Goal: Find specific page/section: Find specific page/section

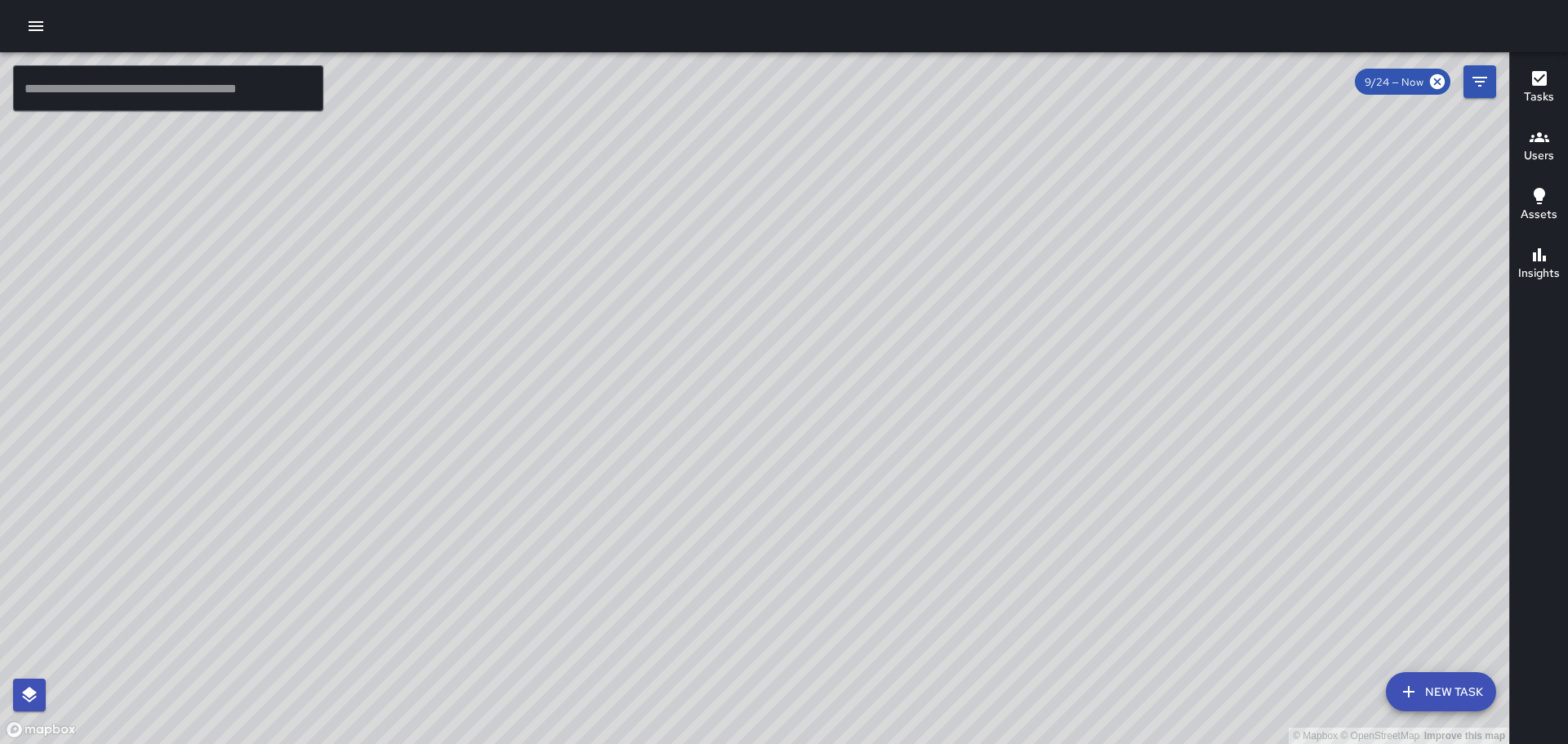
scroll to position [26235, 0]
drag, startPoint x: 758, startPoint y: 379, endPoint x: 877, endPoint y: 504, distance: 172.6
click at [872, 506] on div "© Mapbox © OpenStreetMap Improve this map" at bounding box center [755, 397] width 1509 height 692
drag, startPoint x: 469, startPoint y: 358, endPoint x: 750, endPoint y: 357, distance: 281.0
click at [750, 357] on div "© Mapbox © OpenStreetMap Improve this map" at bounding box center [755, 397] width 1509 height 692
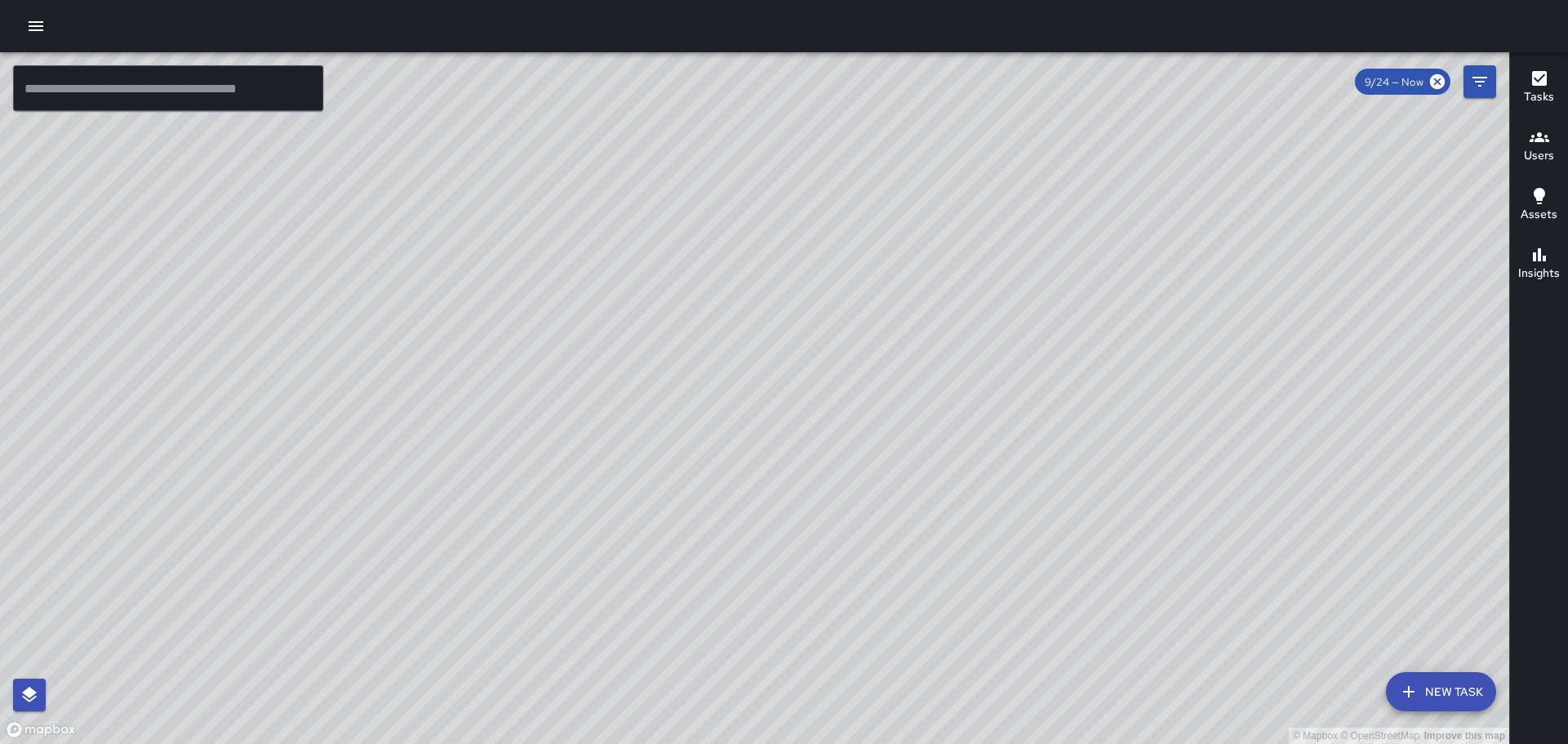
drag, startPoint x: 502, startPoint y: 410, endPoint x: 697, endPoint y: 379, distance: 197.4
click at [693, 379] on div "© Mapbox © OpenStreetMap Improve this map" at bounding box center [755, 397] width 1509 height 692
drag, startPoint x: 743, startPoint y: 277, endPoint x: 975, endPoint y: 692, distance: 475.4
click at [983, 731] on div "© Mapbox © OpenStreetMap Improve this map" at bounding box center [755, 397] width 1509 height 692
drag, startPoint x: 1141, startPoint y: 612, endPoint x: 592, endPoint y: 172, distance: 703.6
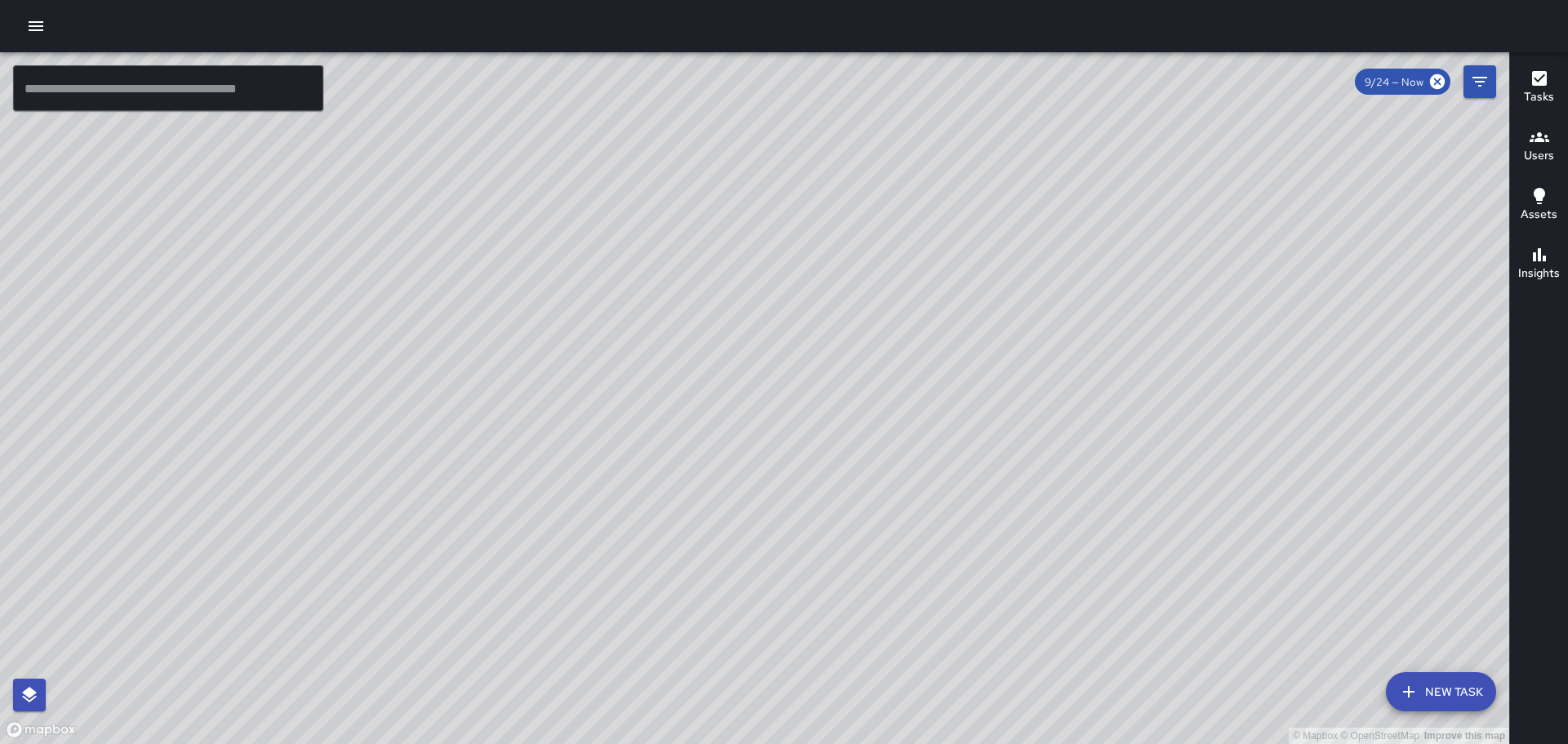
click at [606, 196] on div "© Mapbox © OpenStreetMap Improve this map" at bounding box center [755, 397] width 1509 height 692
drag, startPoint x: 770, startPoint y: 290, endPoint x: 868, endPoint y: 649, distance: 372.1
click at [868, 649] on div "© Mapbox © OpenStreetMap Improve this map" at bounding box center [755, 397] width 1509 height 692
drag, startPoint x: 255, startPoint y: 366, endPoint x: 667, endPoint y: 516, distance: 438.5
click at [649, 518] on div "© Mapbox © OpenStreetMap Improve this map" at bounding box center [755, 397] width 1509 height 692
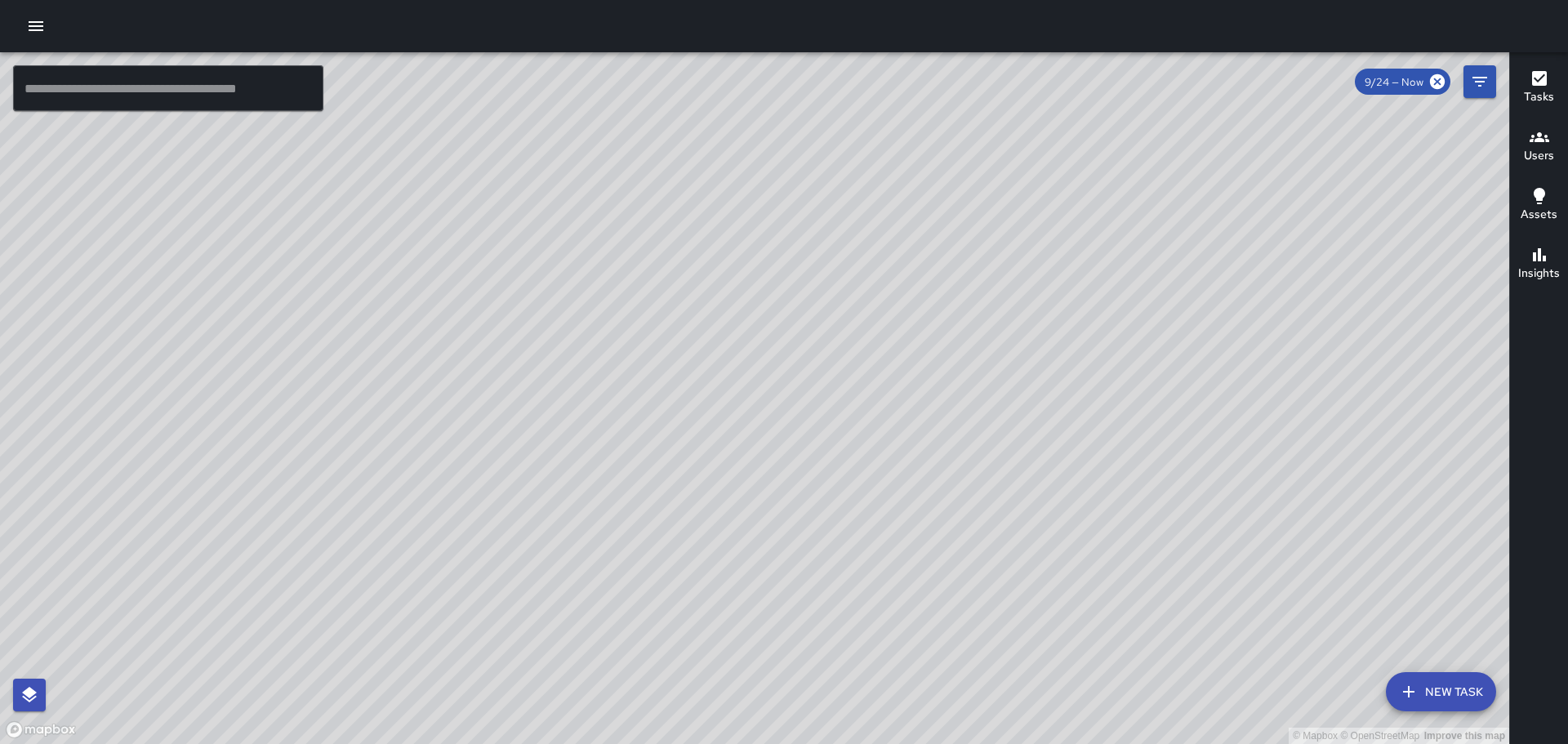
drag, startPoint x: 556, startPoint y: 402, endPoint x: 674, endPoint y: 495, distance: 150.2
click at [674, 495] on div "© Mapbox © OpenStreetMap Improve this map" at bounding box center [755, 397] width 1509 height 692
drag, startPoint x: 629, startPoint y: 419, endPoint x: 736, endPoint y: 476, distance: 121.2
click at [736, 476] on div "© Mapbox © OpenStreetMap Improve this map" at bounding box center [755, 397] width 1509 height 692
drag, startPoint x: 564, startPoint y: 427, endPoint x: 819, endPoint y: 331, distance: 272.5
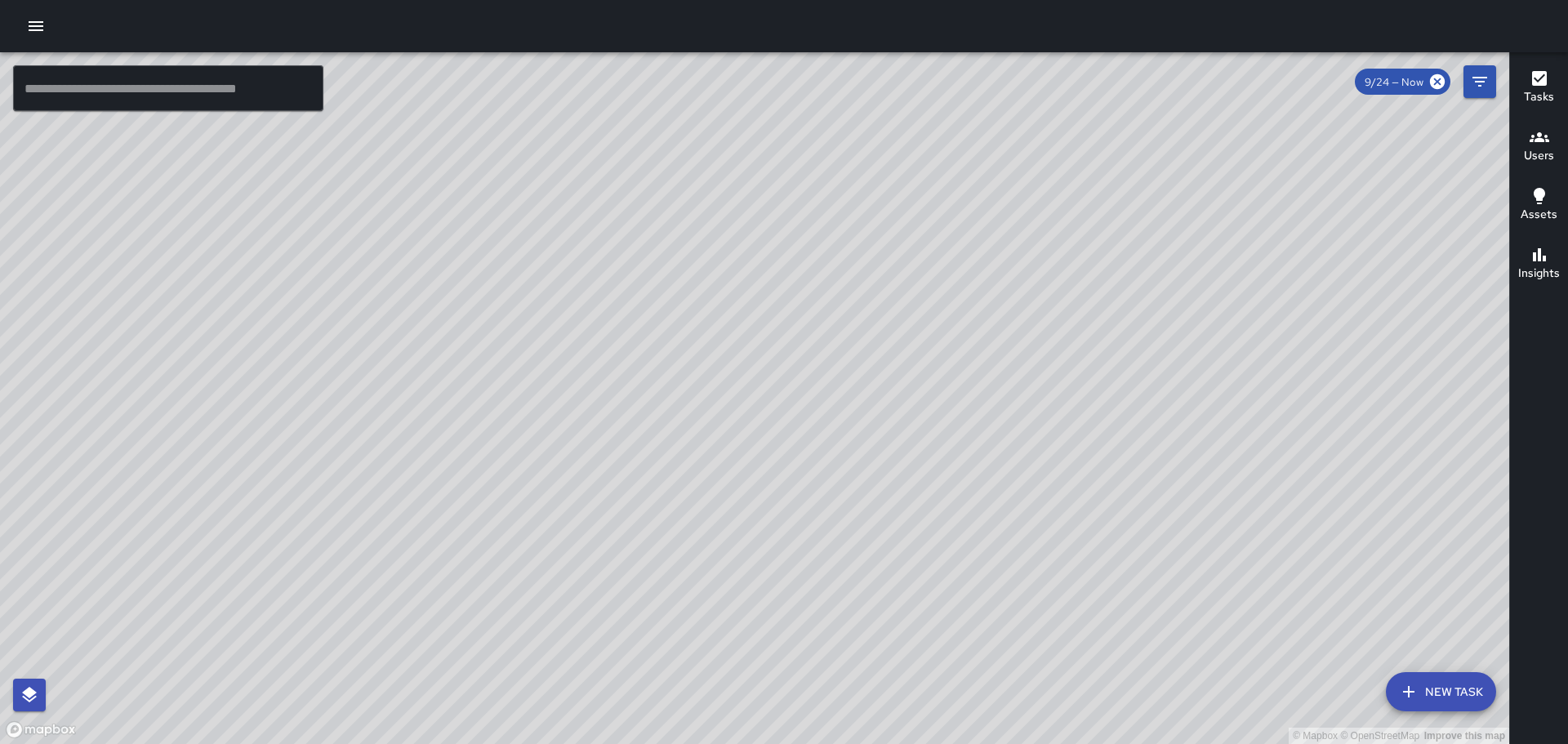
click at [820, 325] on div "© Mapbox © OpenStreetMap Improve this map" at bounding box center [755, 397] width 1509 height 692
drag, startPoint x: 372, startPoint y: 480, endPoint x: 540, endPoint y: 768, distance: 333.4
click at [540, 743] on html "© Mapbox © OpenStreetMap Improve this map ​ New Task 9/24 — Now Map Layers Task…" at bounding box center [784, 372] width 1568 height 744
drag, startPoint x: 677, startPoint y: 287, endPoint x: 700, endPoint y: 458, distance: 172.5
click at [747, 493] on div "© Mapbox © OpenStreetMap Improve this map" at bounding box center [755, 397] width 1509 height 692
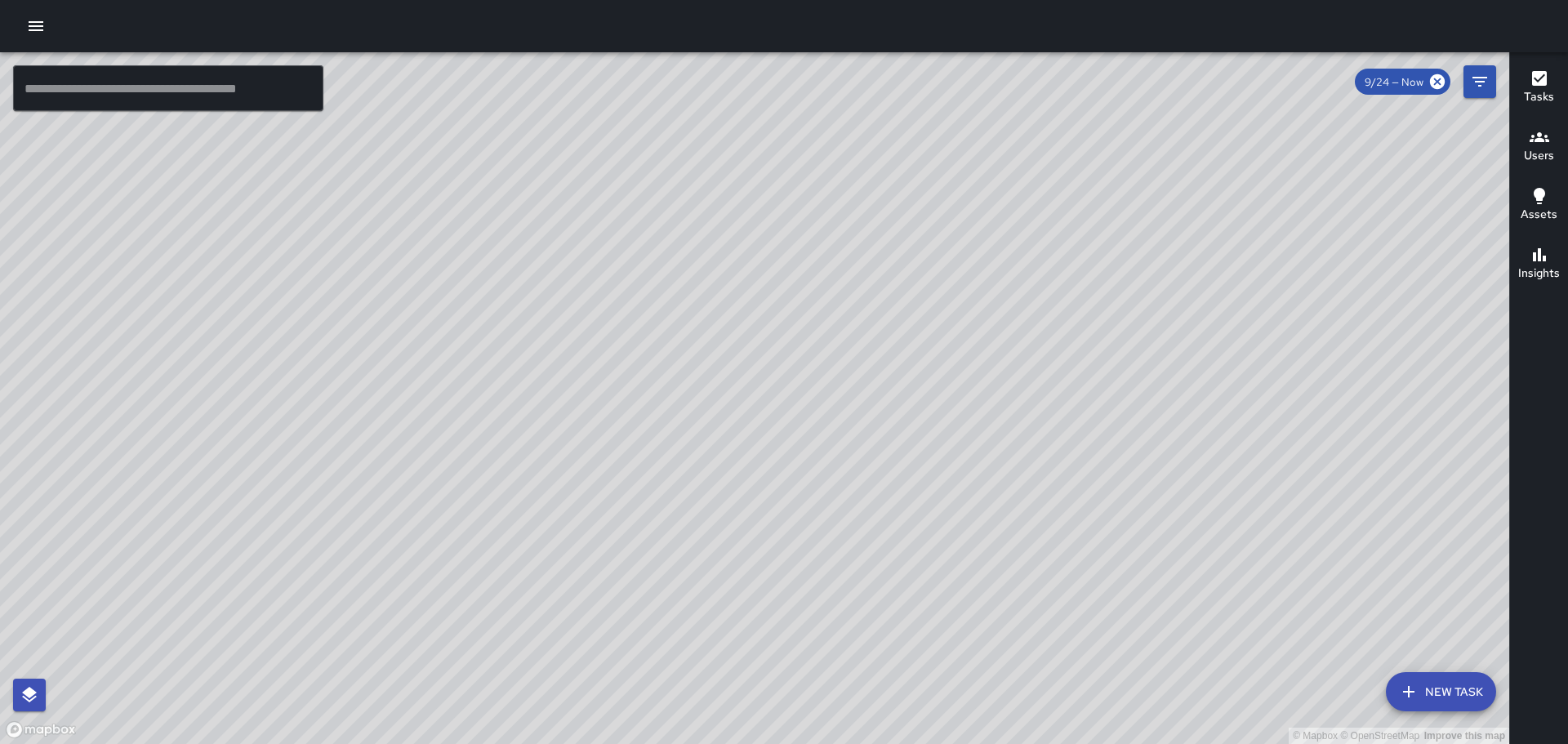
drag, startPoint x: 461, startPoint y: 395, endPoint x: 674, endPoint y: 416, distance: 214.0
click at [676, 416] on div "© Mapbox © OpenStreetMap Improve this map" at bounding box center [755, 397] width 1509 height 692
drag, startPoint x: 938, startPoint y: 298, endPoint x: 914, endPoint y: 421, distance: 125.3
click at [1079, 604] on div "© Mapbox © OpenStreetMap Improve this map" at bounding box center [755, 397] width 1509 height 692
drag, startPoint x: 1083, startPoint y: 575, endPoint x: 914, endPoint y: 170, distance: 438.8
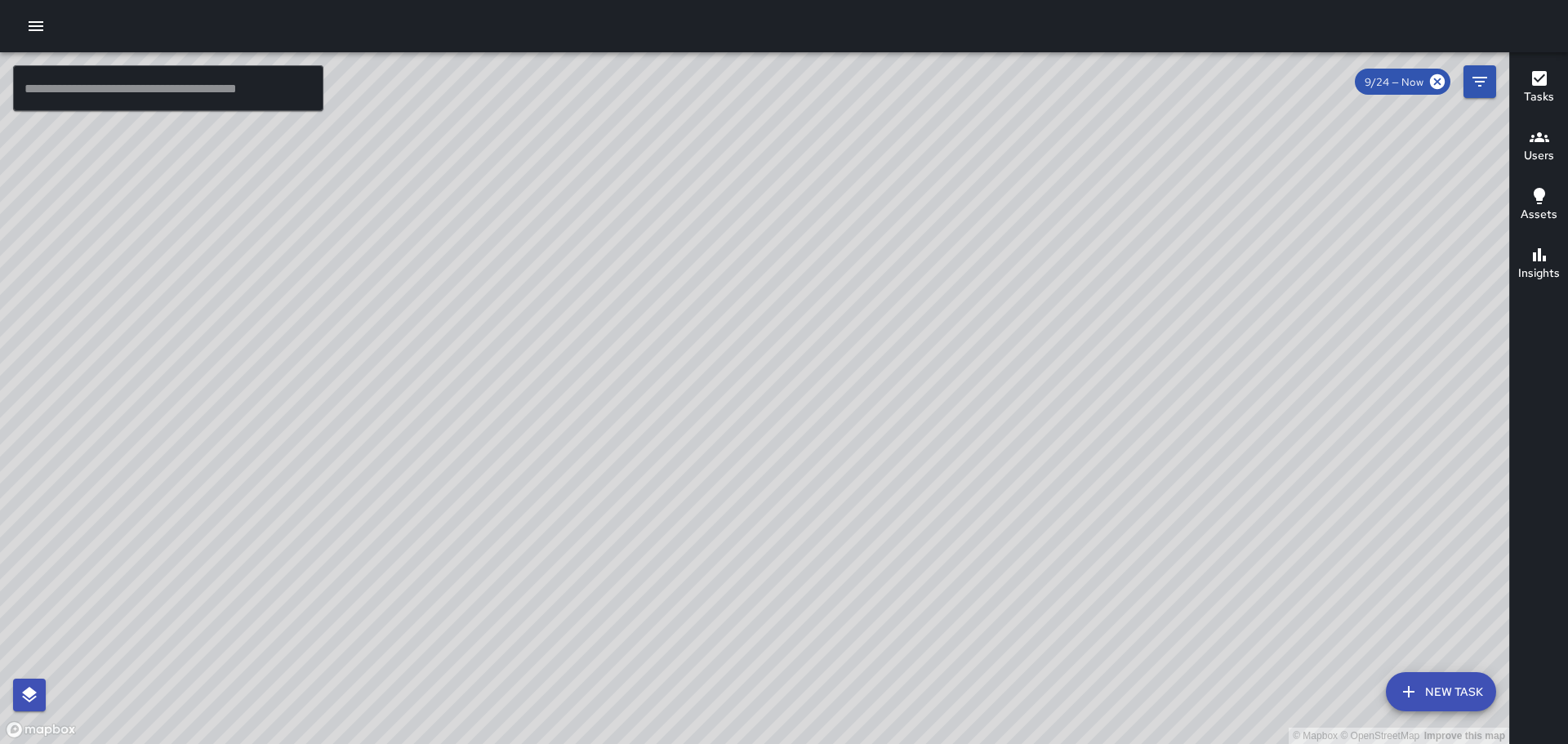
click at [930, 223] on div "© Mapbox © OpenStreetMap Improve this map" at bounding box center [755, 397] width 1509 height 692
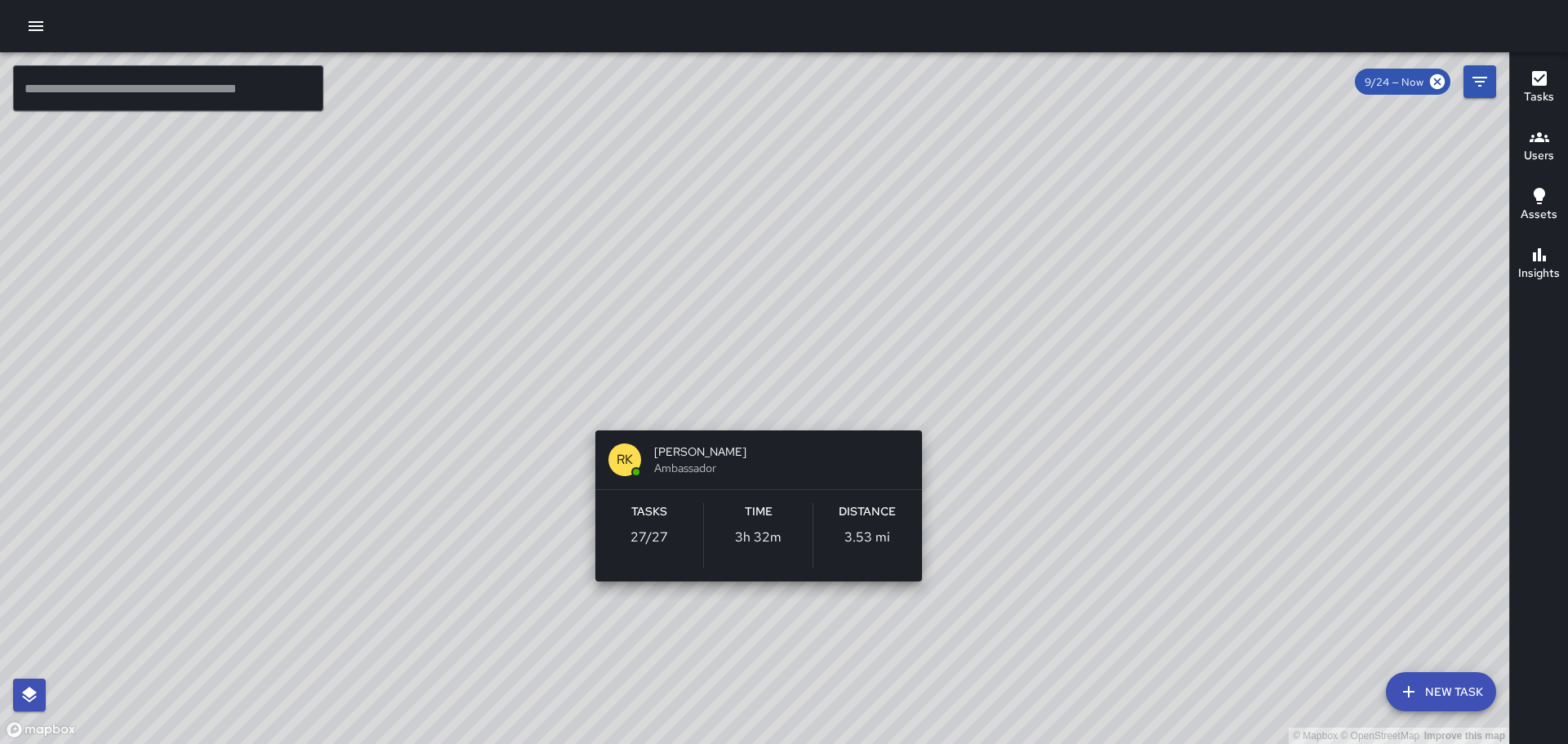
click at [751, 408] on div "© Mapbox © OpenStreetMap Improve this map RK [PERSON_NAME] Ambassador Tasks 27 …" at bounding box center [755, 397] width 1509 height 692
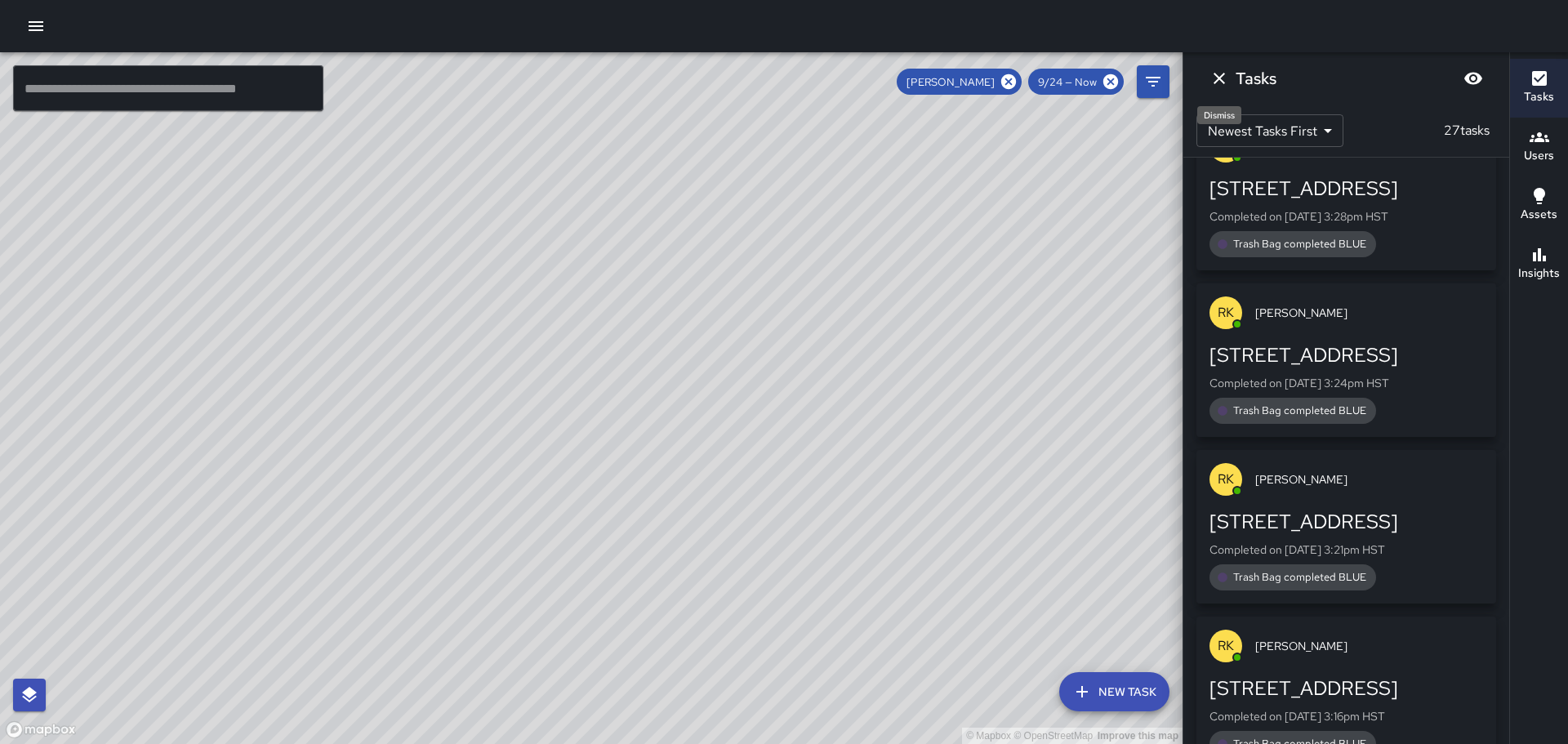
click at [1212, 76] on icon "Dismiss" at bounding box center [1220, 79] width 20 height 20
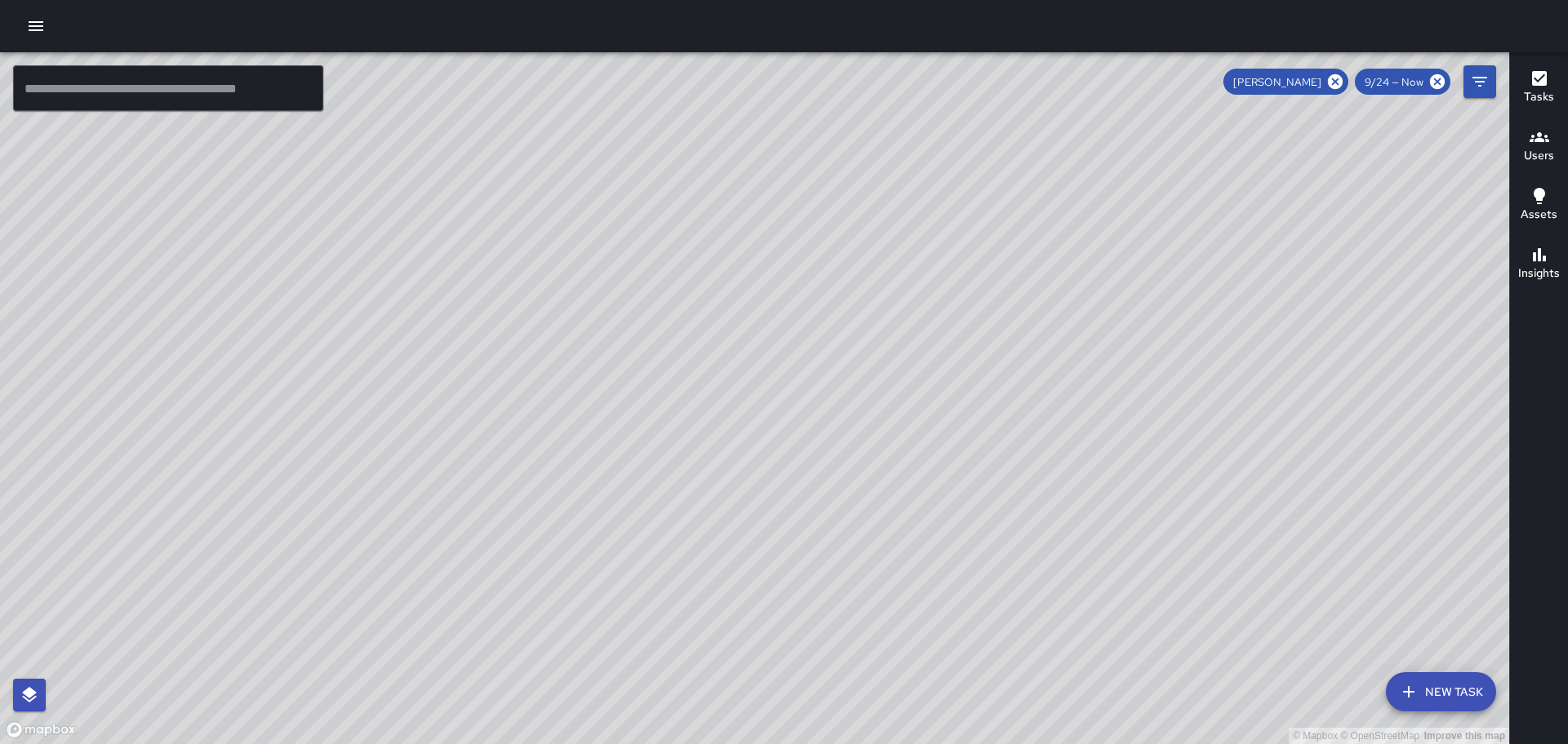
drag, startPoint x: 1214, startPoint y: 433, endPoint x: 1108, endPoint y: 291, distance: 177.2
click at [1114, 316] on div "© Mapbox © OpenStreetMap Improve this map" at bounding box center [755, 397] width 1509 height 692
drag, startPoint x: 1080, startPoint y: 341, endPoint x: 1238, endPoint y: 490, distance: 217.2
click at [1238, 490] on div "© Mapbox © OpenStreetMap Improve this map" at bounding box center [755, 397] width 1509 height 692
drag, startPoint x: 818, startPoint y: 98, endPoint x: 1078, endPoint y: 386, distance: 388.0
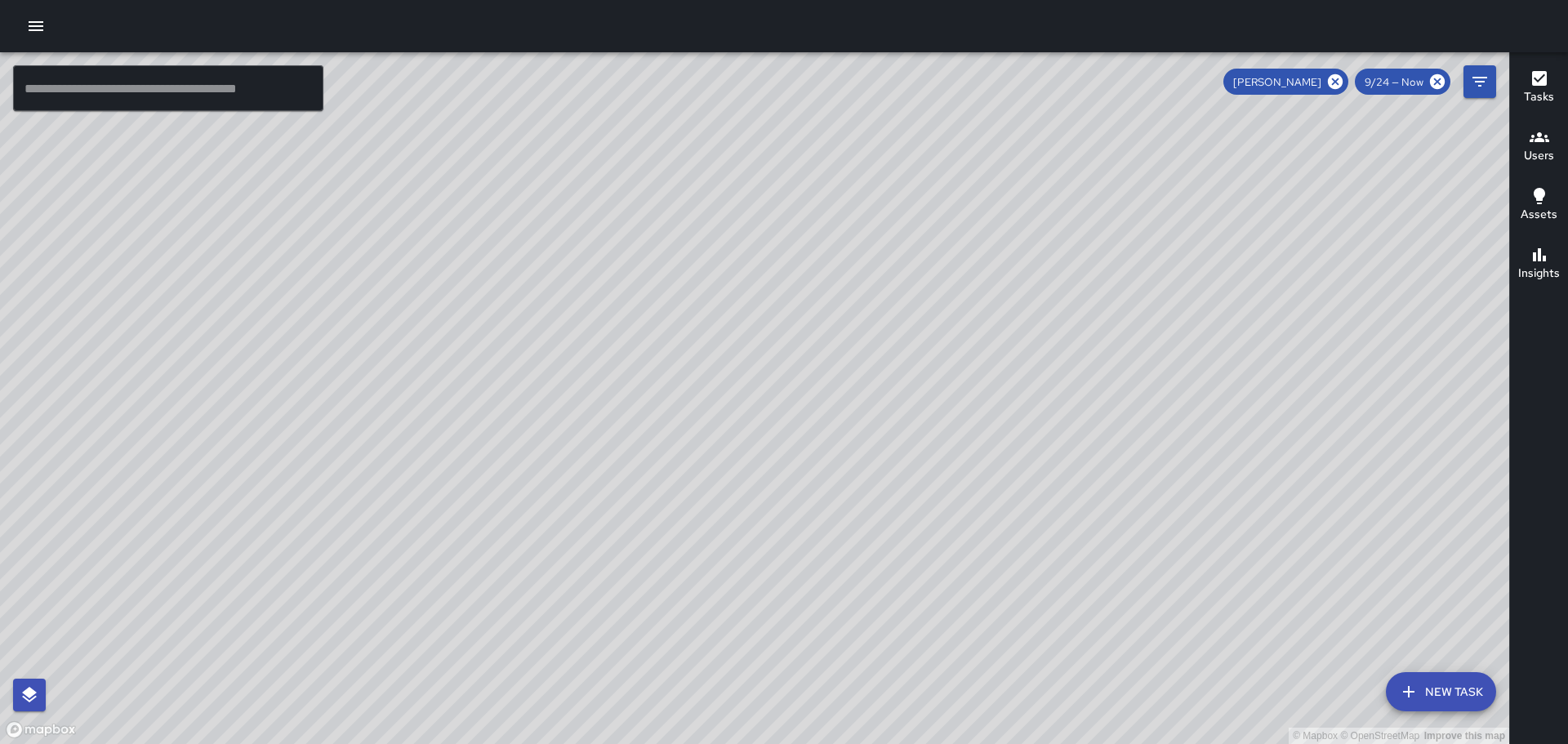
click at [1078, 398] on div "© Mapbox © OpenStreetMap Improve this map" at bounding box center [755, 397] width 1509 height 692
drag, startPoint x: 1052, startPoint y: 325, endPoint x: 1107, endPoint y: 367, distance: 69.2
click at [1193, 490] on div "© Mapbox © OpenStreetMap Improve this map" at bounding box center [755, 397] width 1509 height 692
drag, startPoint x: 1074, startPoint y: 339, endPoint x: 1205, endPoint y: 367, distance: 134.0
click at [1298, 495] on div "© Mapbox © OpenStreetMap Improve this map" at bounding box center [755, 397] width 1509 height 692
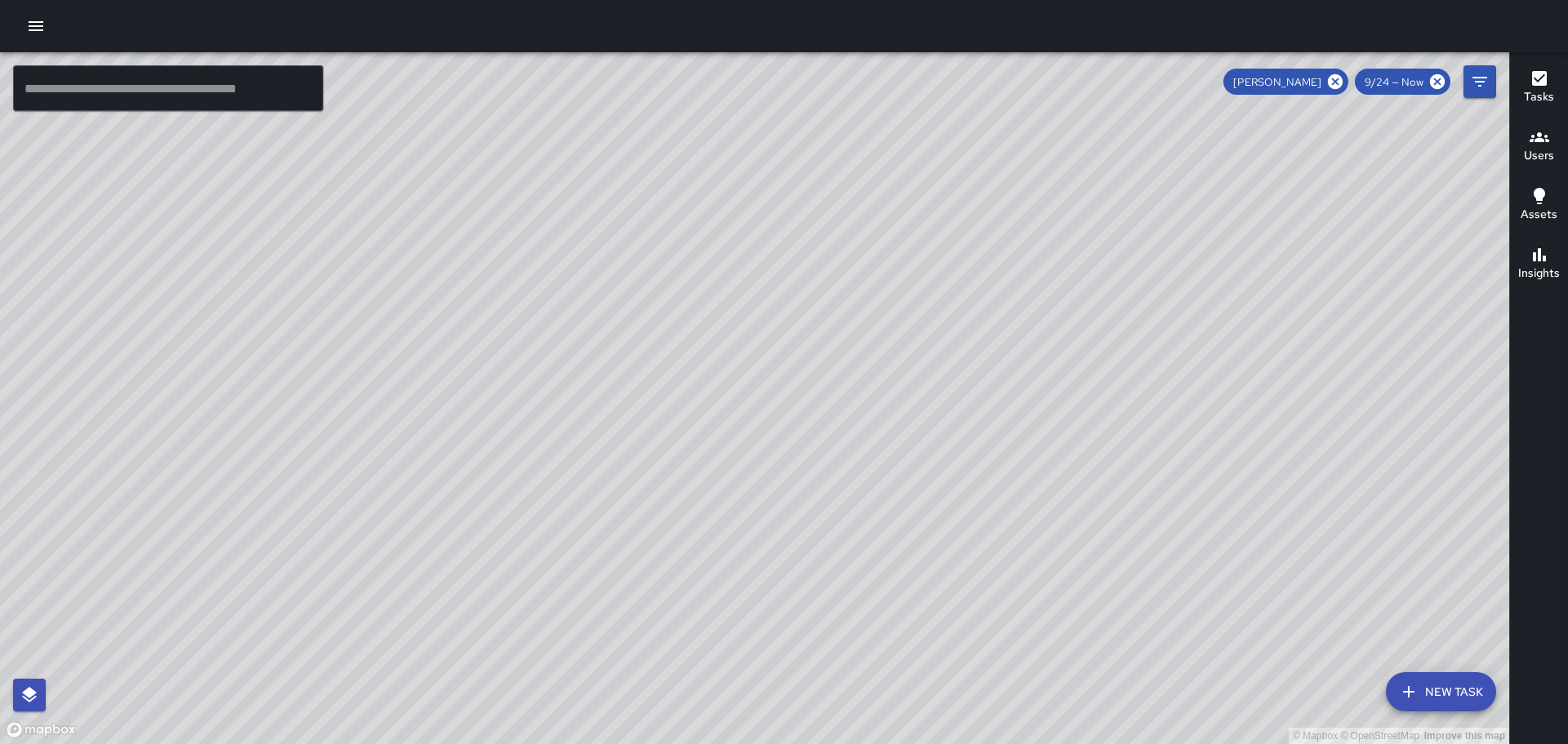
drag, startPoint x: 1023, startPoint y: 355, endPoint x: 759, endPoint y: 115, distance: 356.8
click at [759, 115] on div "© Mapbox © OpenStreetMap Improve this map" at bounding box center [755, 397] width 1509 height 692
drag, startPoint x: 1171, startPoint y: 465, endPoint x: 874, endPoint y: 76, distance: 489.4
click at [881, 84] on div "© Mapbox © OpenStreetMap Improve this map" at bounding box center [755, 397] width 1509 height 692
drag, startPoint x: 1146, startPoint y: 490, endPoint x: 1060, endPoint y: 341, distance: 172.0
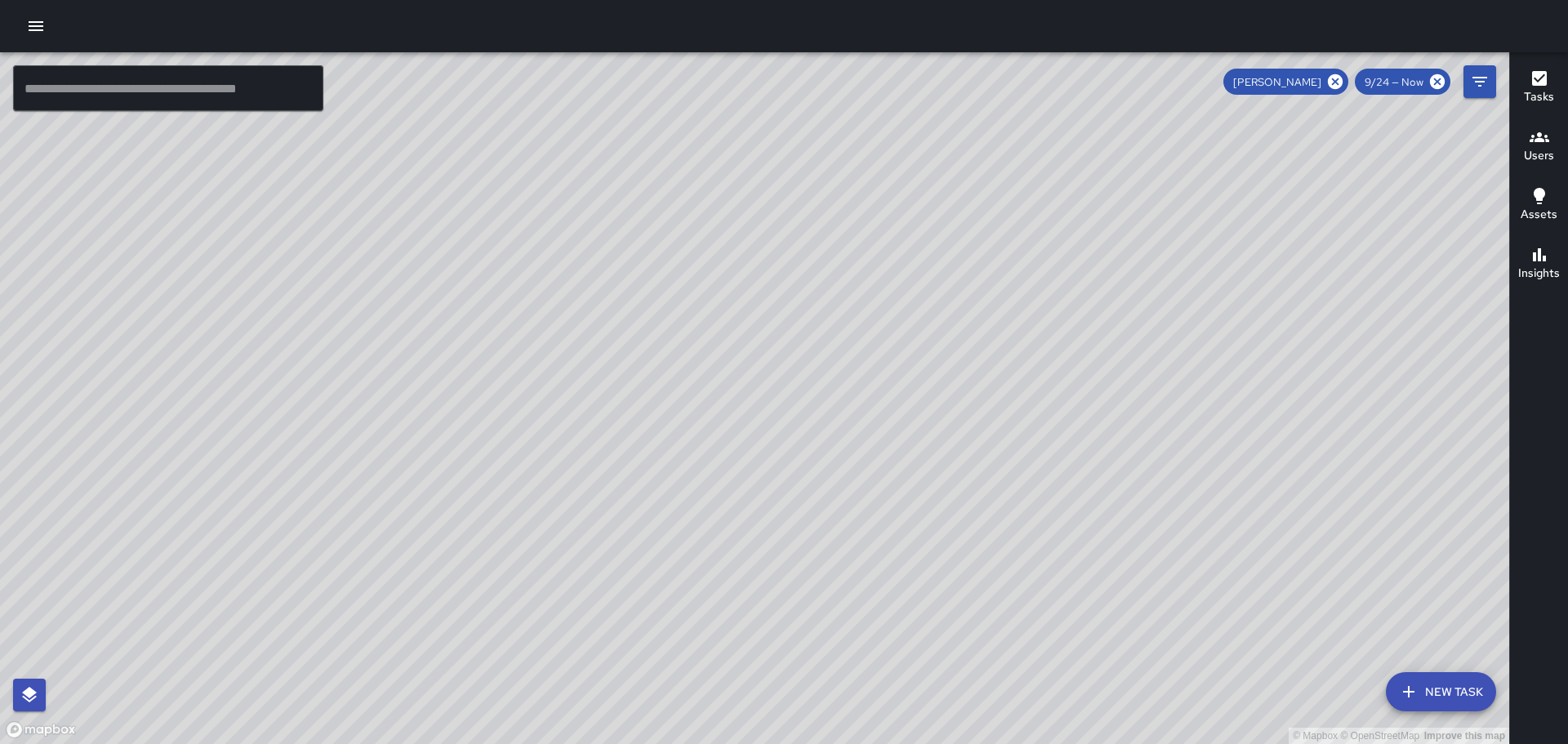
click at [1066, 347] on div "© Mapbox © OpenStreetMap Improve this map" at bounding box center [755, 397] width 1509 height 692
drag, startPoint x: 1187, startPoint y: 466, endPoint x: 1078, endPoint y: 249, distance: 242.8
click at [1079, 252] on div "© Mapbox © OpenStreetMap Improve this map" at bounding box center [755, 397] width 1509 height 692
click at [1332, 80] on icon at bounding box center [1335, 82] width 15 height 15
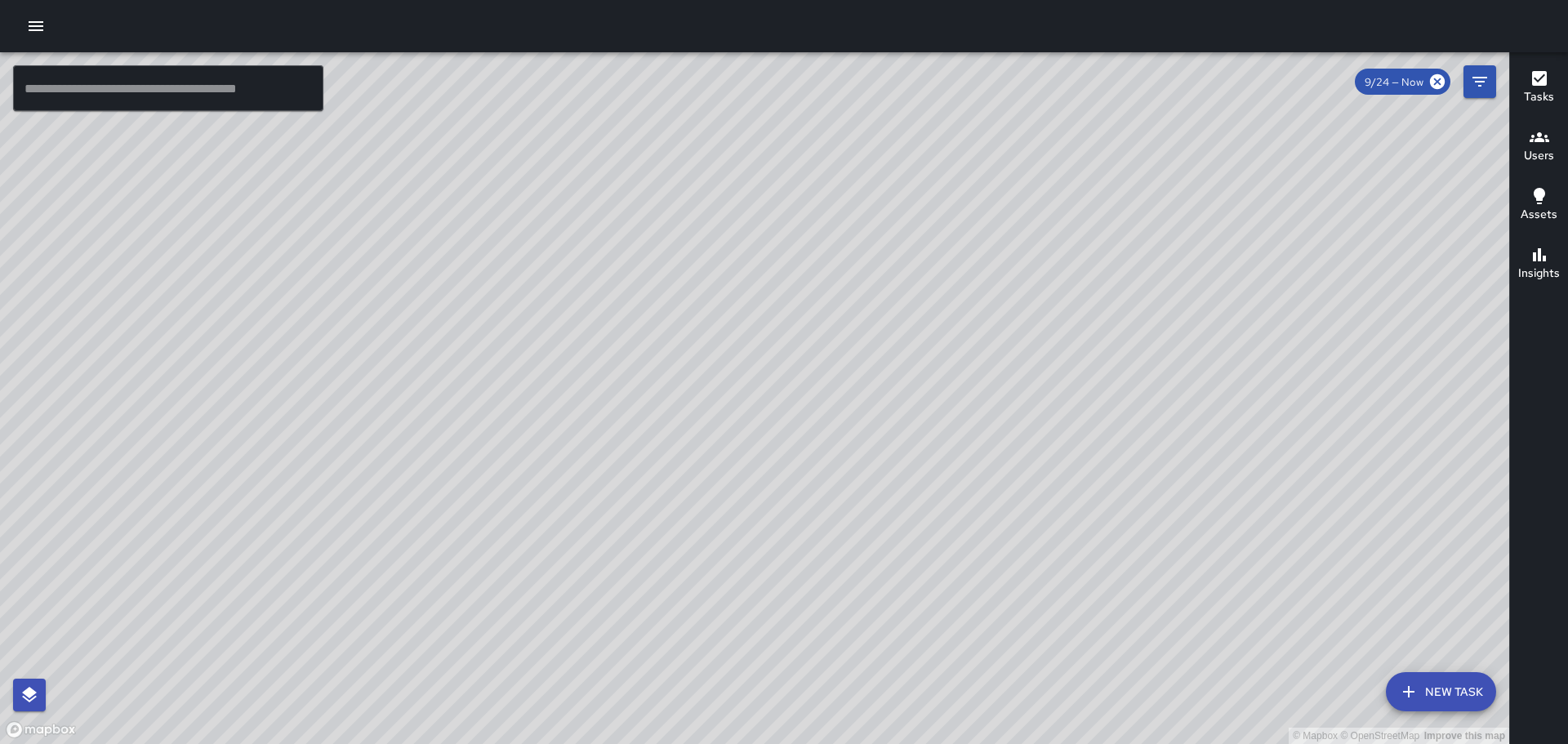
drag, startPoint x: 1004, startPoint y: 318, endPoint x: 1053, endPoint y: 320, distance: 49.0
click at [1051, 320] on div "© Mapbox © OpenStreetMap Improve this map" at bounding box center [755, 397] width 1509 height 692
drag, startPoint x: 1047, startPoint y: 432, endPoint x: 844, endPoint y: 256, distance: 268.7
click at [847, 257] on div "© Mapbox © OpenStreetMap Improve this map" at bounding box center [755, 397] width 1509 height 692
drag, startPoint x: 1126, startPoint y: 424, endPoint x: 901, endPoint y: 215, distance: 307.1
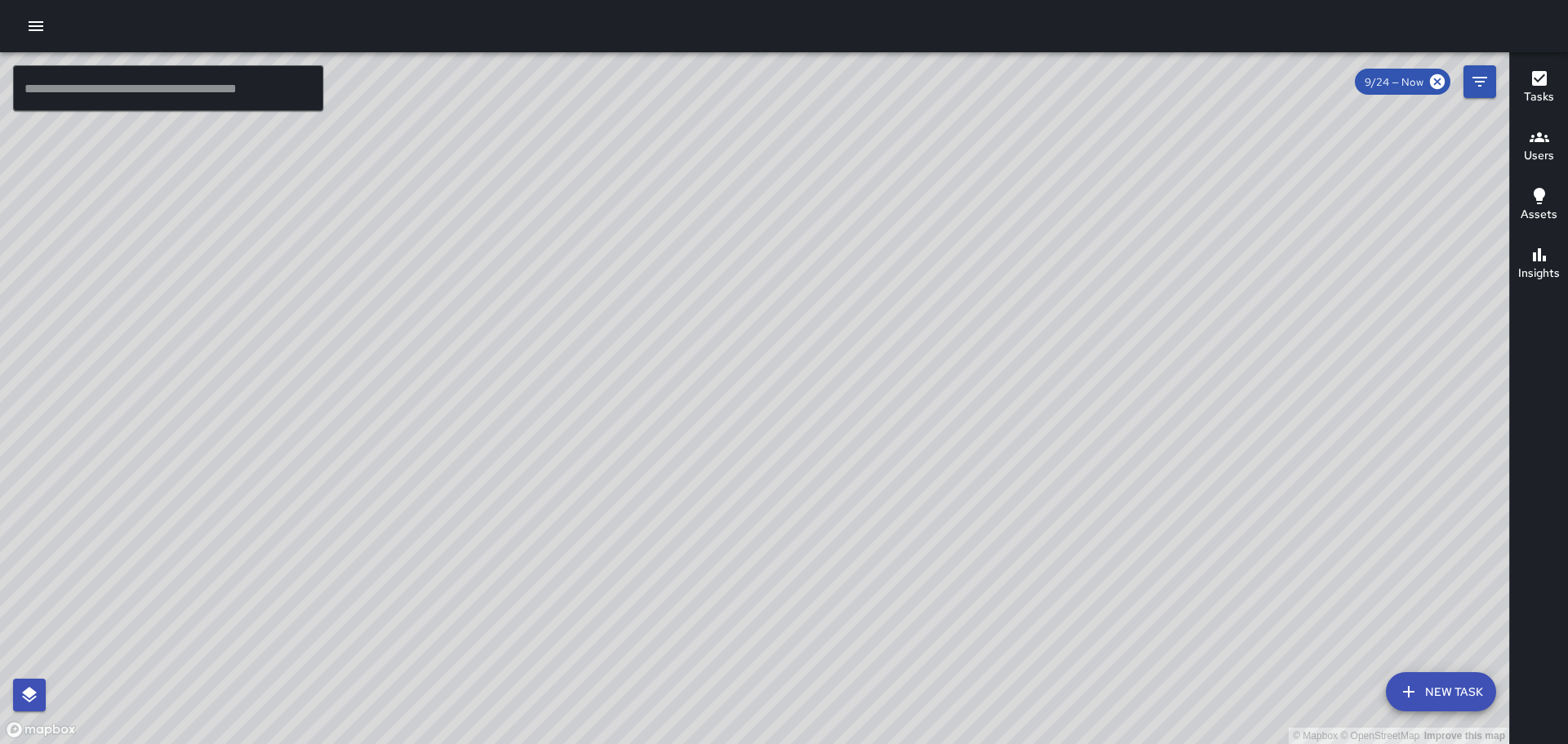
click at [906, 219] on div "© Mapbox © OpenStreetMap Improve this map" at bounding box center [755, 397] width 1509 height 692
drag, startPoint x: 1032, startPoint y: 374, endPoint x: 847, endPoint y: 204, distance: 251.2
click at [835, 198] on div "© Mapbox © OpenStreetMap Improve this map" at bounding box center [755, 397] width 1509 height 692
drag, startPoint x: 1176, startPoint y: 467, endPoint x: 1028, endPoint y: 258, distance: 256.1
click at [1028, 264] on div "© Mapbox © OpenStreetMap Improve this map" at bounding box center [755, 397] width 1509 height 692
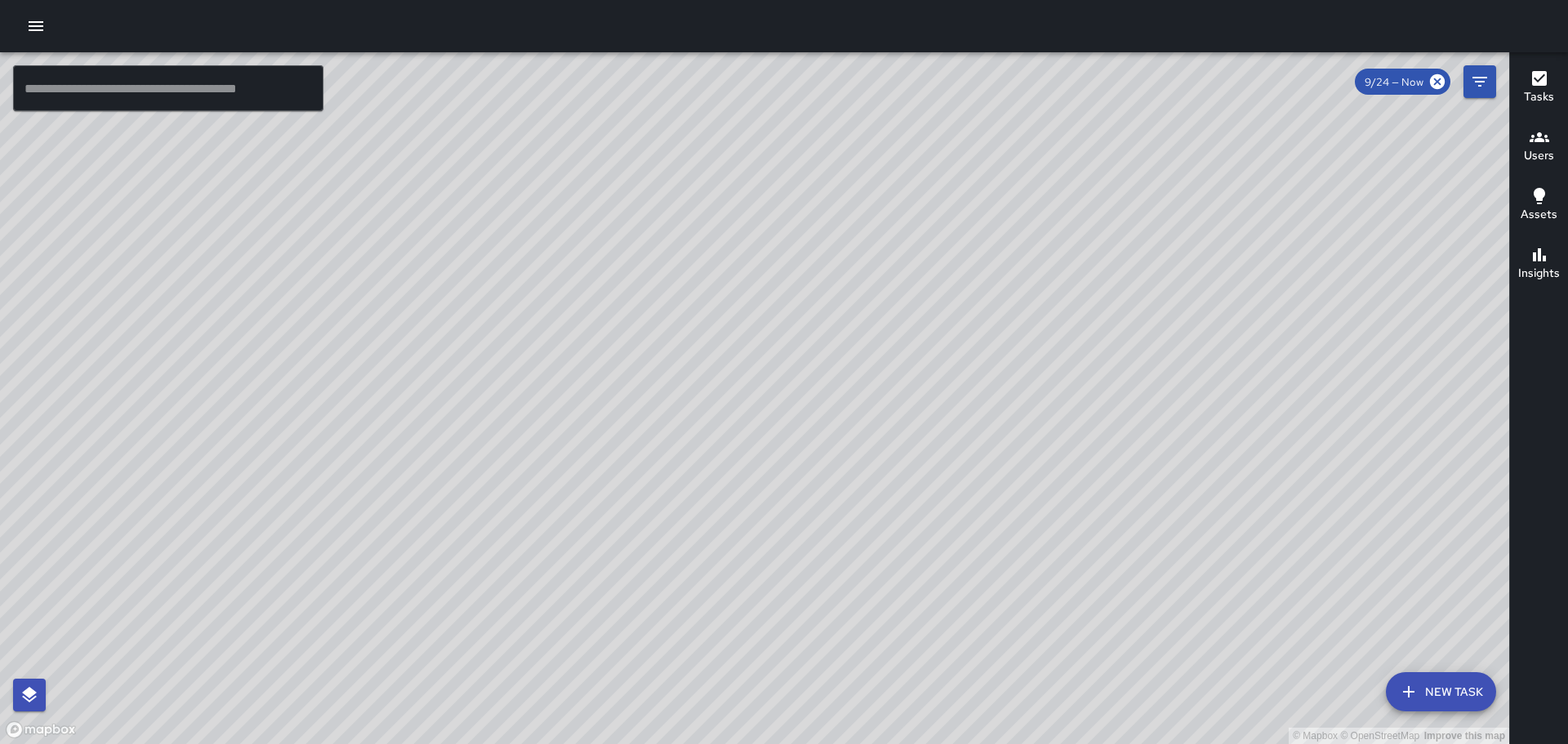
drag, startPoint x: 925, startPoint y: 279, endPoint x: 942, endPoint y: 476, distance: 197.7
click at [942, 477] on div "© Mapbox © OpenStreetMap Improve this map" at bounding box center [755, 397] width 1509 height 692
drag, startPoint x: 933, startPoint y: 248, endPoint x: 1010, endPoint y: 390, distance: 161.5
click at [1010, 390] on div "© Mapbox © OpenStreetMap Improve this map" at bounding box center [755, 397] width 1509 height 692
drag, startPoint x: 927, startPoint y: 289, endPoint x: 1122, endPoint y: 566, distance: 338.8
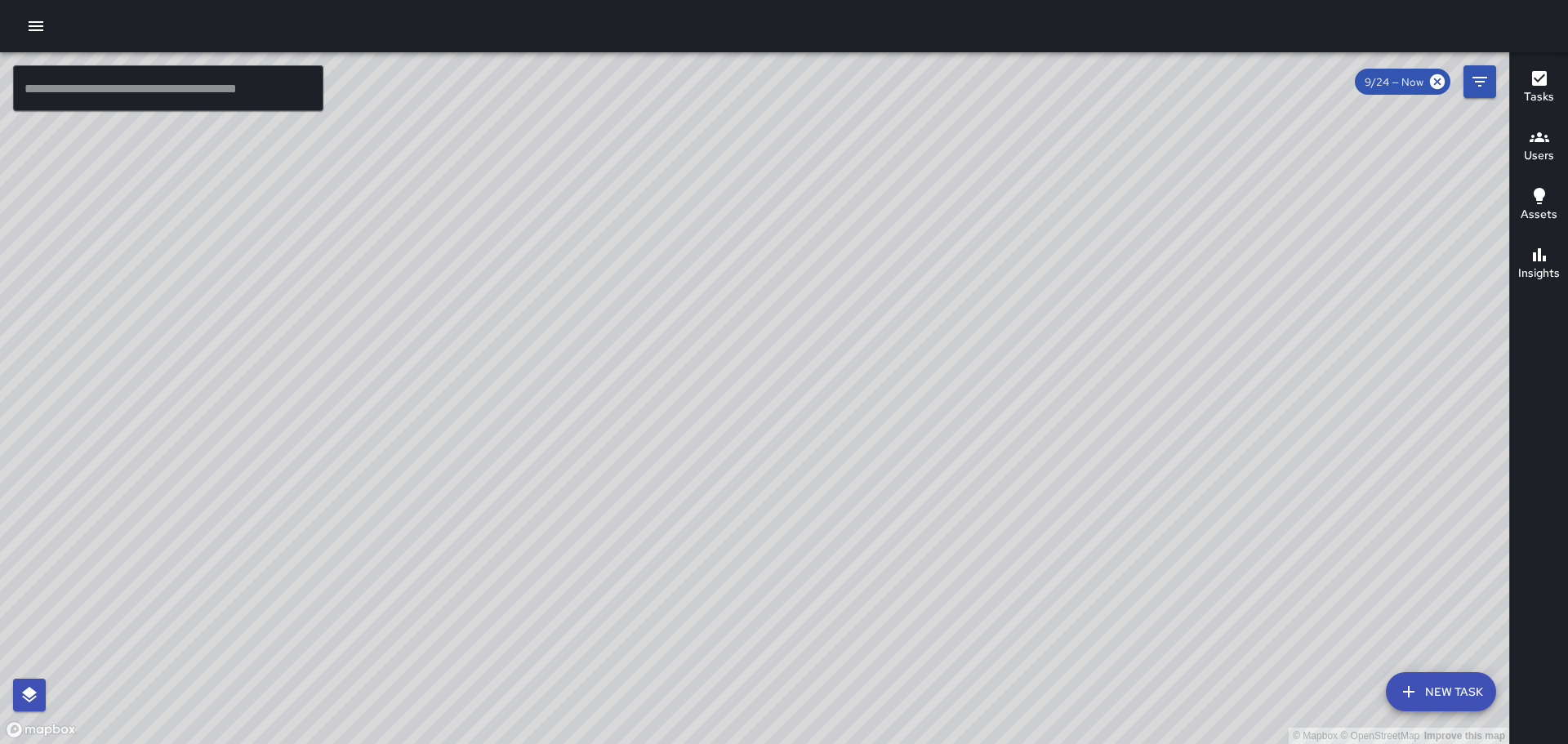
click at [1126, 579] on div "© Mapbox © OpenStreetMap Improve this map" at bounding box center [755, 397] width 1509 height 692
drag, startPoint x: 756, startPoint y: 374, endPoint x: 994, endPoint y: 531, distance: 285.1
click at [1037, 580] on div "© Mapbox © OpenStreetMap Improve this map" at bounding box center [755, 397] width 1509 height 692
drag, startPoint x: 688, startPoint y: 380, endPoint x: 800, endPoint y: 424, distance: 120.3
click at [794, 423] on div "© Mapbox © OpenStreetMap Improve this map" at bounding box center [755, 397] width 1509 height 692
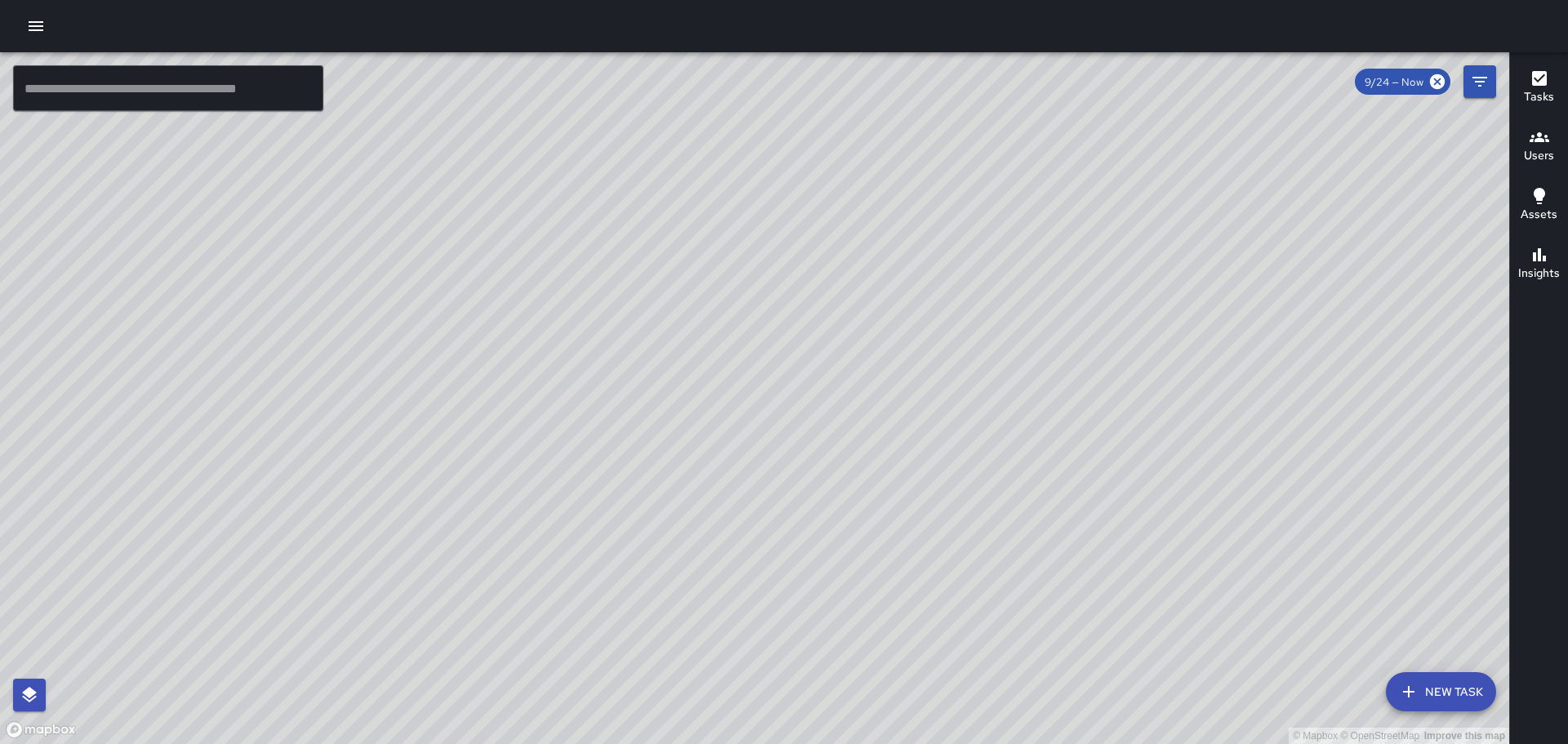
drag, startPoint x: 415, startPoint y: 334, endPoint x: 635, endPoint y: 395, distance: 228.3
click at [635, 395] on div "© Mapbox © OpenStreetMap Improve this map" at bounding box center [755, 397] width 1509 height 692
drag, startPoint x: 520, startPoint y: 269, endPoint x: 543, endPoint y: 321, distance: 56.9
click at [655, 413] on div "© Mapbox © OpenStreetMap Improve this map" at bounding box center [755, 397] width 1509 height 692
drag, startPoint x: 1063, startPoint y: 356, endPoint x: 761, endPoint y: 23, distance: 449.5
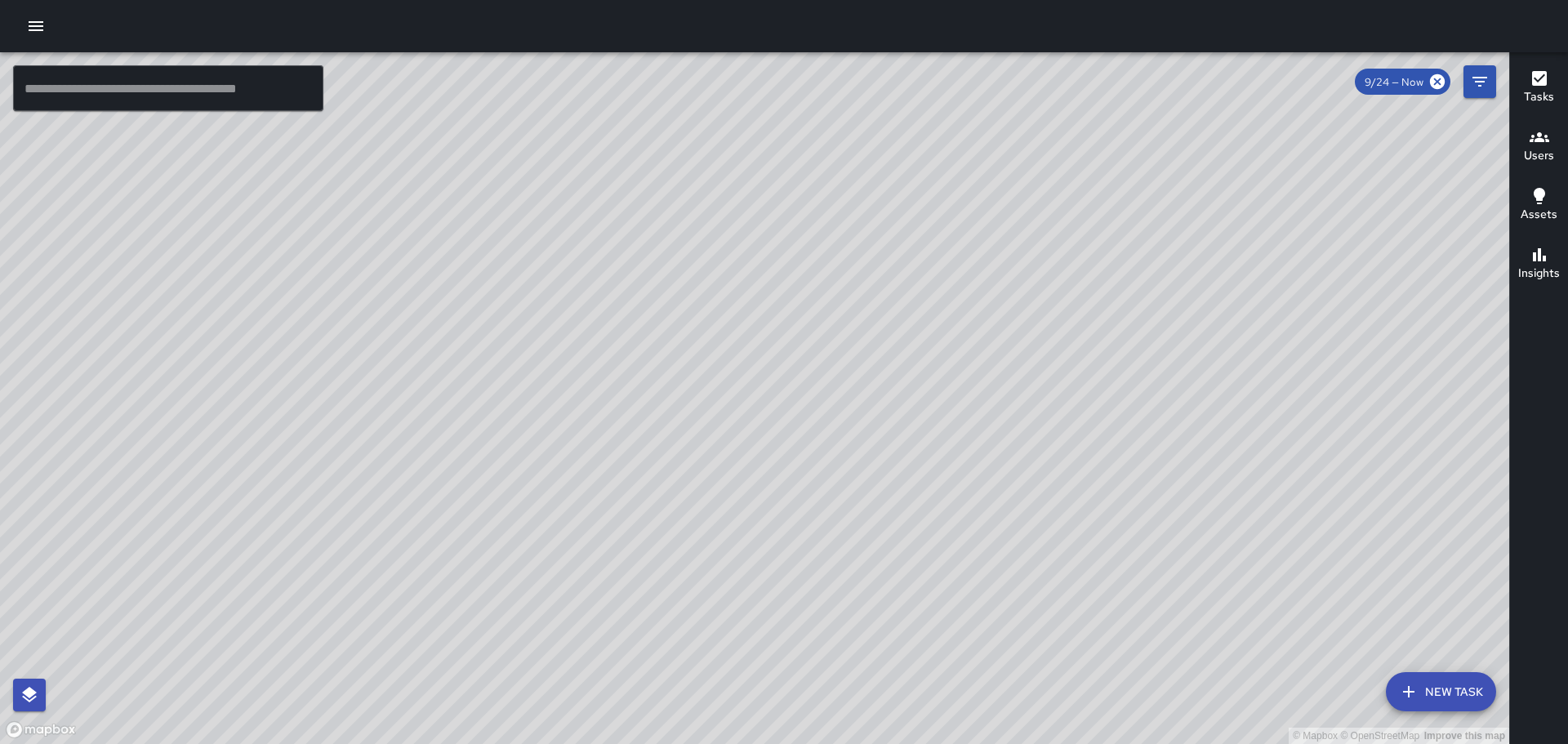
click at [766, 29] on div "© Mapbox © OpenStreetMap Improve this map ​ New Task 9/24 — Now Map Layers Task…" at bounding box center [784, 372] width 1568 height 744
drag, startPoint x: 948, startPoint y: 343, endPoint x: 1067, endPoint y: 469, distance: 173.3
click at [1049, 489] on div "© Mapbox © OpenStreetMap Improve this map SW [PERSON_NAME] Ambassador Tasks 0 /…" at bounding box center [755, 397] width 1509 height 692
drag, startPoint x: 1020, startPoint y: 316, endPoint x: 1081, endPoint y: 501, distance: 194.8
click at [1081, 501] on div "© Mapbox © OpenStreetMap Improve this map" at bounding box center [755, 397] width 1509 height 692
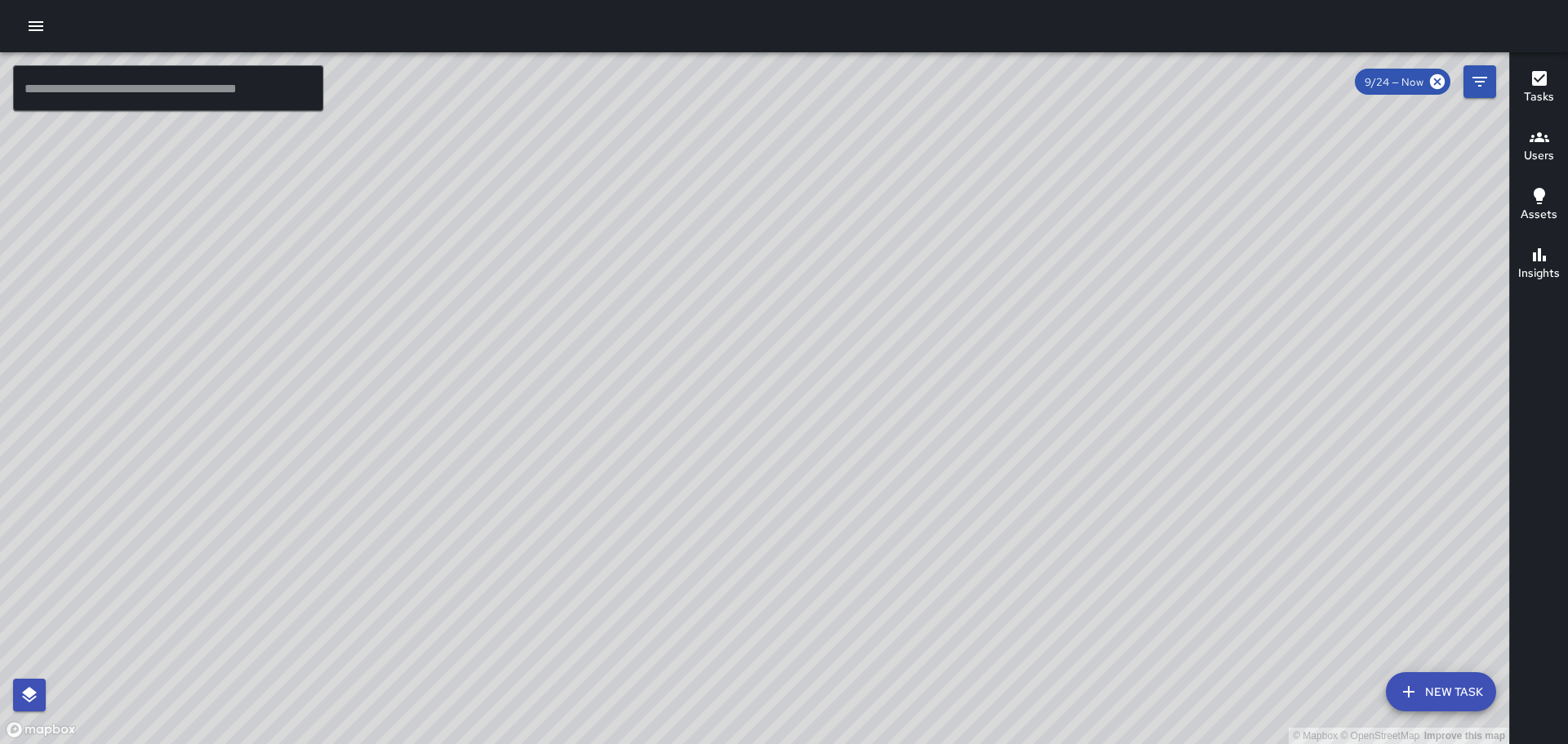
drag, startPoint x: 957, startPoint y: 407, endPoint x: 952, endPoint y: 343, distance: 64.2
click at [952, 344] on div "© Mapbox © OpenStreetMap Improve this map" at bounding box center [755, 397] width 1509 height 692
drag, startPoint x: 1120, startPoint y: 299, endPoint x: 1064, endPoint y: 270, distance: 63.1
click at [1064, 270] on div "© Mapbox © OpenStreetMap Improve this map" at bounding box center [755, 397] width 1509 height 692
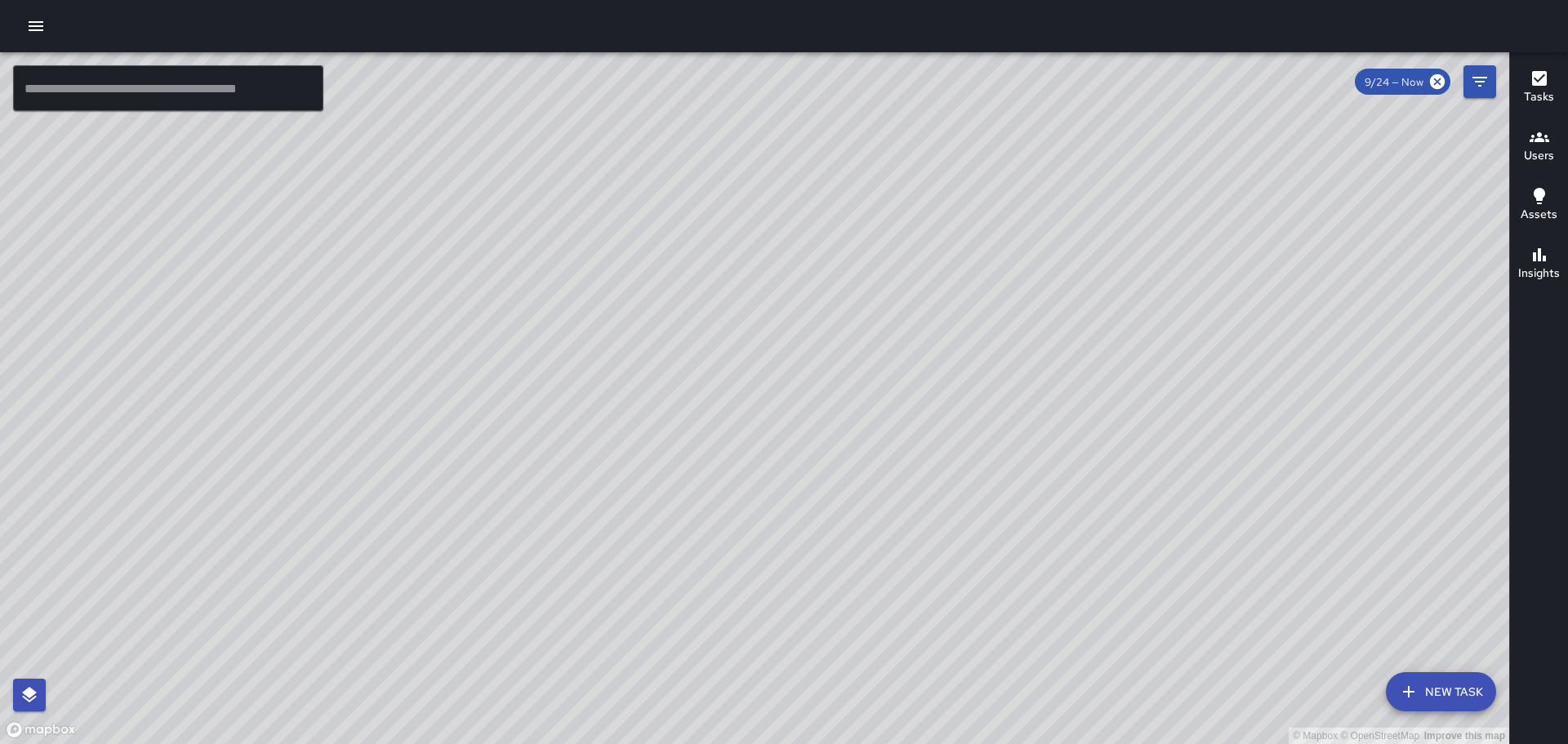
scroll to position [29657, 0]
drag, startPoint x: 951, startPoint y: 289, endPoint x: 991, endPoint y: 496, distance: 210.8
click at [999, 598] on div "© Mapbox © OpenStreetMap Improve this map" at bounding box center [755, 397] width 1509 height 692
drag, startPoint x: 960, startPoint y: 542, endPoint x: 983, endPoint y: 243, distance: 299.9
click at [970, 256] on div "© Mapbox © OpenStreetMap Improve this map" at bounding box center [755, 397] width 1509 height 692
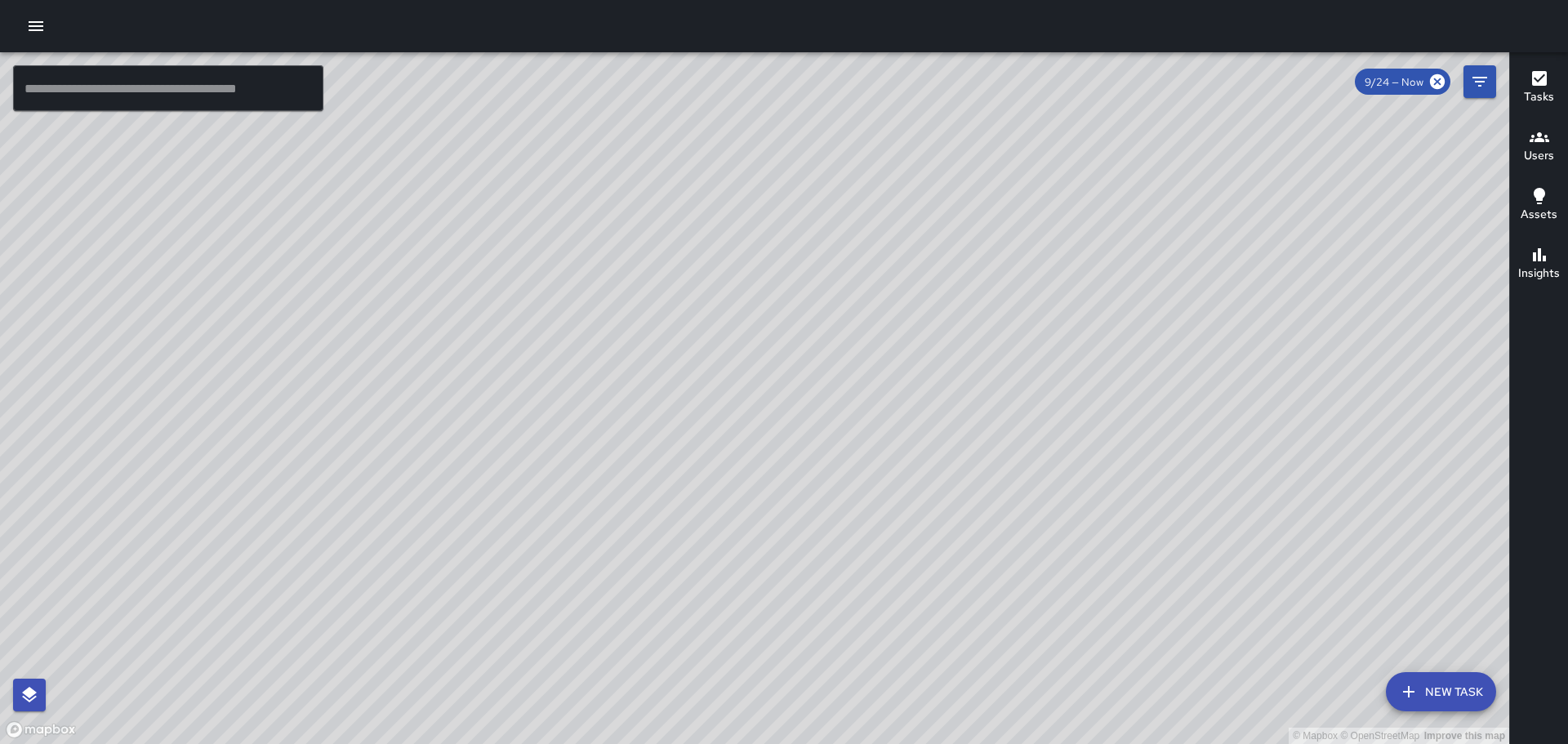
drag, startPoint x: 913, startPoint y: 524, endPoint x: 1231, endPoint y: 650, distance: 342.1
click at [1231, 651] on div "© Mapbox © OpenStreetMap Improve this map" at bounding box center [755, 397] width 1509 height 692
drag, startPoint x: 804, startPoint y: 354, endPoint x: 976, endPoint y: 583, distance: 286.4
click at [986, 598] on div "© Mapbox © OpenStreetMap Improve this map" at bounding box center [755, 397] width 1509 height 692
drag, startPoint x: 540, startPoint y: 193, endPoint x: 1028, endPoint y: 777, distance: 761.1
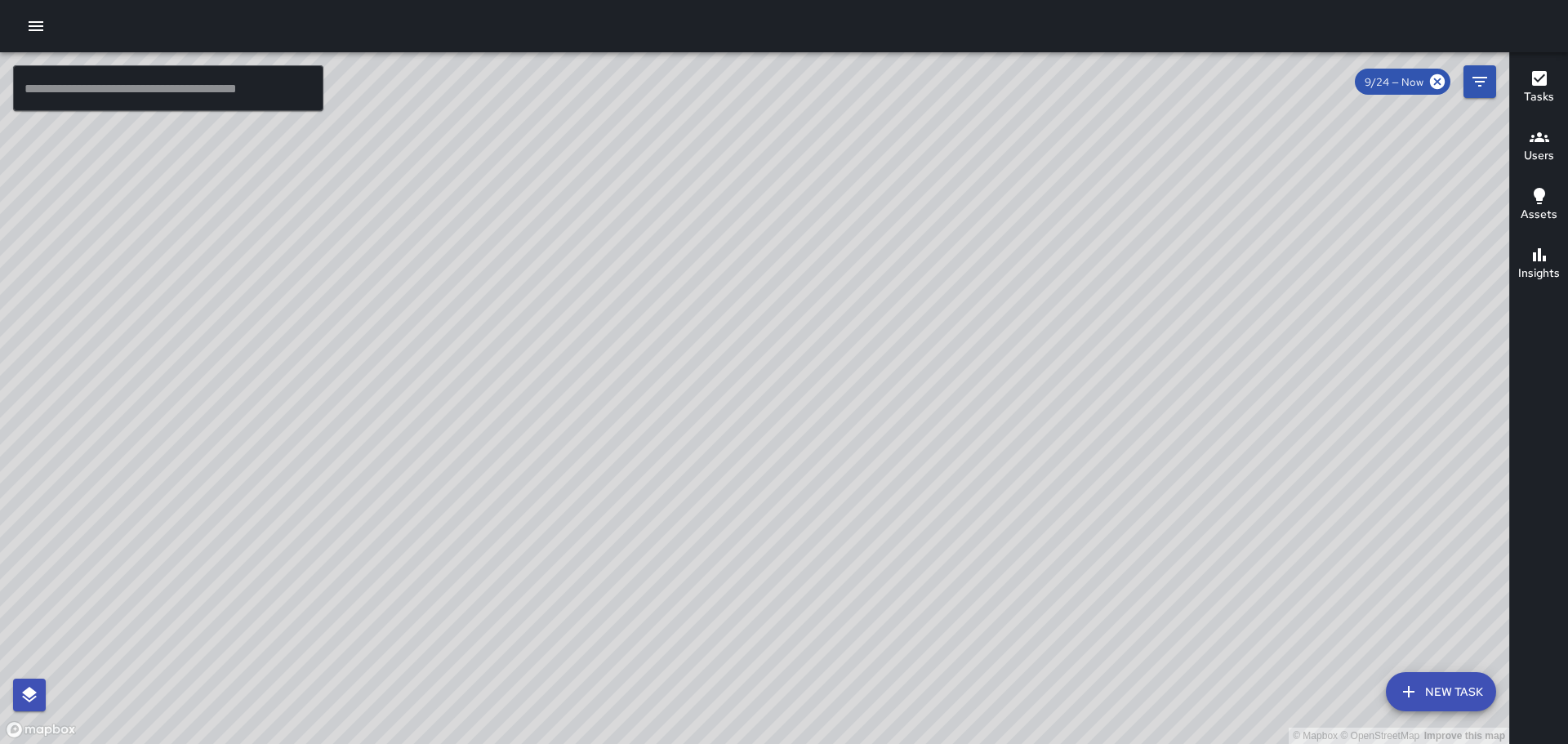
click at [1028, 743] on html "© Mapbox © OpenStreetMap Improve this map ​ New Task 9/24 — Now Map Layers Task…" at bounding box center [784, 372] width 1568 height 744
drag, startPoint x: 741, startPoint y: 355, endPoint x: 960, endPoint y: 688, distance: 398.6
click at [962, 695] on div "© Mapbox © OpenStreetMap Improve this map" at bounding box center [755, 397] width 1509 height 692
drag, startPoint x: 295, startPoint y: 395, endPoint x: 553, endPoint y: 402, distance: 258.1
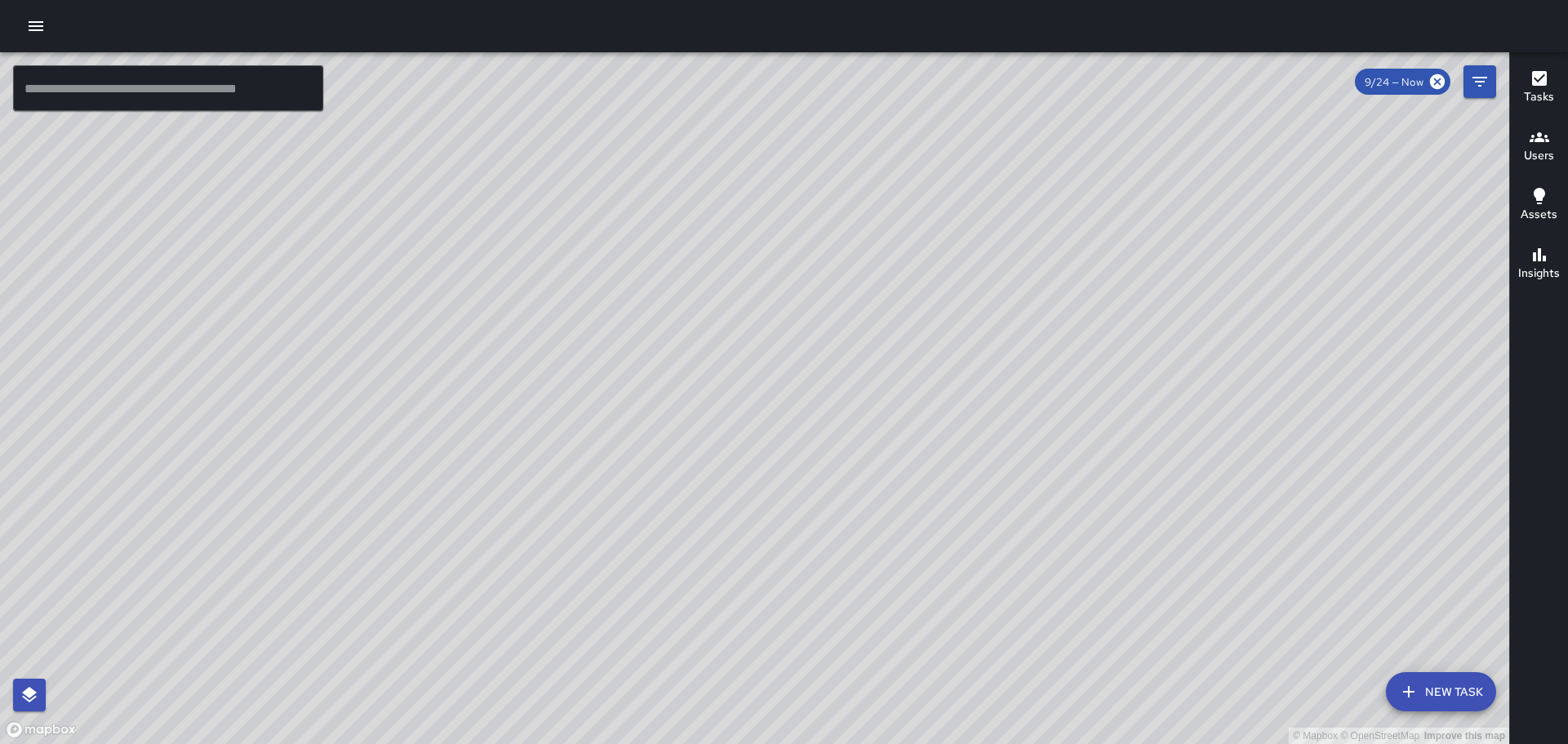
click at [553, 402] on div "© Mapbox © OpenStreetMap Improve this map" at bounding box center [755, 397] width 1509 height 692
drag, startPoint x: 578, startPoint y: 480, endPoint x: 555, endPoint y: 412, distance: 71.8
click at [555, 412] on div "© Mapbox © OpenStreetMap Improve this map" at bounding box center [755, 397] width 1509 height 692
drag, startPoint x: 928, startPoint y: 420, endPoint x: 934, endPoint y: 433, distance: 14.3
click at [934, 433] on div "© Mapbox © OpenStreetMap Improve this map" at bounding box center [755, 397] width 1509 height 692
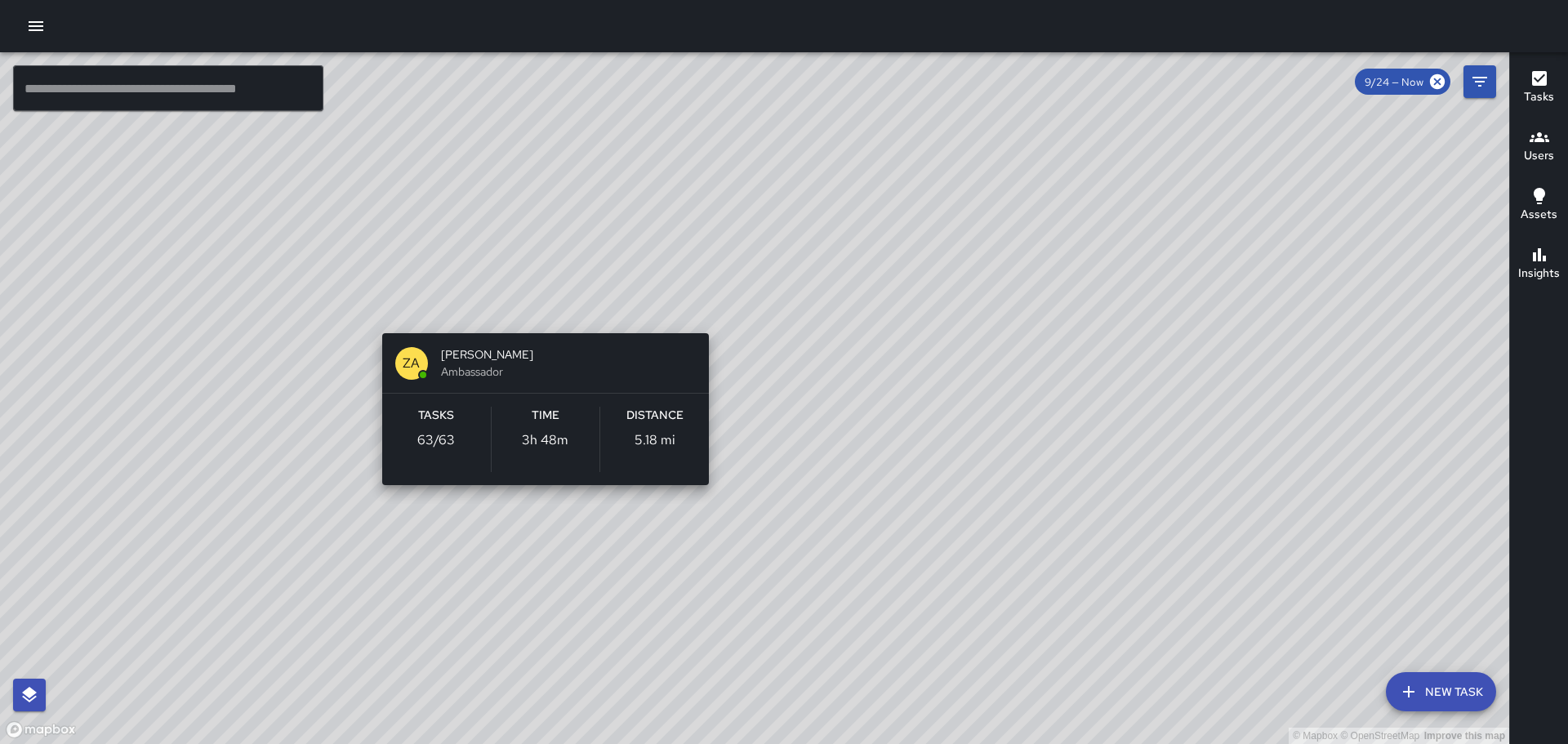
click at [536, 325] on div "© Mapbox © OpenStreetMap Improve this map ZA [PERSON_NAME] Ambassador Tasks 63 …" at bounding box center [755, 397] width 1509 height 692
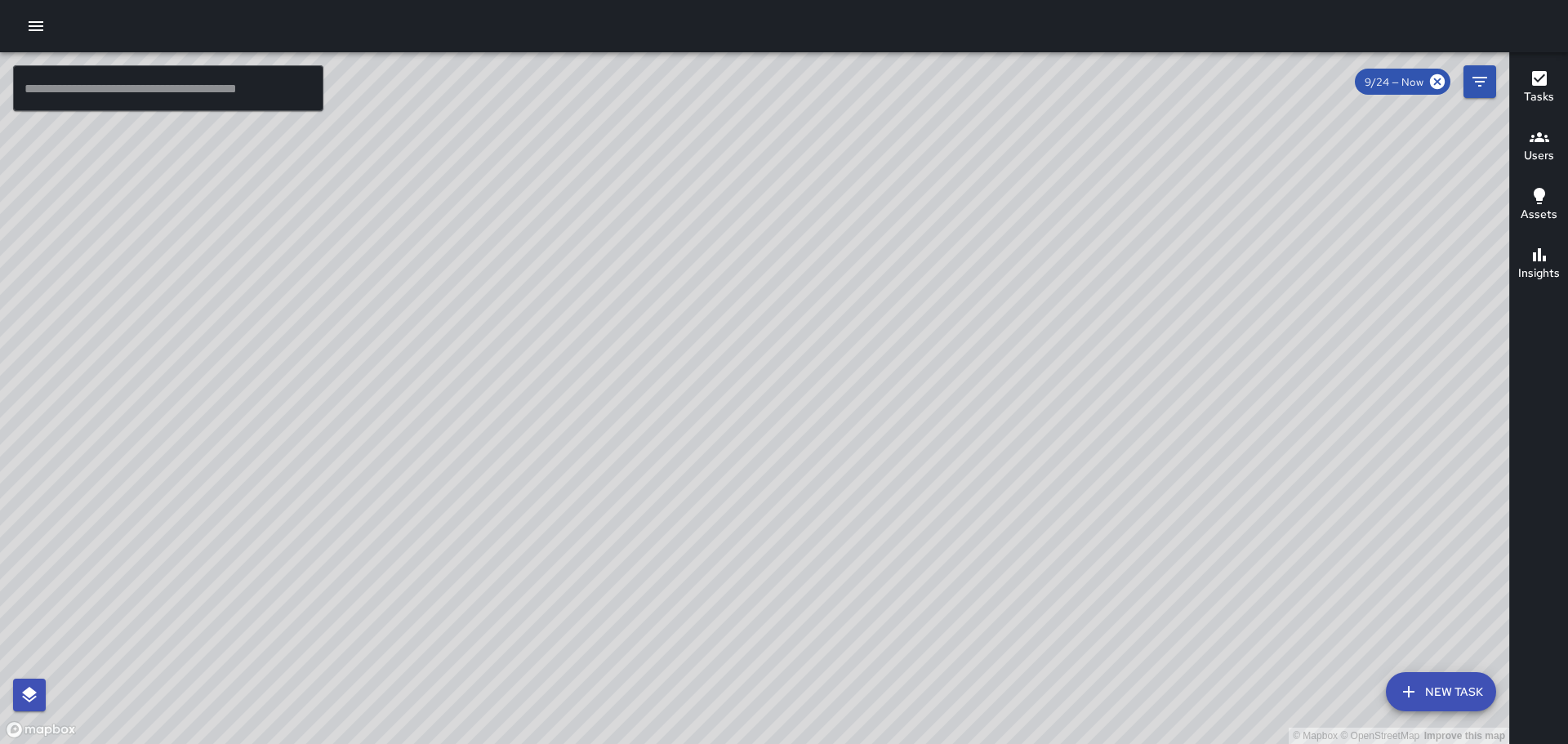
drag, startPoint x: 997, startPoint y: 397, endPoint x: 1029, endPoint y: 645, distance: 250.1
click at [1073, 674] on div "© Mapbox © OpenStreetMap Improve this map" at bounding box center [755, 397] width 1509 height 692
click at [634, 598] on div "© Mapbox © OpenStreetMap Improve this map ZA [PERSON_NAME] Ambassador Tasks 63 …" at bounding box center [755, 397] width 1509 height 692
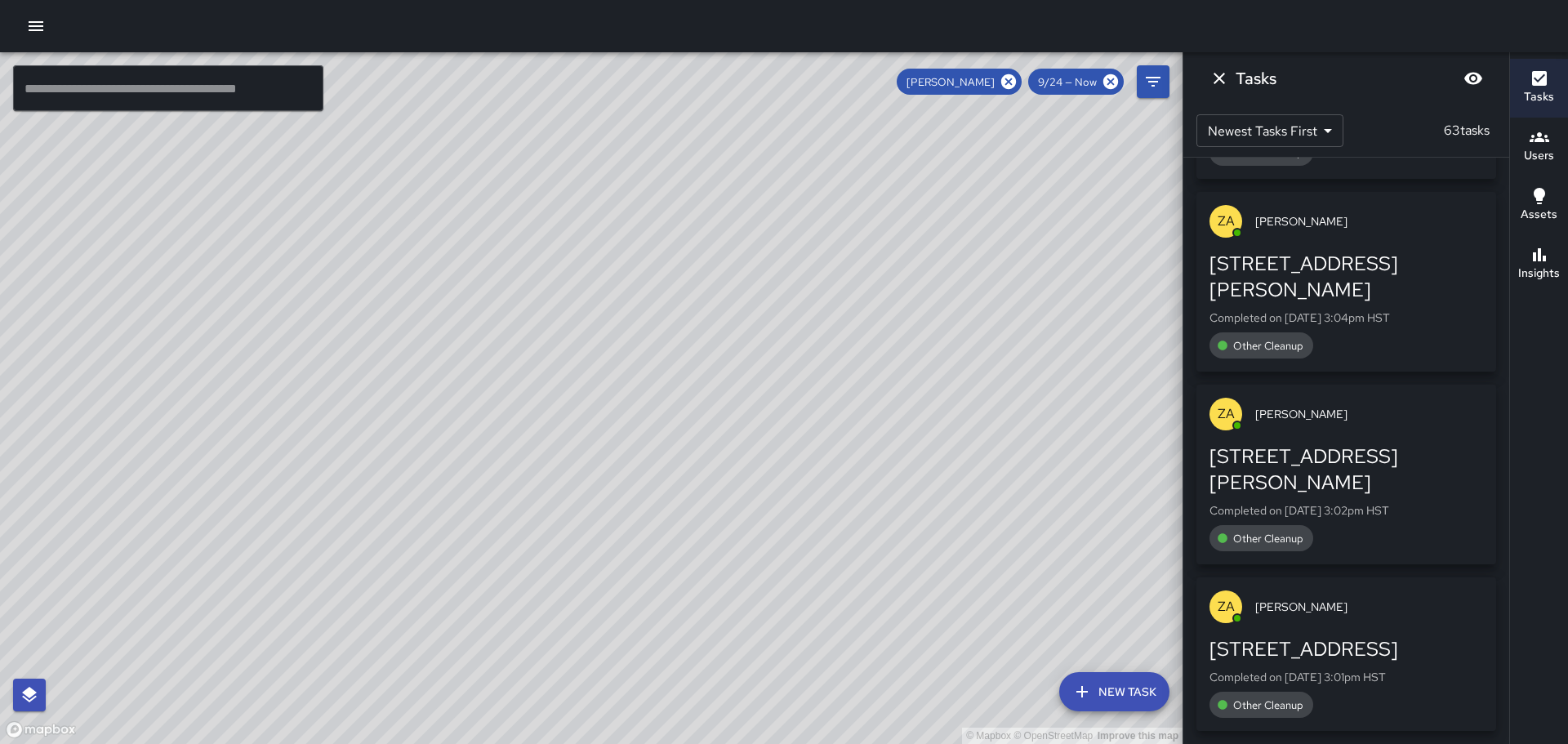
scroll to position [6260, 0]
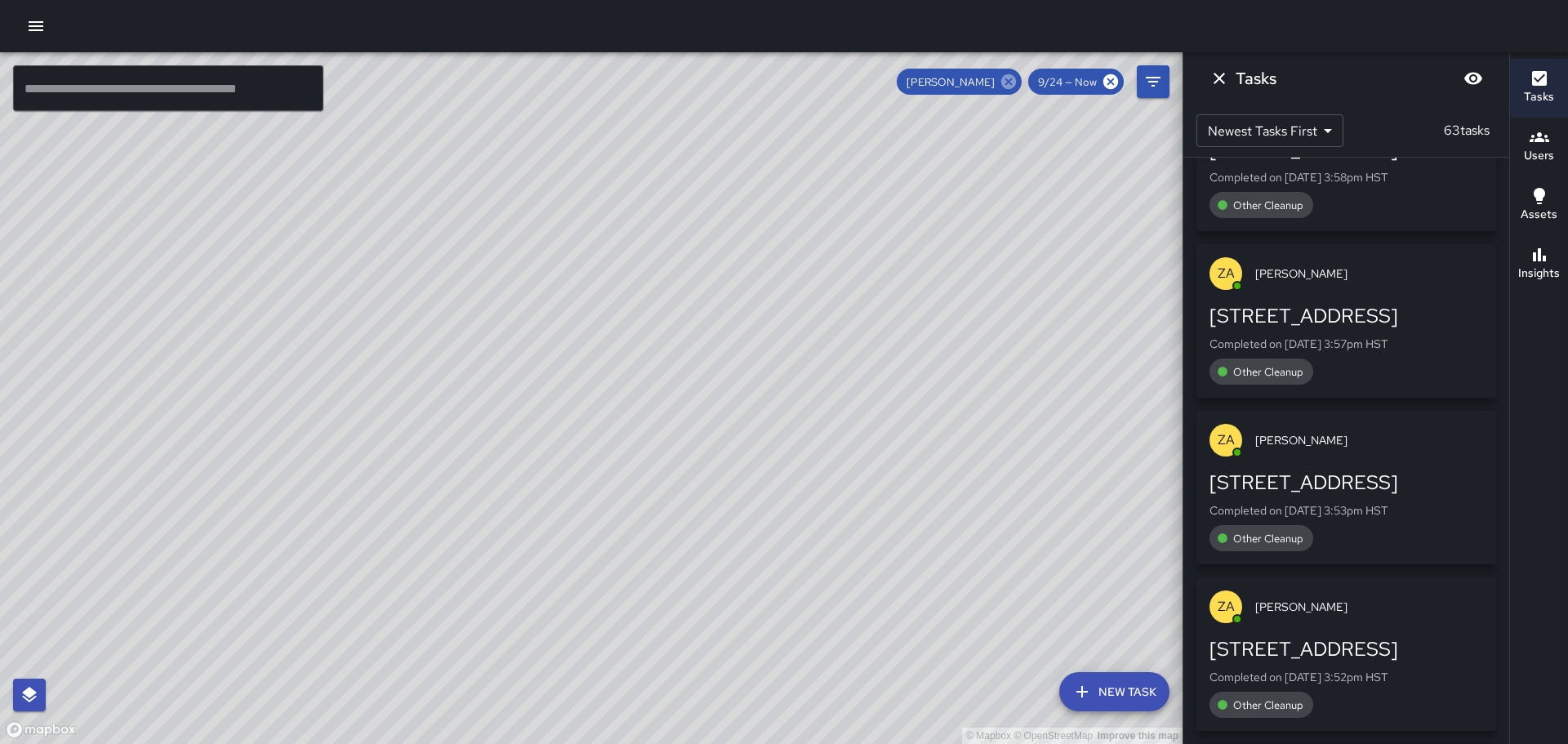
click at [1003, 80] on icon at bounding box center [1008, 82] width 18 height 18
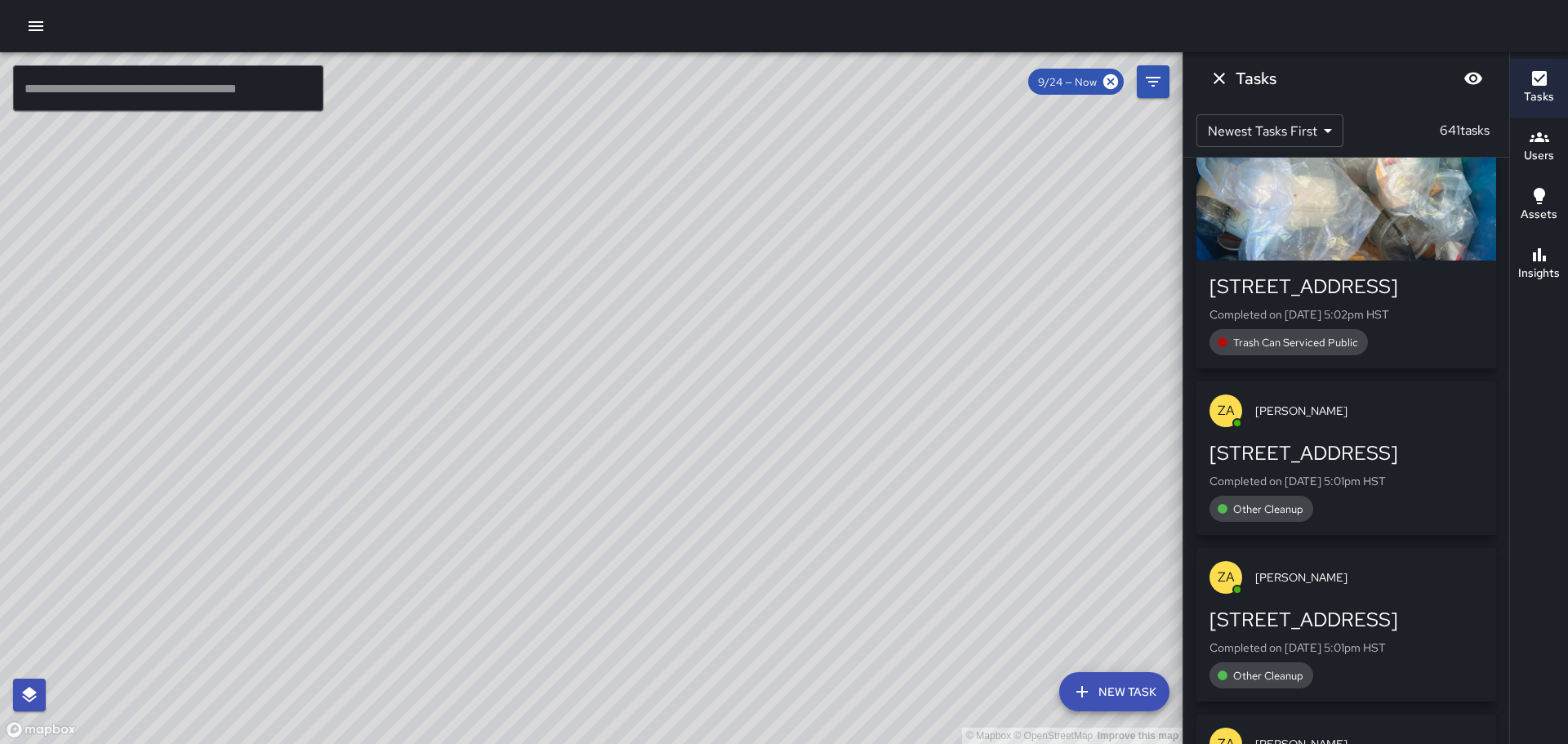
scroll to position [29990, 0]
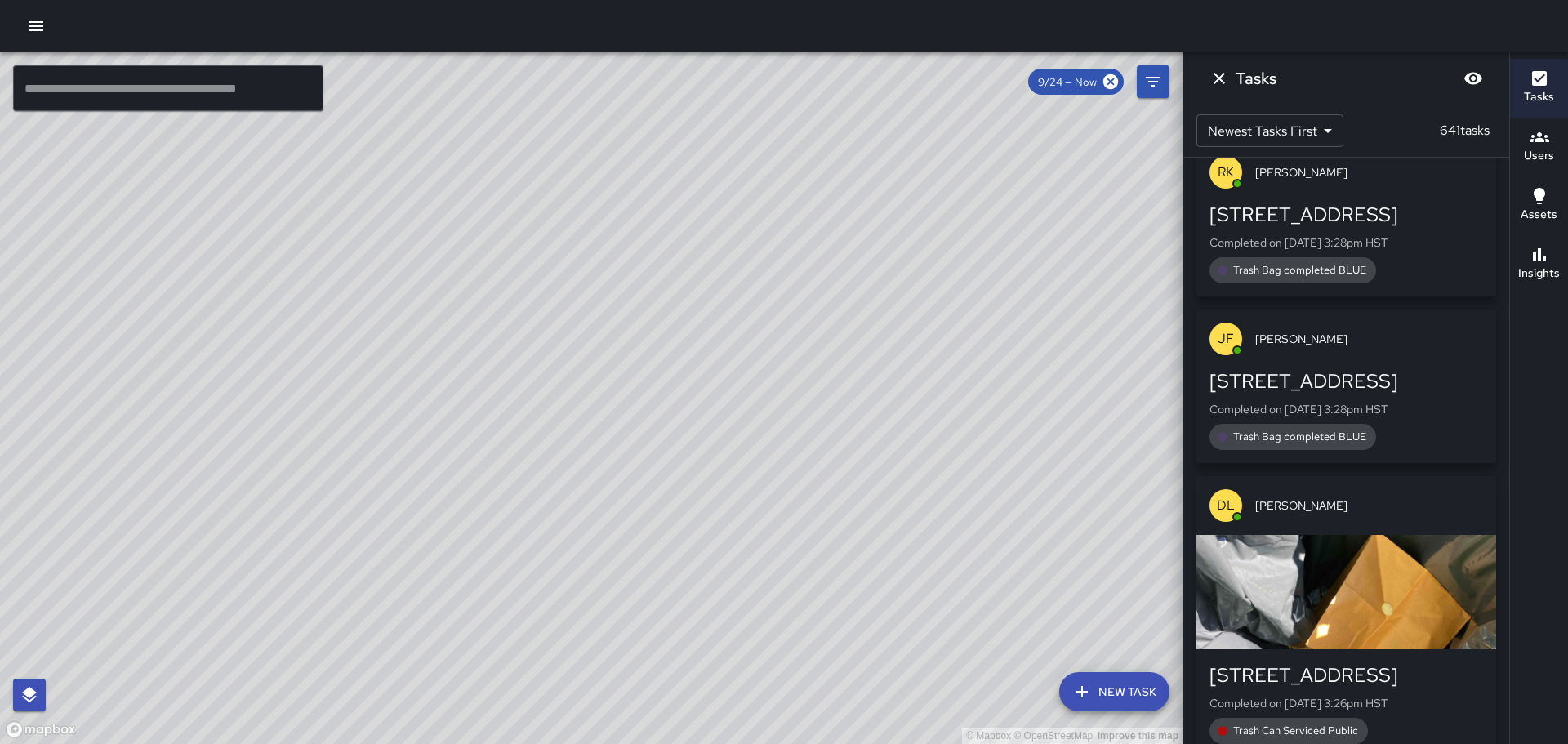
drag, startPoint x: 949, startPoint y: 415, endPoint x: 986, endPoint y: 214, distance: 204.4
click at [988, 233] on div "© Mapbox © OpenStreetMap Improve this map" at bounding box center [591, 397] width 1183 height 692
drag, startPoint x: 869, startPoint y: 335, endPoint x: 958, endPoint y: 282, distance: 103.6
click at [956, 284] on div "© Mapbox © OpenStreetMap Improve this map" at bounding box center [591, 397] width 1183 height 692
drag, startPoint x: 669, startPoint y: 323, endPoint x: 793, endPoint y: 243, distance: 147.6
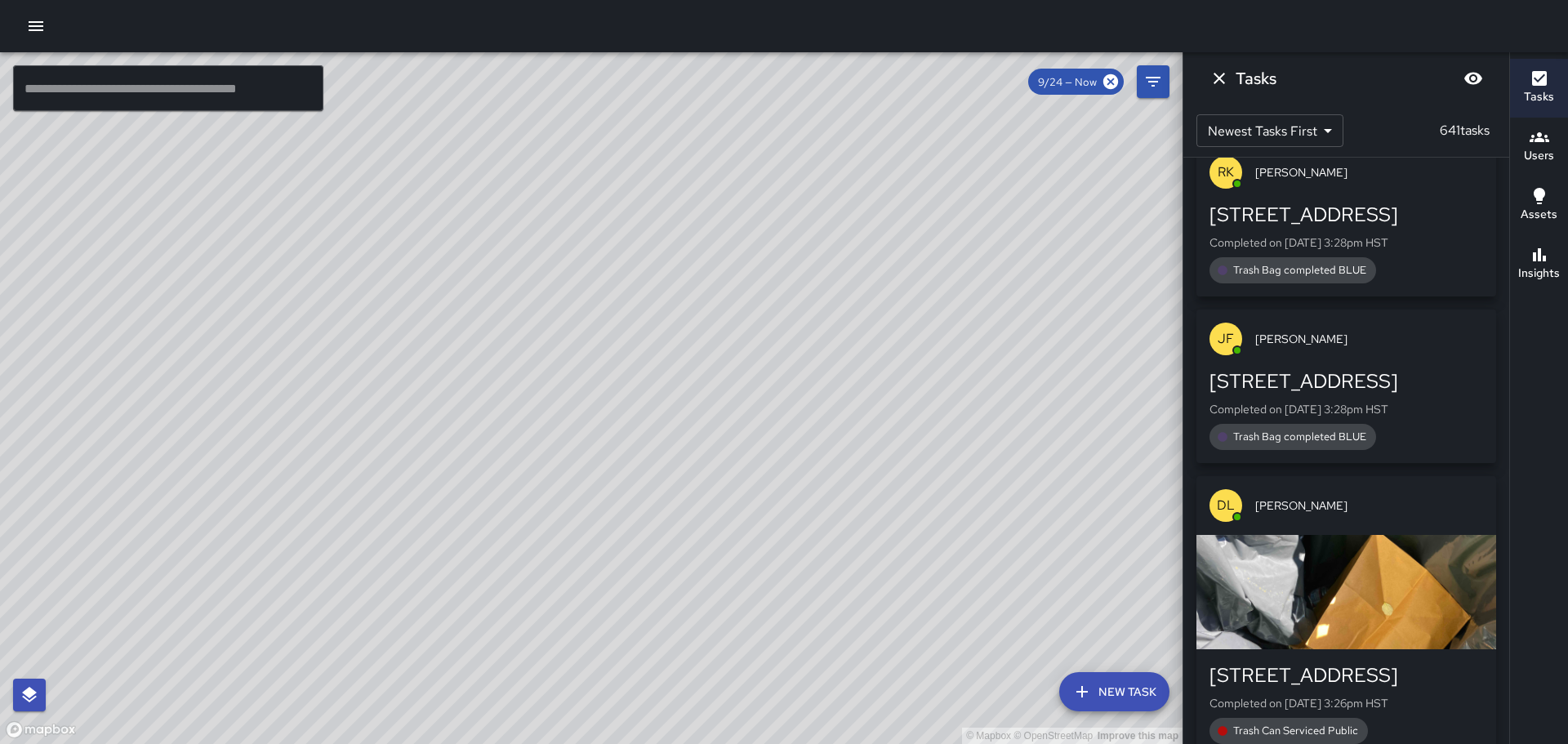
click at [792, 243] on div "© Mapbox © OpenStreetMap Improve this map" at bounding box center [591, 397] width 1183 height 692
drag, startPoint x: 856, startPoint y: 253, endPoint x: 883, endPoint y: 237, distance: 31.4
click at [883, 237] on div "© Mapbox © OpenStreetMap Improve this map" at bounding box center [591, 397] width 1183 height 692
drag, startPoint x: 632, startPoint y: 260, endPoint x: 762, endPoint y: 206, distance: 140.8
click at [762, 206] on div "© Mapbox © OpenStreetMap Improve this map" at bounding box center [591, 397] width 1183 height 692
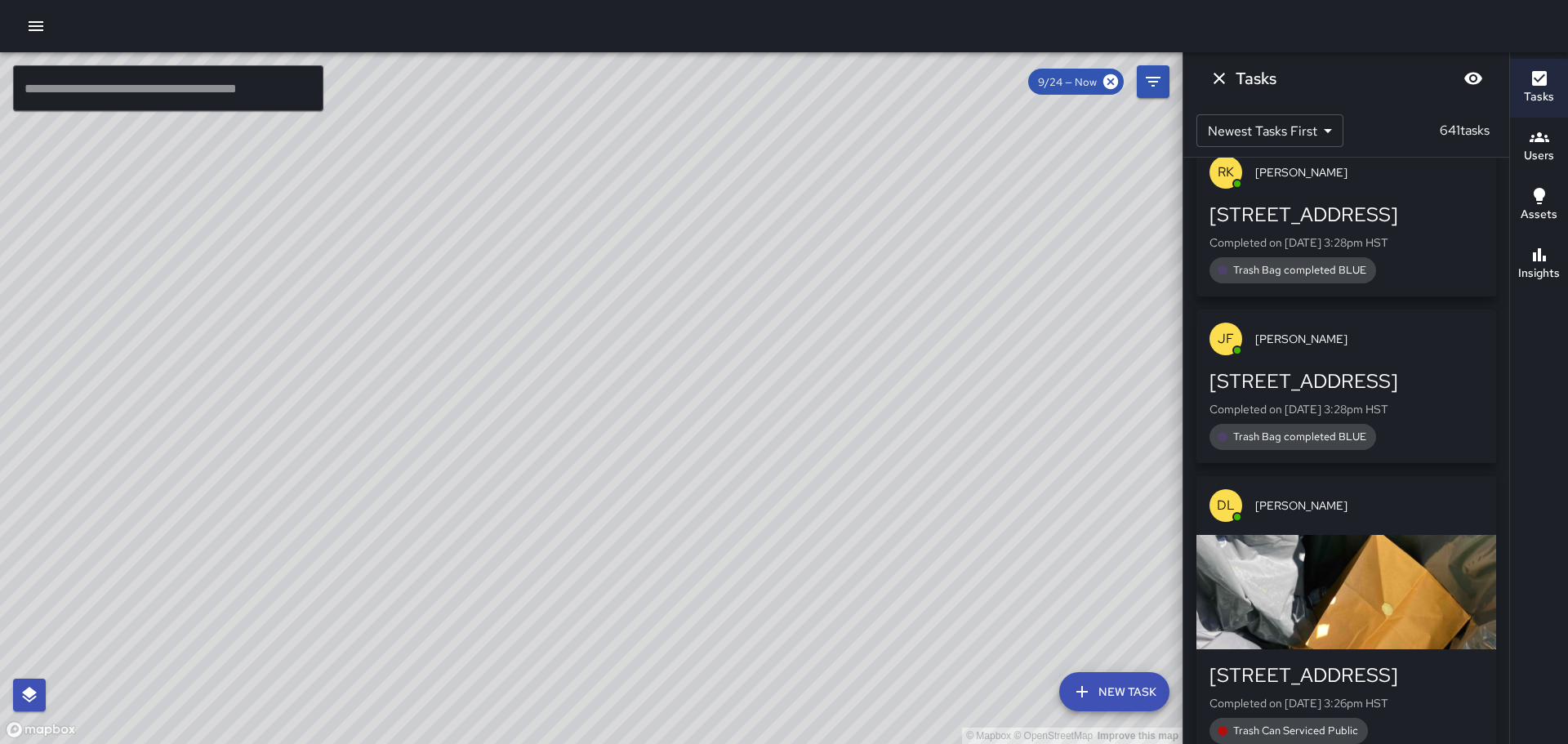
drag, startPoint x: 689, startPoint y: 347, endPoint x: 769, endPoint y: 299, distance: 93.3
click at [770, 298] on div "© Mapbox © OpenStreetMap Improve this map" at bounding box center [591, 397] width 1183 height 692
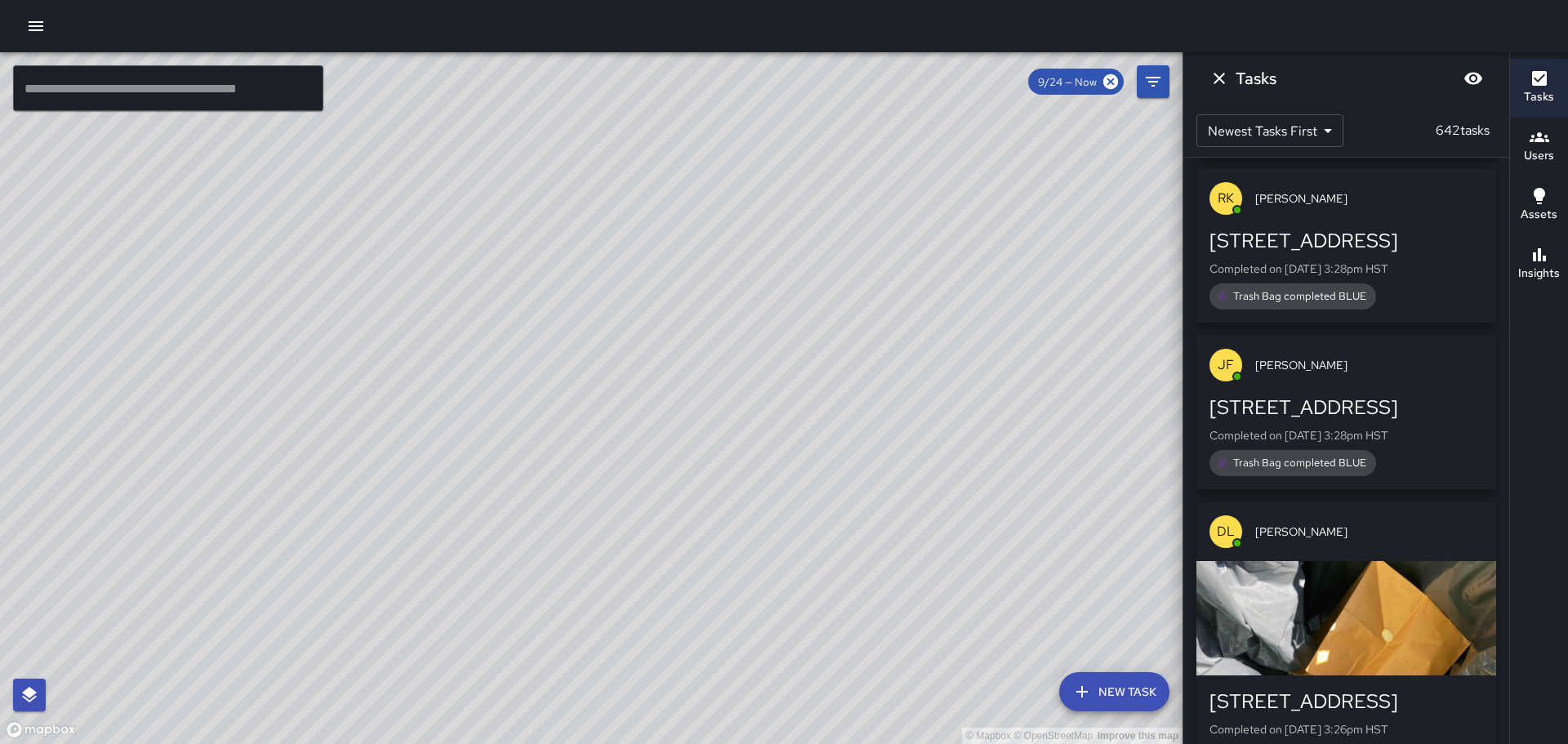
scroll to position [30157, 0]
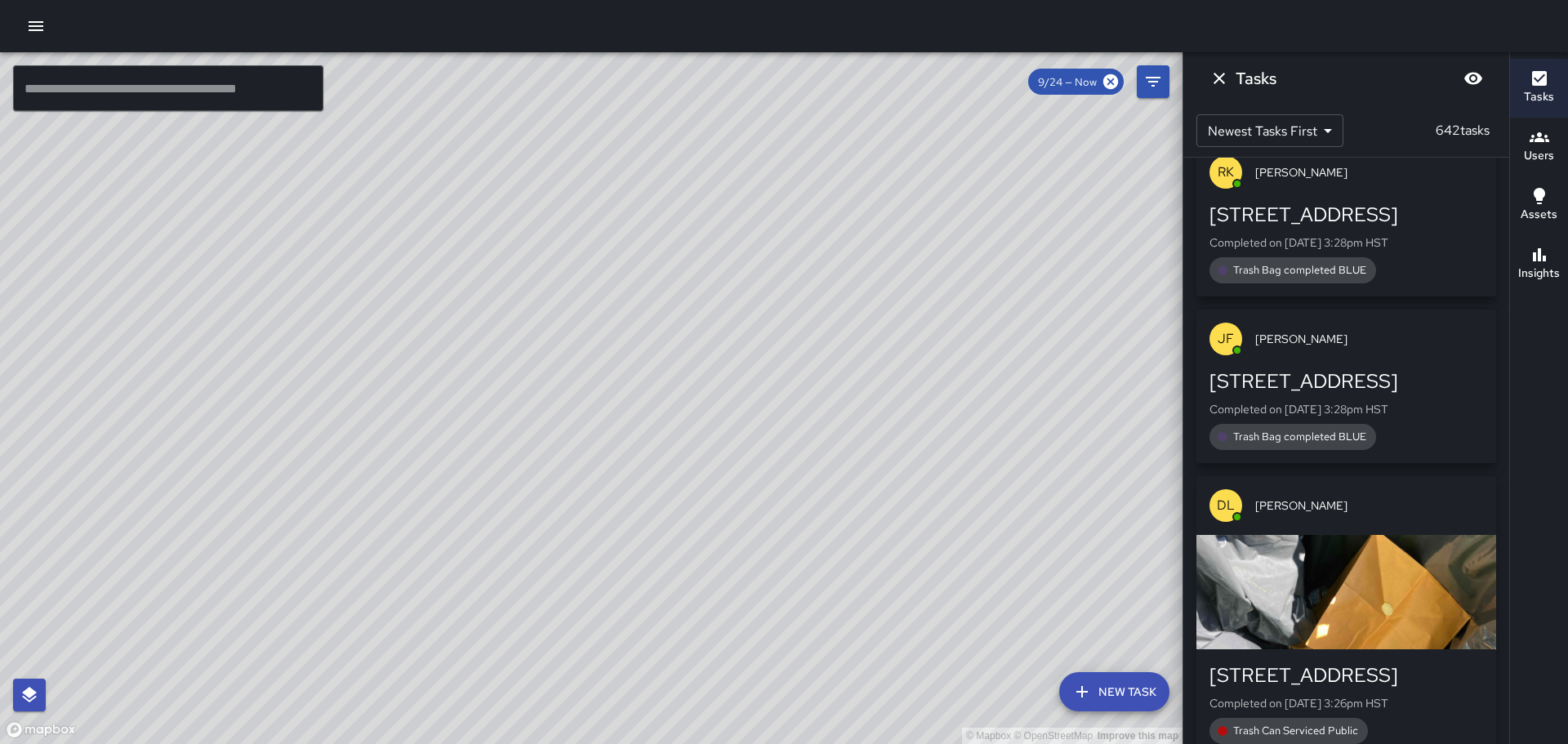
drag, startPoint x: 363, startPoint y: 375, endPoint x: 535, endPoint y: 352, distance: 173.5
click at [534, 353] on div "© Mapbox © OpenStreetMap Improve this map" at bounding box center [591, 397] width 1183 height 692
click at [1219, 83] on icon "Dismiss" at bounding box center [1220, 79] width 20 height 20
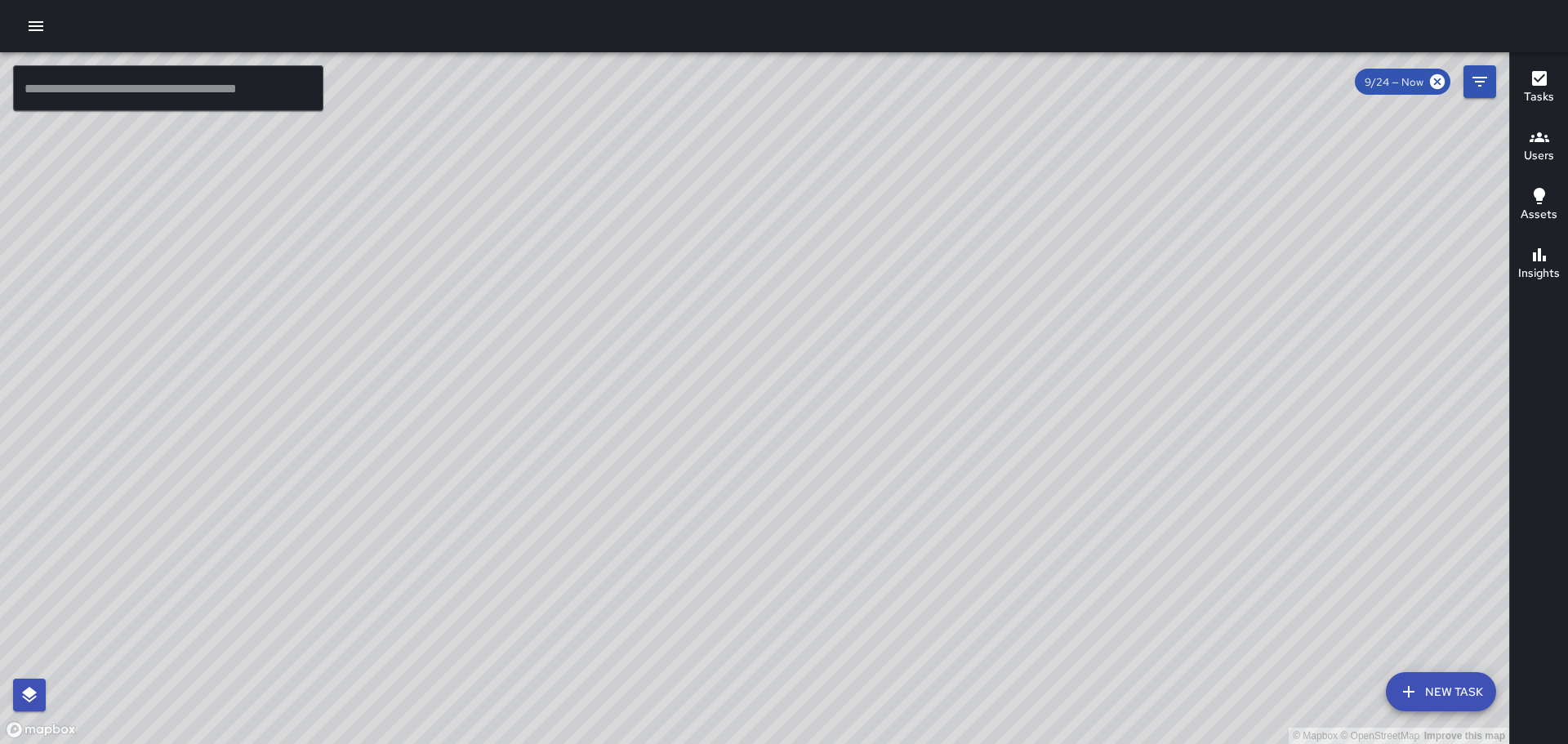
drag, startPoint x: 1231, startPoint y: 555, endPoint x: 1137, endPoint y: 326, distance: 247.5
click at [1138, 330] on div "© Mapbox © OpenStreetMap Improve this map" at bounding box center [755, 397] width 1509 height 692
drag, startPoint x: 1423, startPoint y: 605, endPoint x: 1248, endPoint y: 348, distance: 310.9
click at [1248, 348] on div "© Mapbox © OpenStreetMap Improve this map" at bounding box center [755, 397] width 1509 height 692
drag, startPoint x: 1301, startPoint y: 443, endPoint x: 1121, endPoint y: 275, distance: 246.2
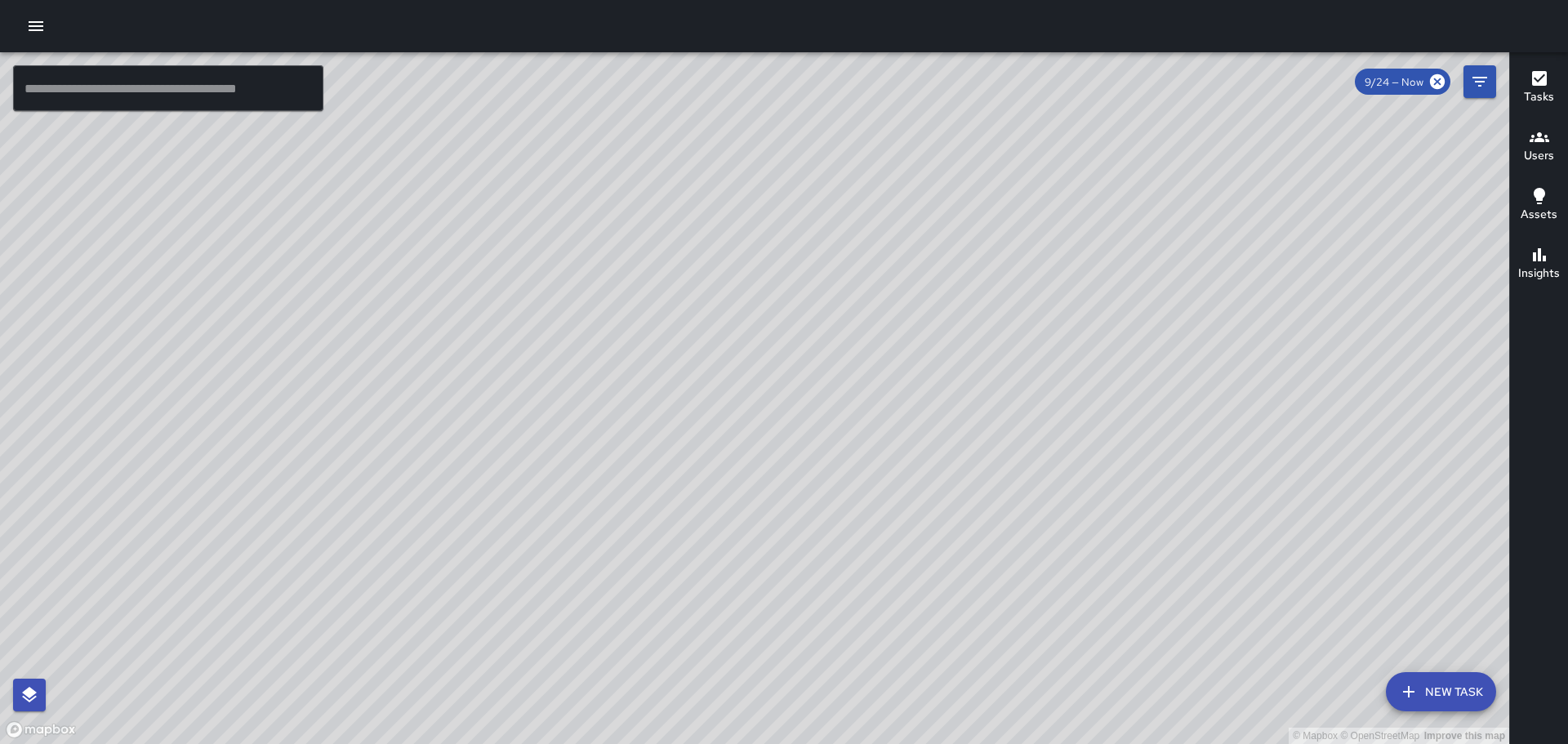
click at [1121, 275] on div "© Mapbox © OpenStreetMap Improve this map" at bounding box center [755, 397] width 1509 height 692
drag, startPoint x: 1299, startPoint y: 409, endPoint x: 1003, endPoint y: 320, distance: 309.1
click at [1020, 322] on div "© Mapbox © OpenStreetMap Improve this map" at bounding box center [755, 397] width 1509 height 692
drag, startPoint x: 1378, startPoint y: 455, endPoint x: 1252, endPoint y: 410, distance: 133.8
click at [1252, 410] on div "© Mapbox © OpenStreetMap Improve this map" at bounding box center [755, 397] width 1509 height 692
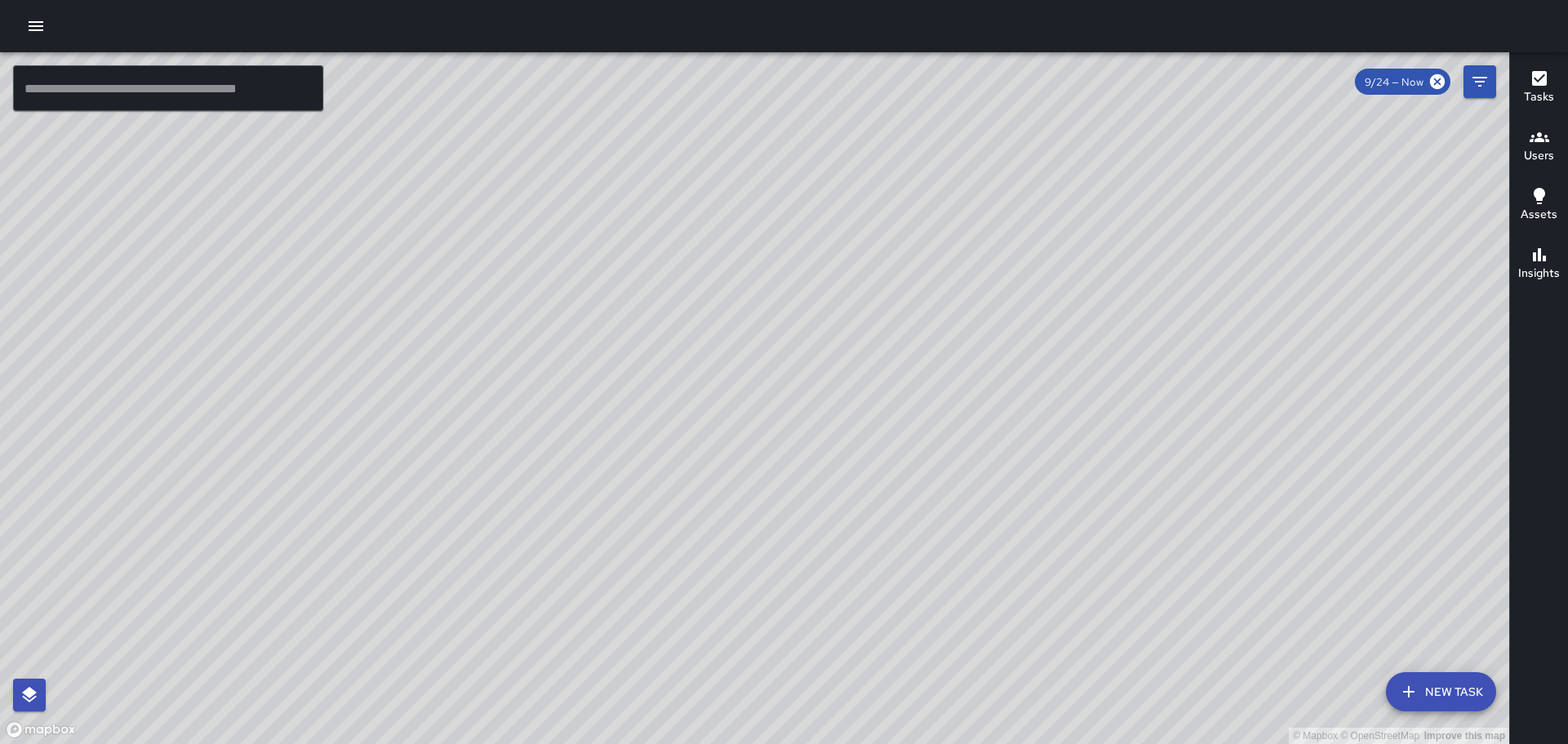
drag, startPoint x: 1174, startPoint y: 349, endPoint x: 974, endPoint y: 332, distance: 200.7
click at [979, 347] on div "© Mapbox © OpenStreetMap Improve this map" at bounding box center [755, 397] width 1509 height 692
drag, startPoint x: 1261, startPoint y: 539, endPoint x: 1073, endPoint y: 315, distance: 292.4
click at [1080, 329] on div "© Mapbox © OpenStreetMap Improve this map" at bounding box center [755, 397] width 1509 height 692
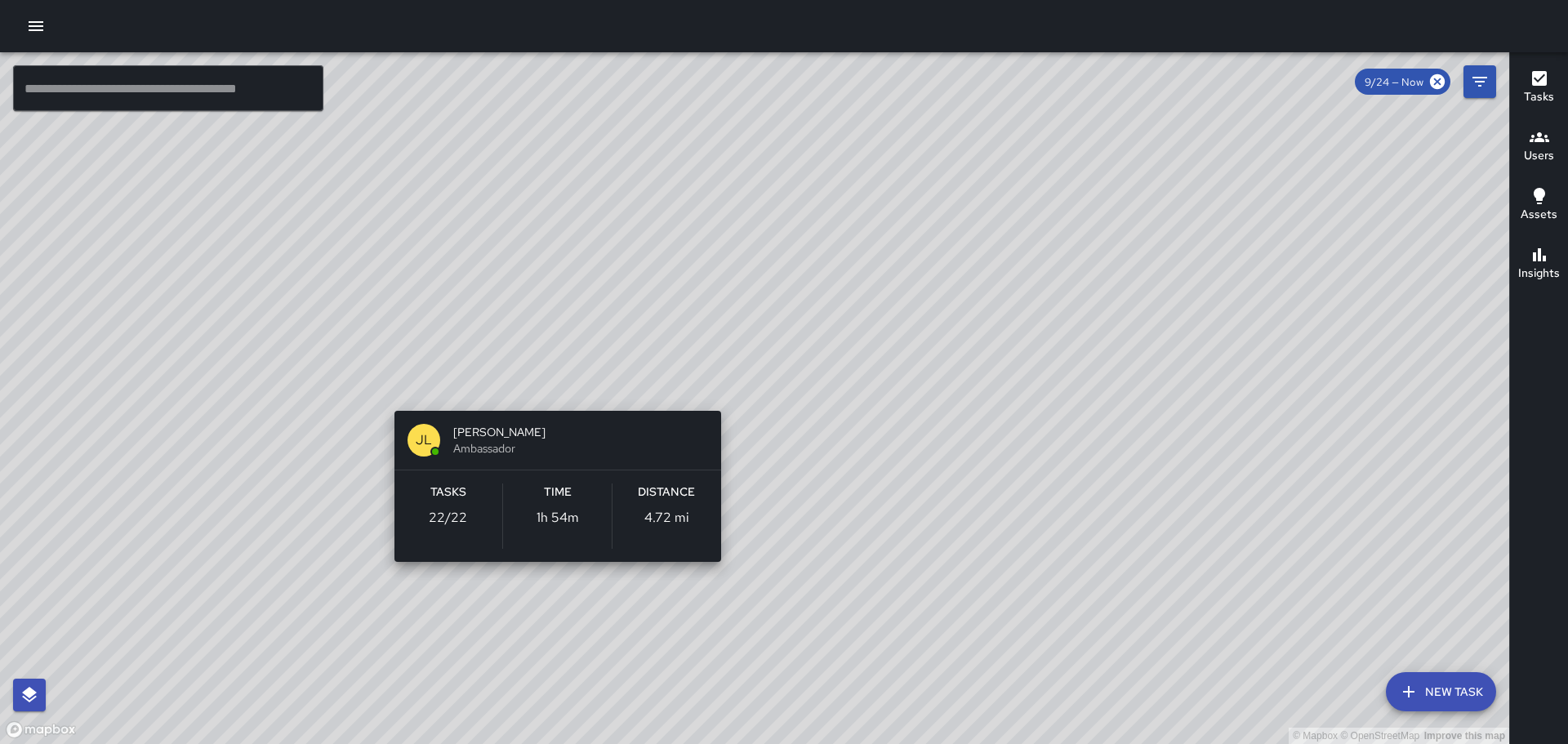
click at [548, 382] on div "© Mapbox © OpenStreetMap Improve this map JL [PERSON_NAME] Ambassador Tasks 22 …" at bounding box center [755, 397] width 1509 height 692
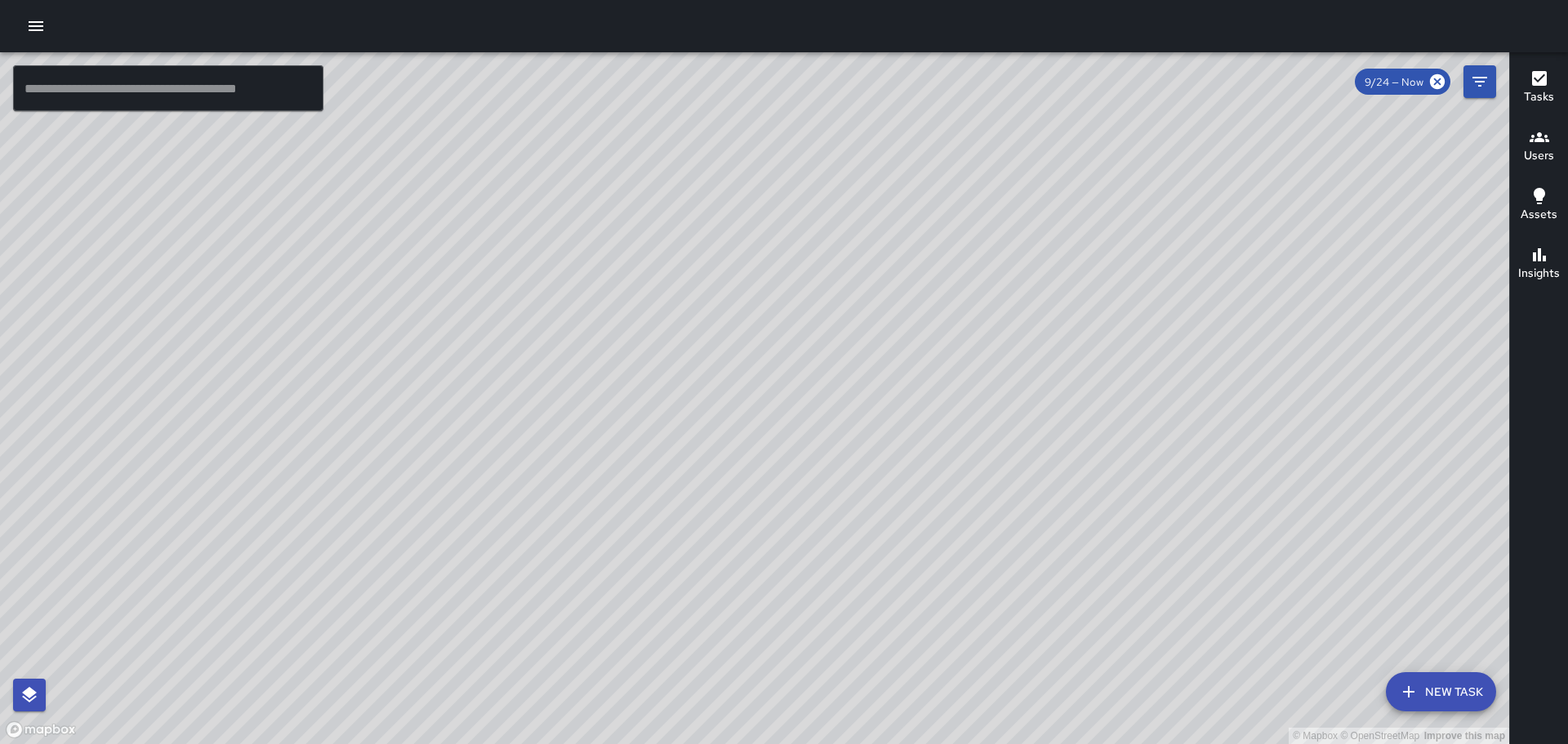
scroll to position [3247, 0]
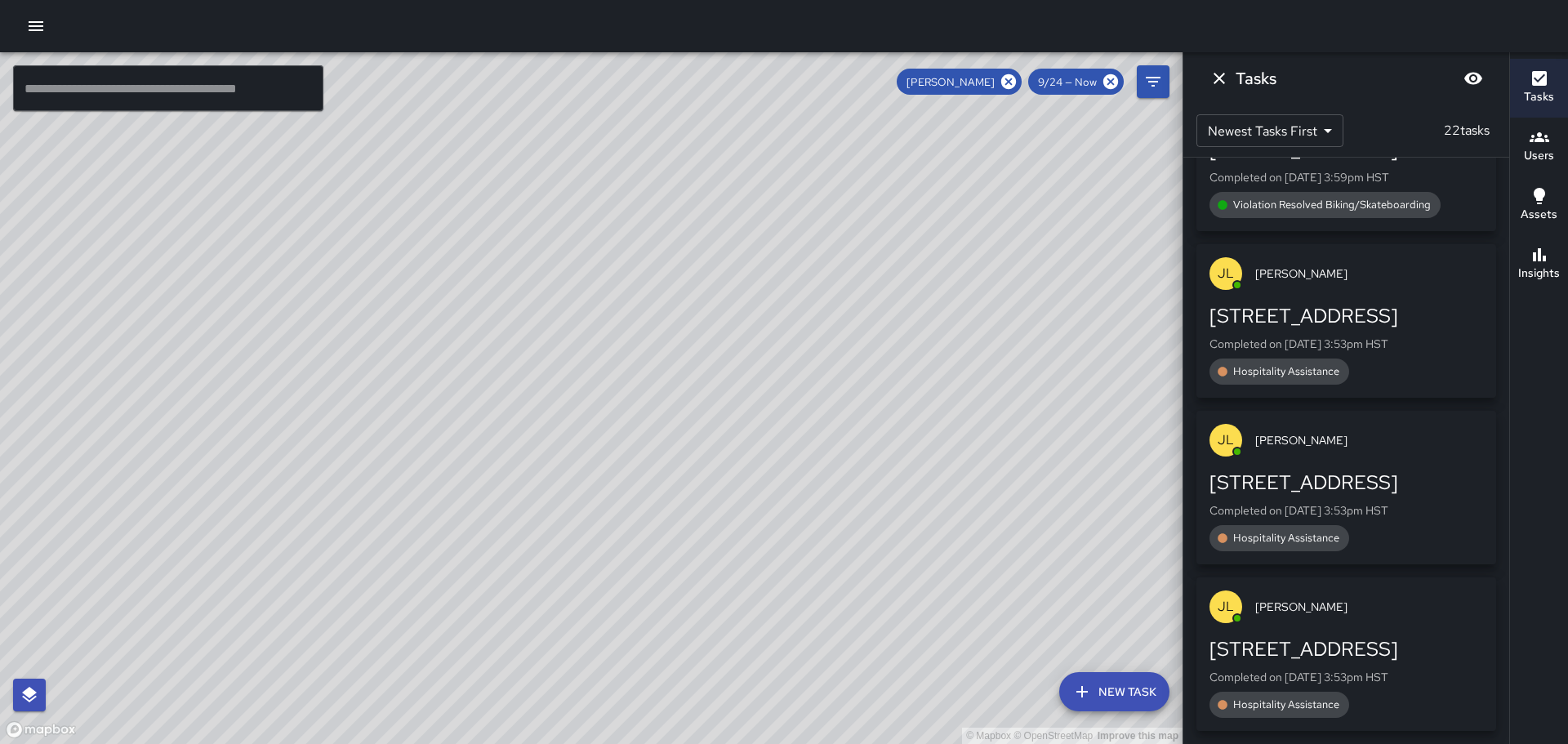
drag, startPoint x: 883, startPoint y: 396, endPoint x: 990, endPoint y: 527, distance: 169.1
click at [991, 534] on div "© Mapbox © OpenStreetMap Improve this map" at bounding box center [591, 397] width 1183 height 692
drag, startPoint x: 742, startPoint y: 283, endPoint x: 819, endPoint y: 455, distance: 188.4
click at [819, 455] on div "© Mapbox © OpenStreetMap Improve this map" at bounding box center [591, 397] width 1183 height 692
drag, startPoint x: 767, startPoint y: 277, endPoint x: 657, endPoint y: 376, distance: 148.0
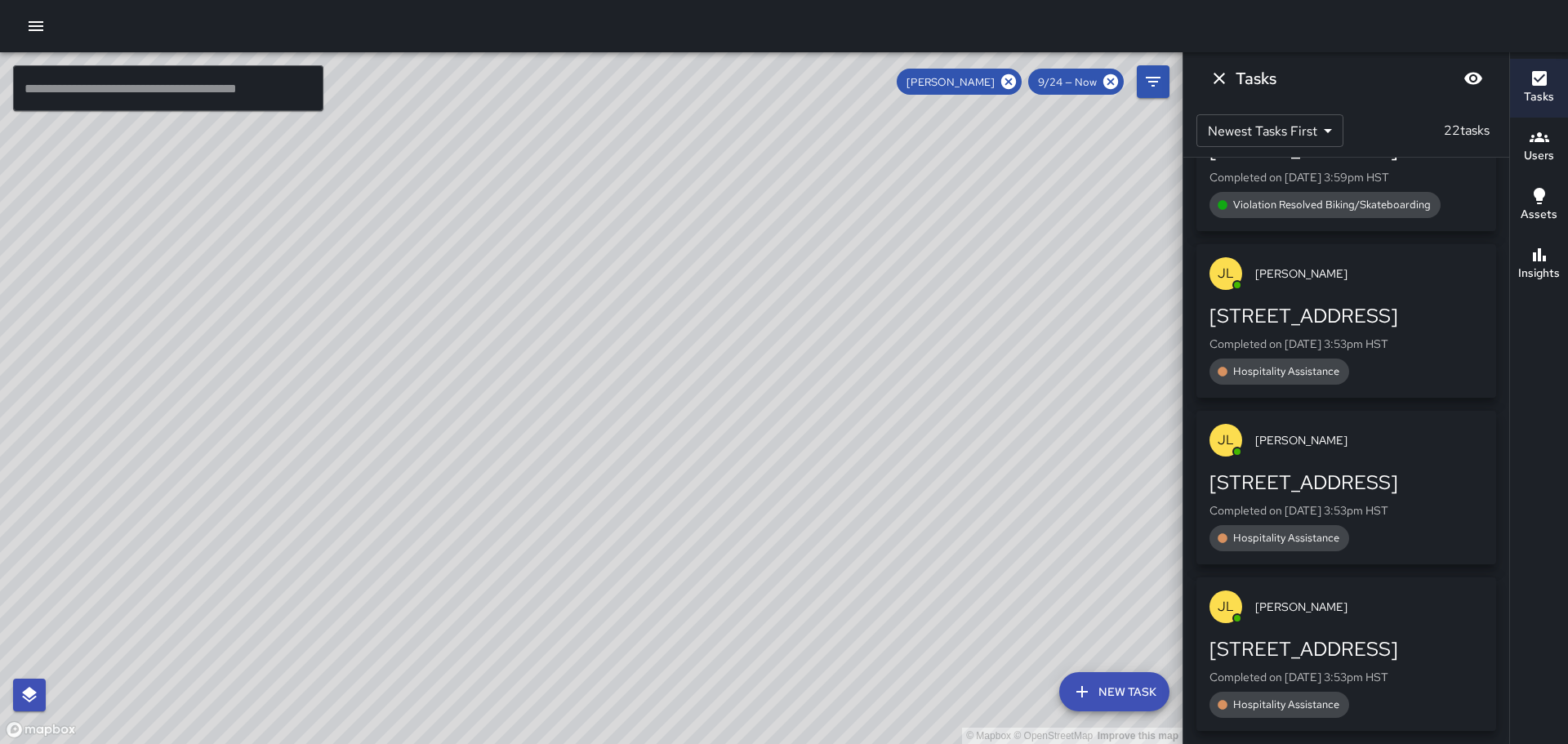
click at [657, 376] on div "© Mapbox © OpenStreetMap Improve this map" at bounding box center [591, 397] width 1183 height 692
drag, startPoint x: 916, startPoint y: 459, endPoint x: 839, endPoint y: 352, distance: 131.8
click at [839, 352] on div "© Mapbox © OpenStreetMap Improve this map" at bounding box center [591, 397] width 1183 height 692
drag, startPoint x: 481, startPoint y: 621, endPoint x: 589, endPoint y: 388, distance: 256.8
click at [587, 399] on div "© Mapbox © OpenStreetMap Improve this map" at bounding box center [591, 397] width 1183 height 692
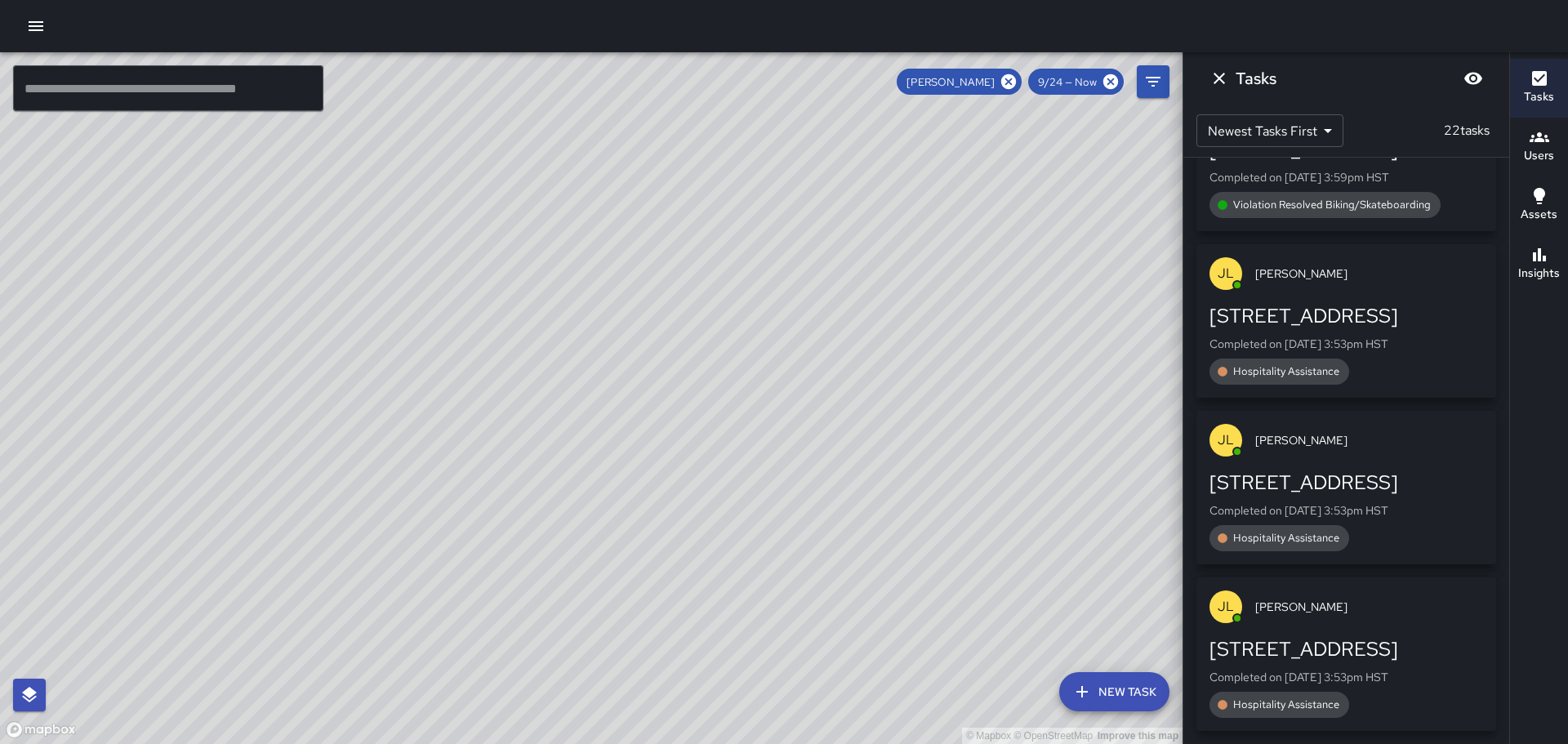
drag, startPoint x: 501, startPoint y: 483, endPoint x: 712, endPoint y: 289, distance: 286.6
click at [697, 296] on div "© Mapbox © OpenStreetMap Improve this map" at bounding box center [591, 397] width 1183 height 692
drag, startPoint x: 259, startPoint y: 370, endPoint x: 539, endPoint y: 350, distance: 280.7
click at [537, 350] on div "© Mapbox © OpenStreetMap Improve this map" at bounding box center [591, 397] width 1183 height 692
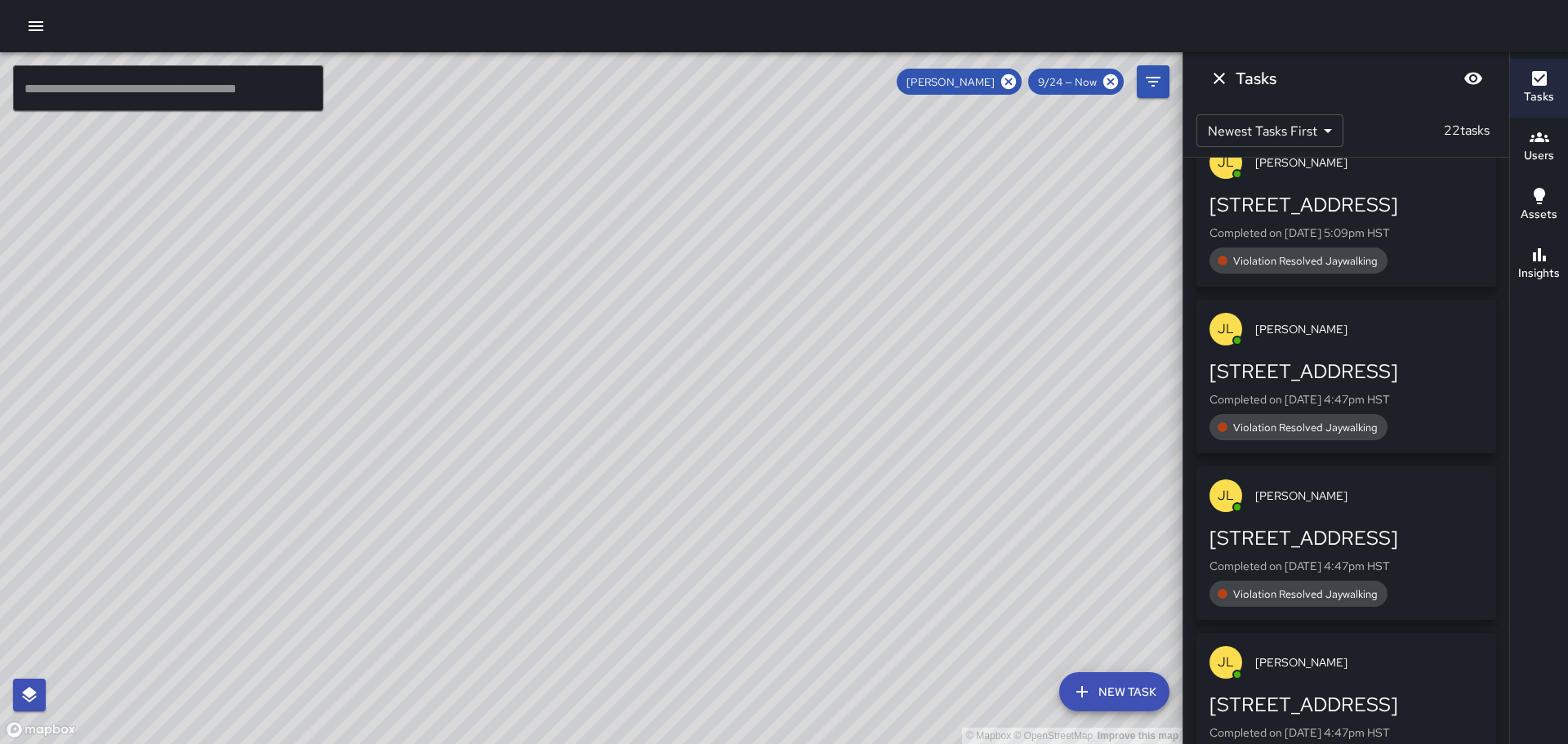
scroll to position [0, 0]
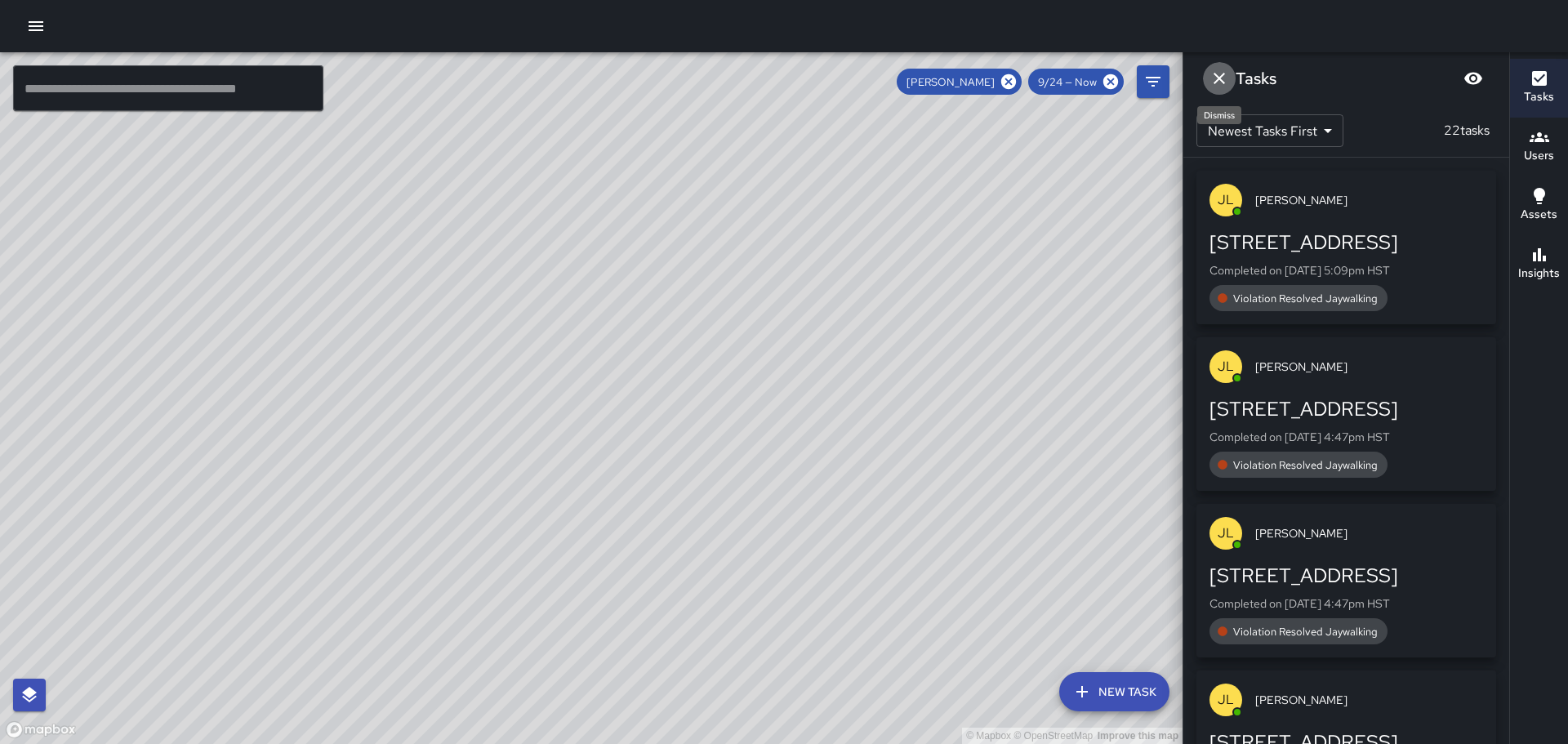
click at [1220, 75] on icon "Dismiss" at bounding box center [1220, 79] width 20 height 20
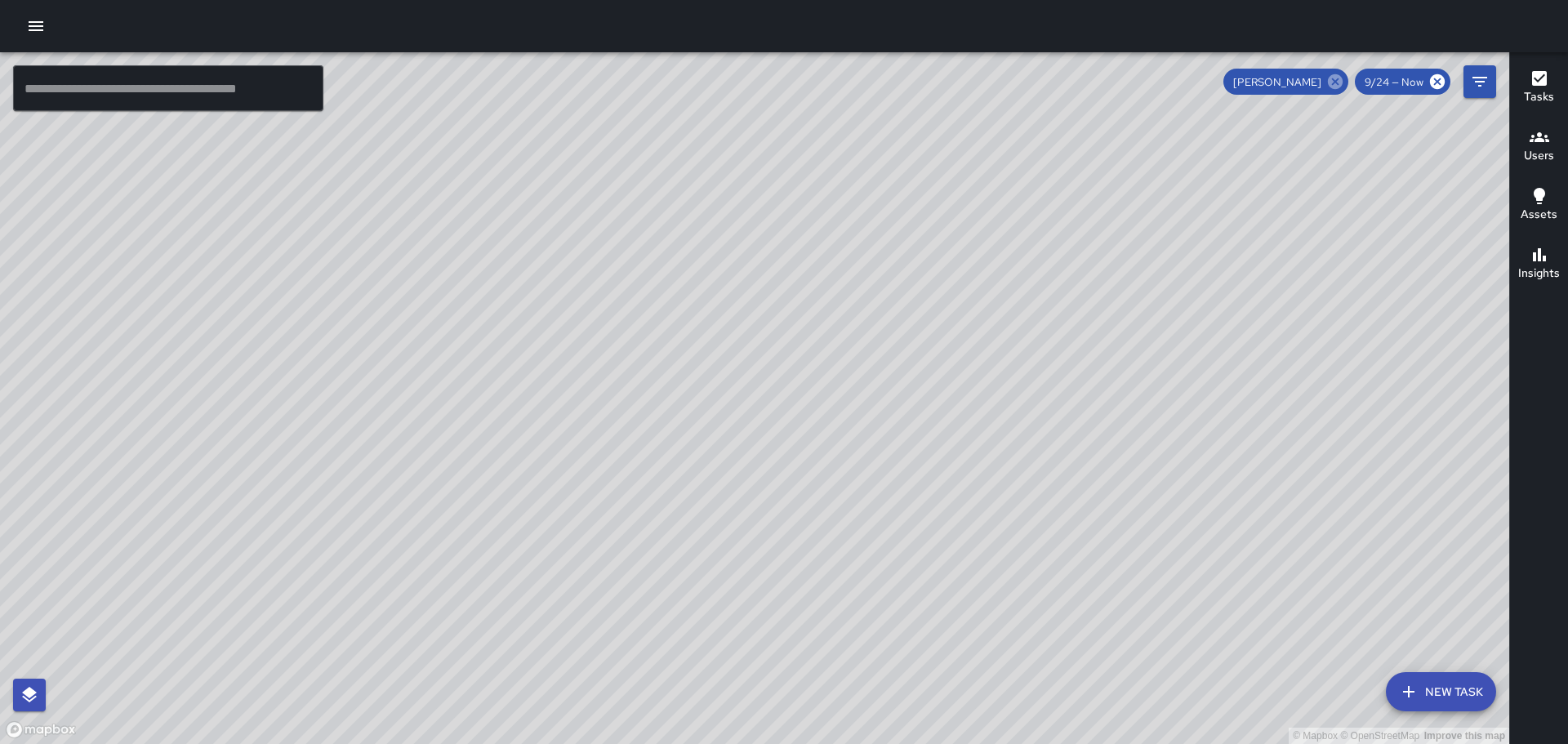
click at [1337, 78] on icon at bounding box center [1335, 82] width 15 height 15
drag, startPoint x: 1137, startPoint y: 219, endPoint x: 867, endPoint y: 380, distance: 314.4
click at [865, 426] on div "© Mapbox © OpenStreetMap Improve this map" at bounding box center [755, 397] width 1509 height 692
drag, startPoint x: 835, startPoint y: 334, endPoint x: 748, endPoint y: 413, distance: 117.5
click at [762, 469] on div "© Mapbox © OpenStreetMap Improve this map" at bounding box center [755, 397] width 1509 height 692
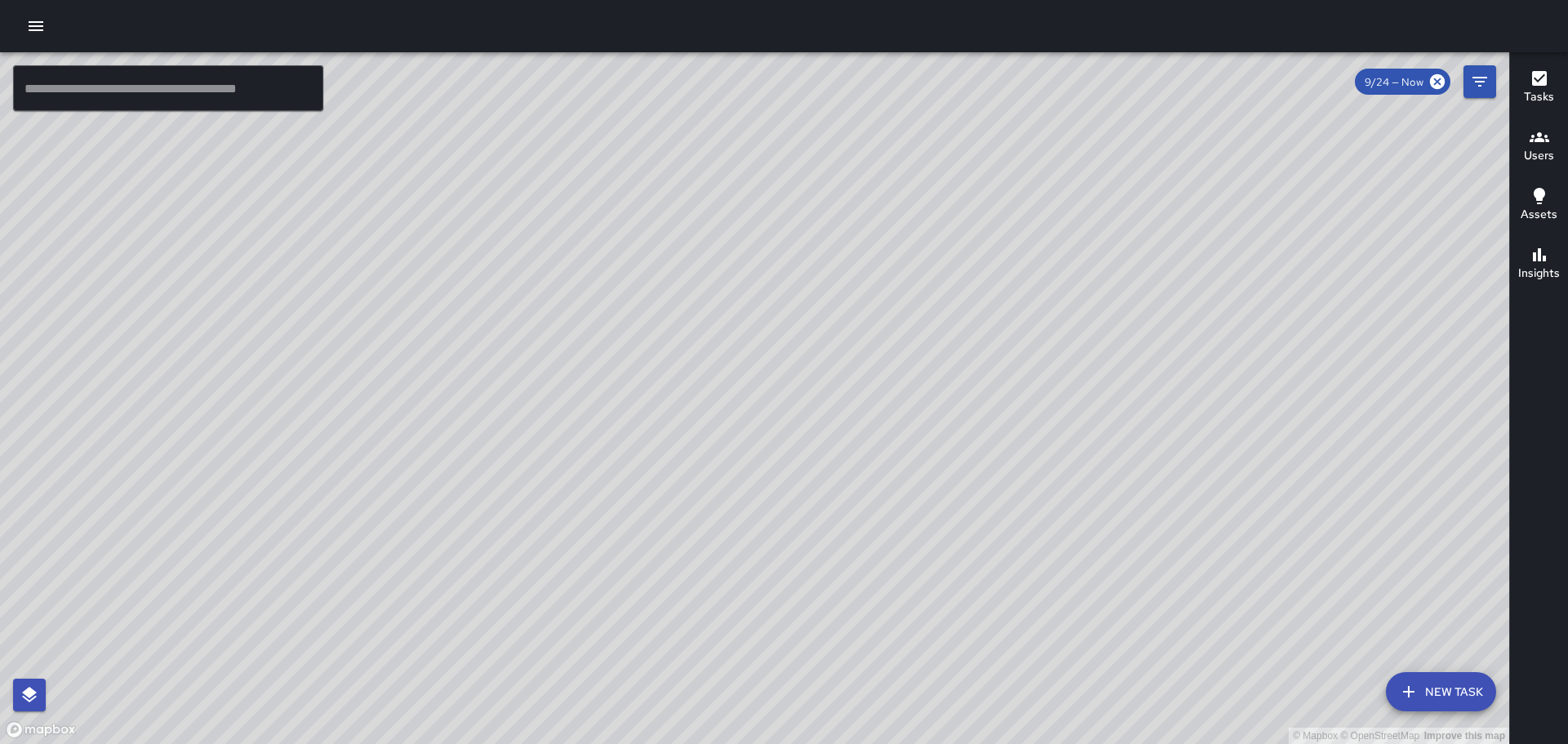
drag, startPoint x: 683, startPoint y: 326, endPoint x: 802, endPoint y: 315, distance: 119.5
click at [802, 315] on div "© Mapbox © OpenStreetMap Improve this map" at bounding box center [755, 397] width 1509 height 692
drag, startPoint x: 1019, startPoint y: 600, endPoint x: 970, endPoint y: 445, distance: 162.6
click at [970, 445] on div "© Mapbox © OpenStreetMap Improve this map" at bounding box center [755, 397] width 1509 height 692
drag, startPoint x: 527, startPoint y: 193, endPoint x: 770, endPoint y: 622, distance: 493.0
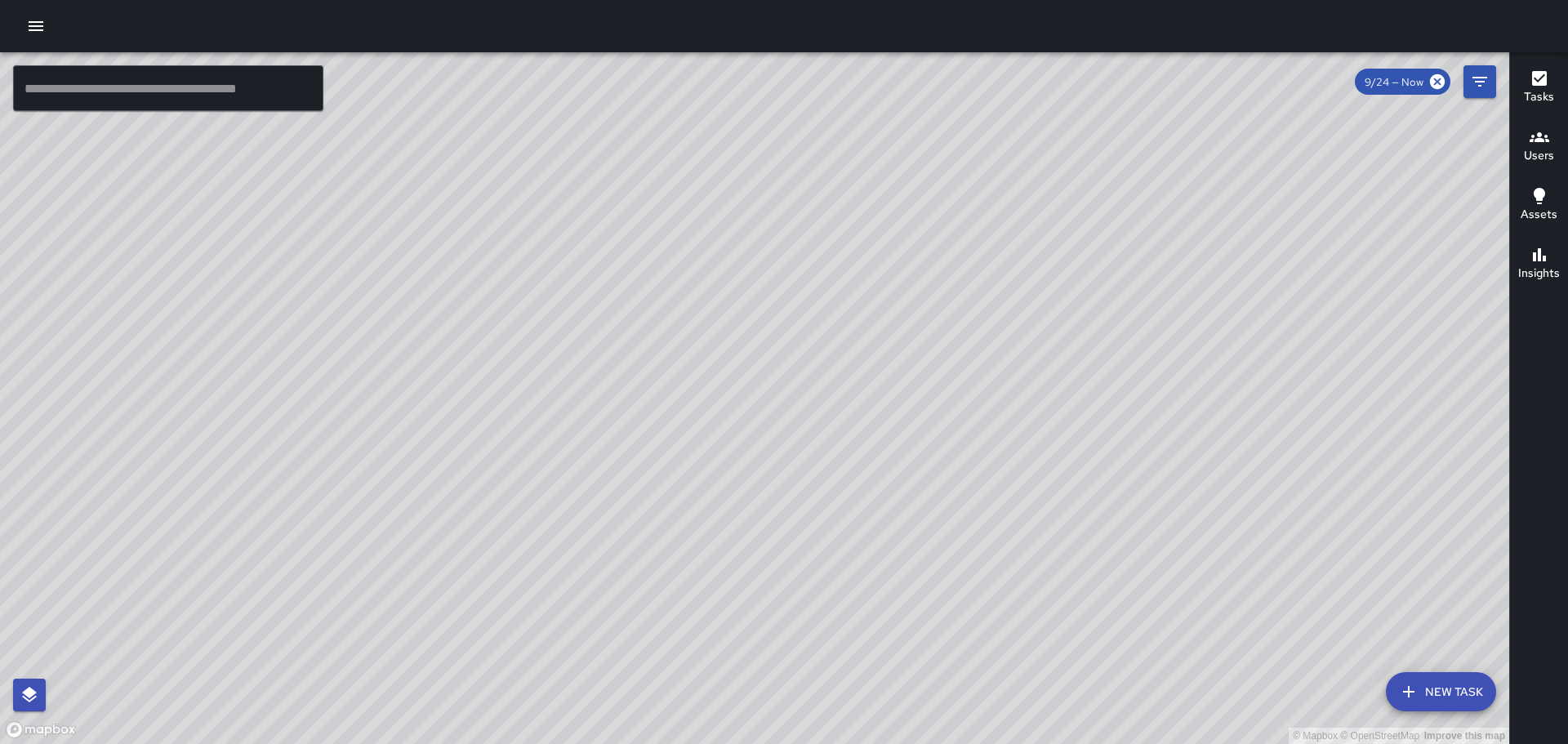
click at [771, 638] on div "© Mapbox © OpenStreetMap Improve this map" at bounding box center [755, 397] width 1509 height 692
drag, startPoint x: 494, startPoint y: 345, endPoint x: 702, endPoint y: 508, distance: 264.3
click at [702, 508] on div "© Mapbox © OpenStreetMap Improve this map" at bounding box center [755, 397] width 1509 height 692
drag, startPoint x: 546, startPoint y: 367, endPoint x: 702, endPoint y: 511, distance: 212.3
click at [701, 514] on div "© Mapbox © OpenStreetMap Improve this map" at bounding box center [755, 397] width 1509 height 692
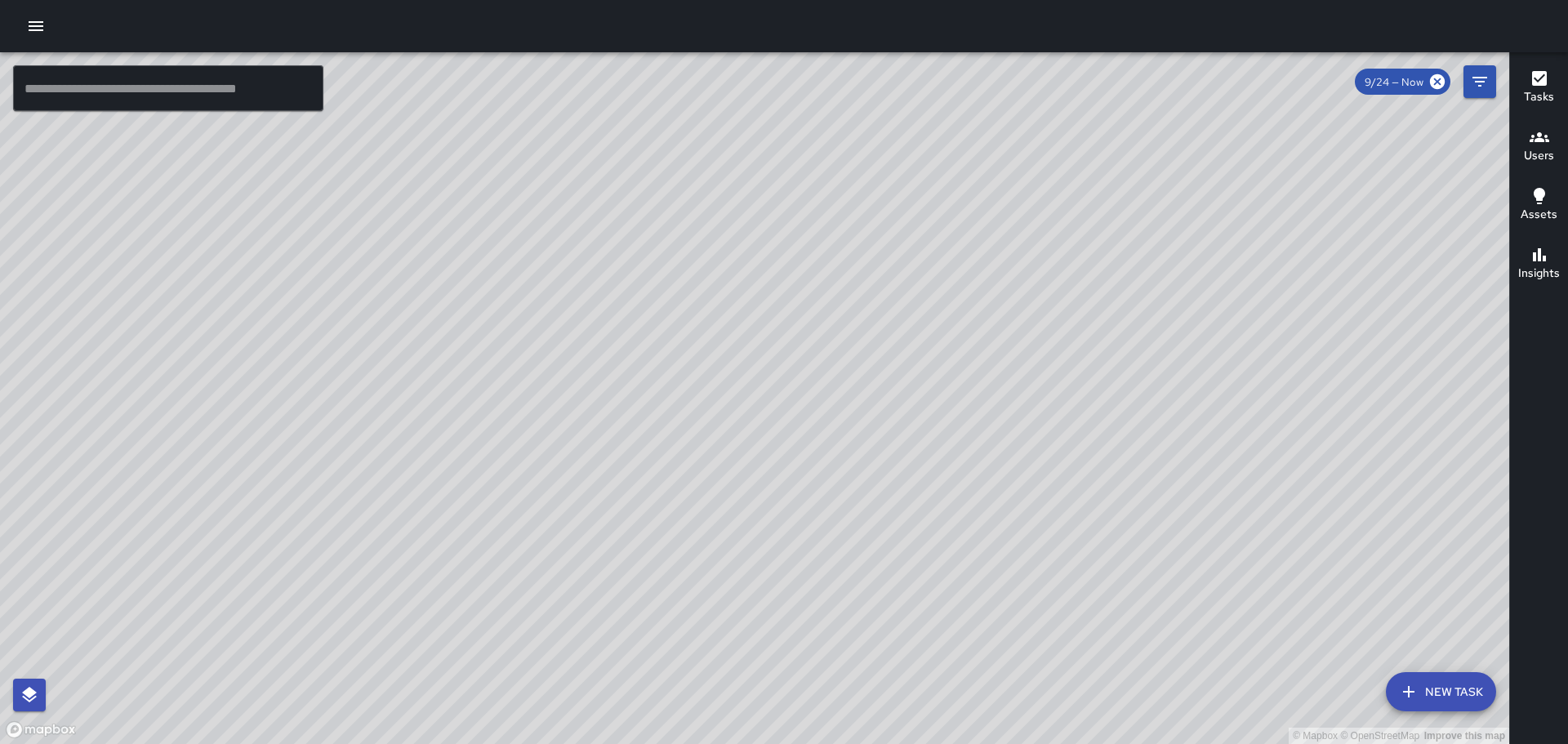
drag, startPoint x: 622, startPoint y: 357, endPoint x: 764, endPoint y: 565, distance: 251.8
click at [764, 565] on div "© Mapbox © OpenStreetMap Improve this map" at bounding box center [755, 397] width 1509 height 692
drag, startPoint x: 436, startPoint y: 326, endPoint x: 611, endPoint y: 463, distance: 222.2
click at [611, 463] on div "© Mapbox © OpenStreetMap Improve this map" at bounding box center [755, 397] width 1509 height 692
drag, startPoint x: 512, startPoint y: 316, endPoint x: 755, endPoint y: 516, distance: 314.7
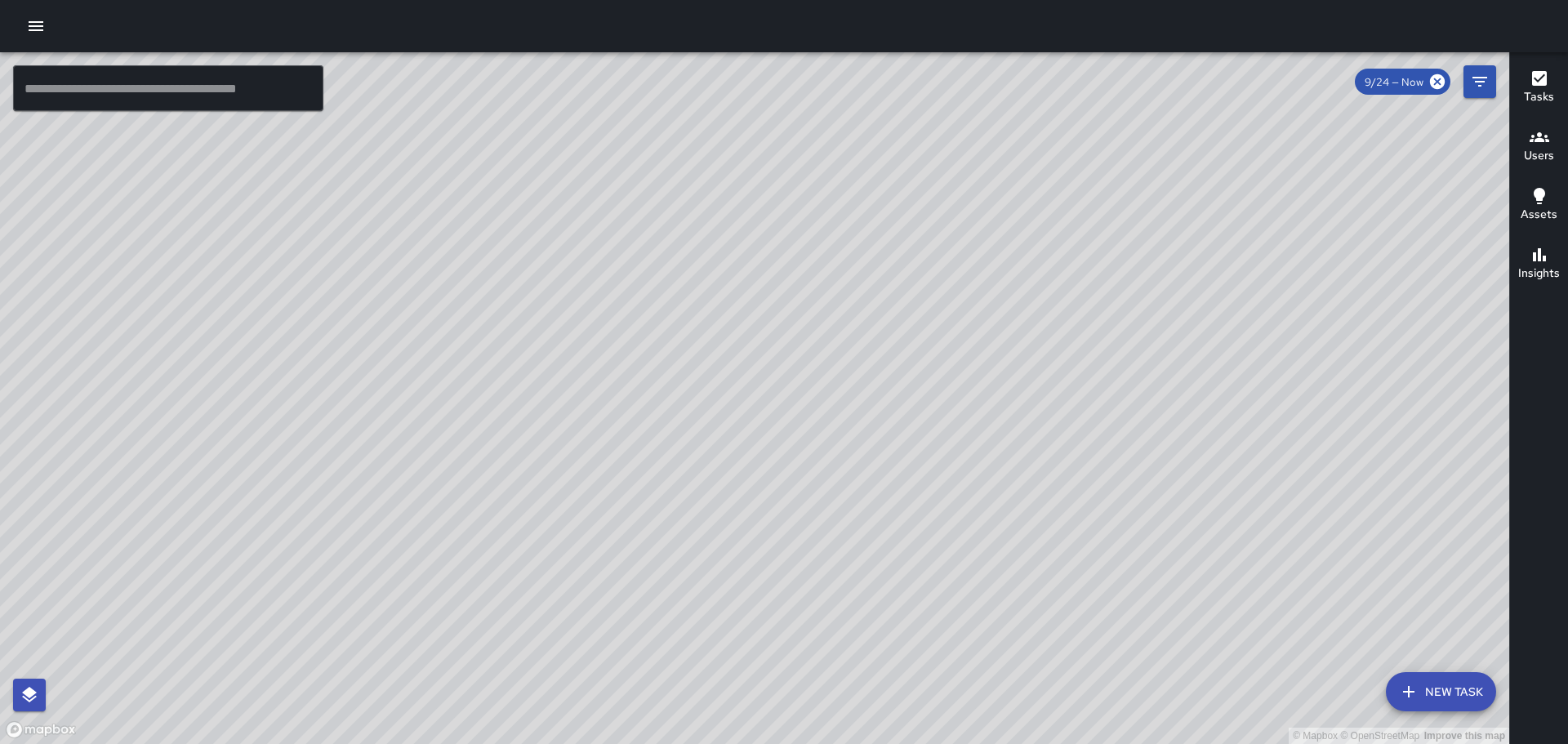
click at [872, 660] on div "© Mapbox © OpenStreetMap Improve this map" at bounding box center [755, 397] width 1509 height 692
drag, startPoint x: 688, startPoint y: 398, endPoint x: 703, endPoint y: 457, distance: 60.9
click at [703, 457] on div "© Mapbox © OpenStreetMap Improve this map" at bounding box center [755, 397] width 1509 height 692
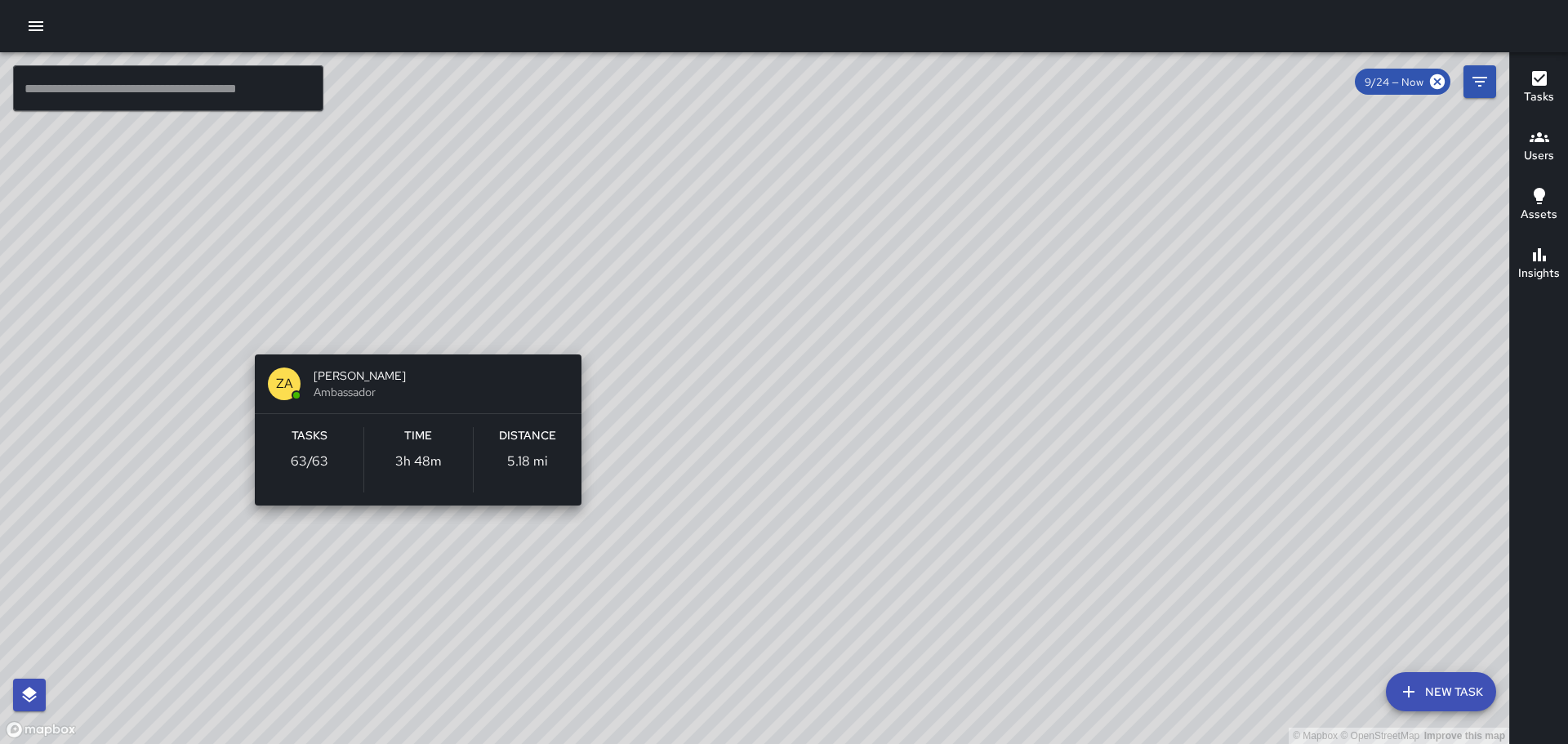
click at [414, 339] on div "© Mapbox © OpenStreetMap Improve this map ZA [PERSON_NAME] Ambassador Tasks 63 …" at bounding box center [755, 397] width 1509 height 692
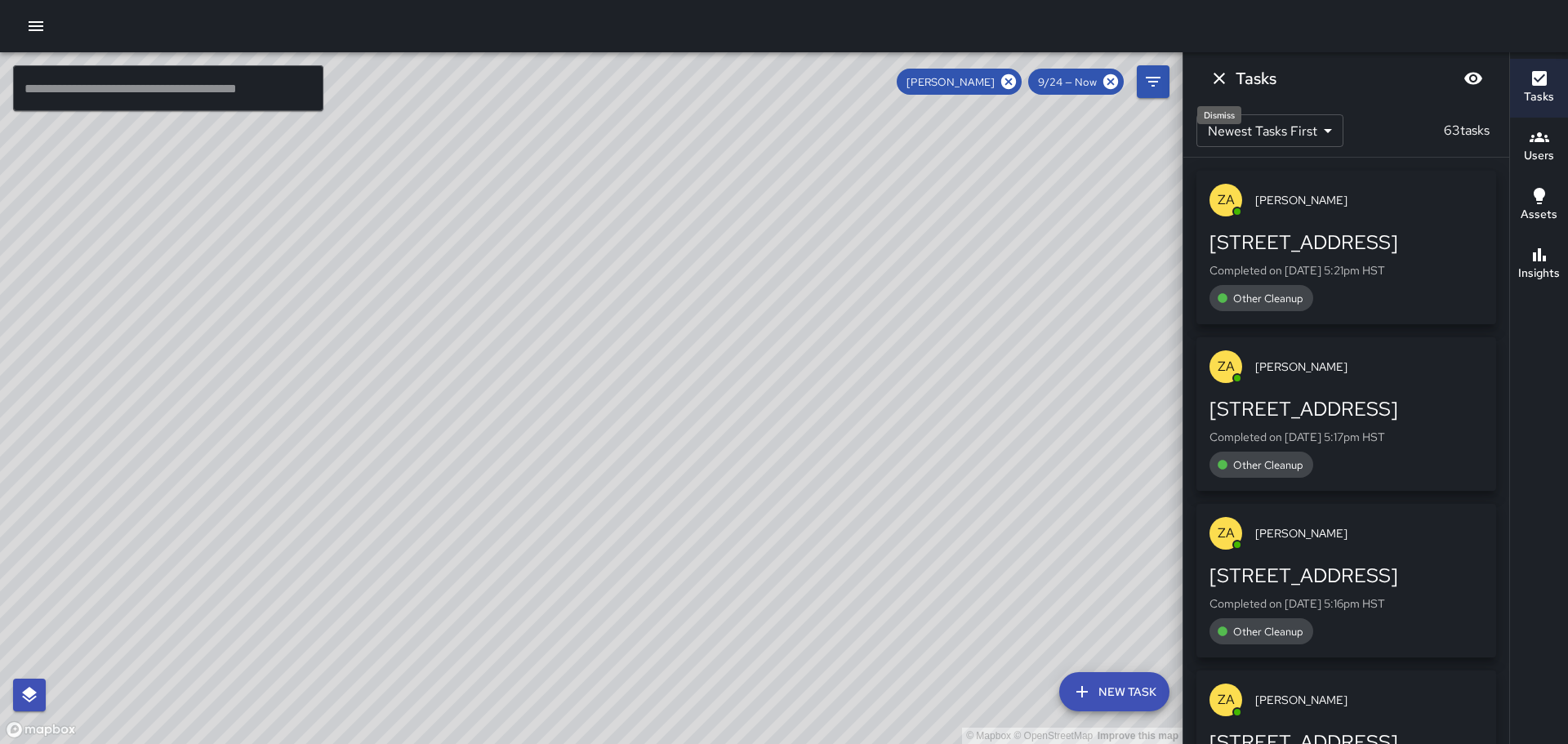
click at [1217, 75] on icon "Dismiss" at bounding box center [1220, 79] width 20 height 20
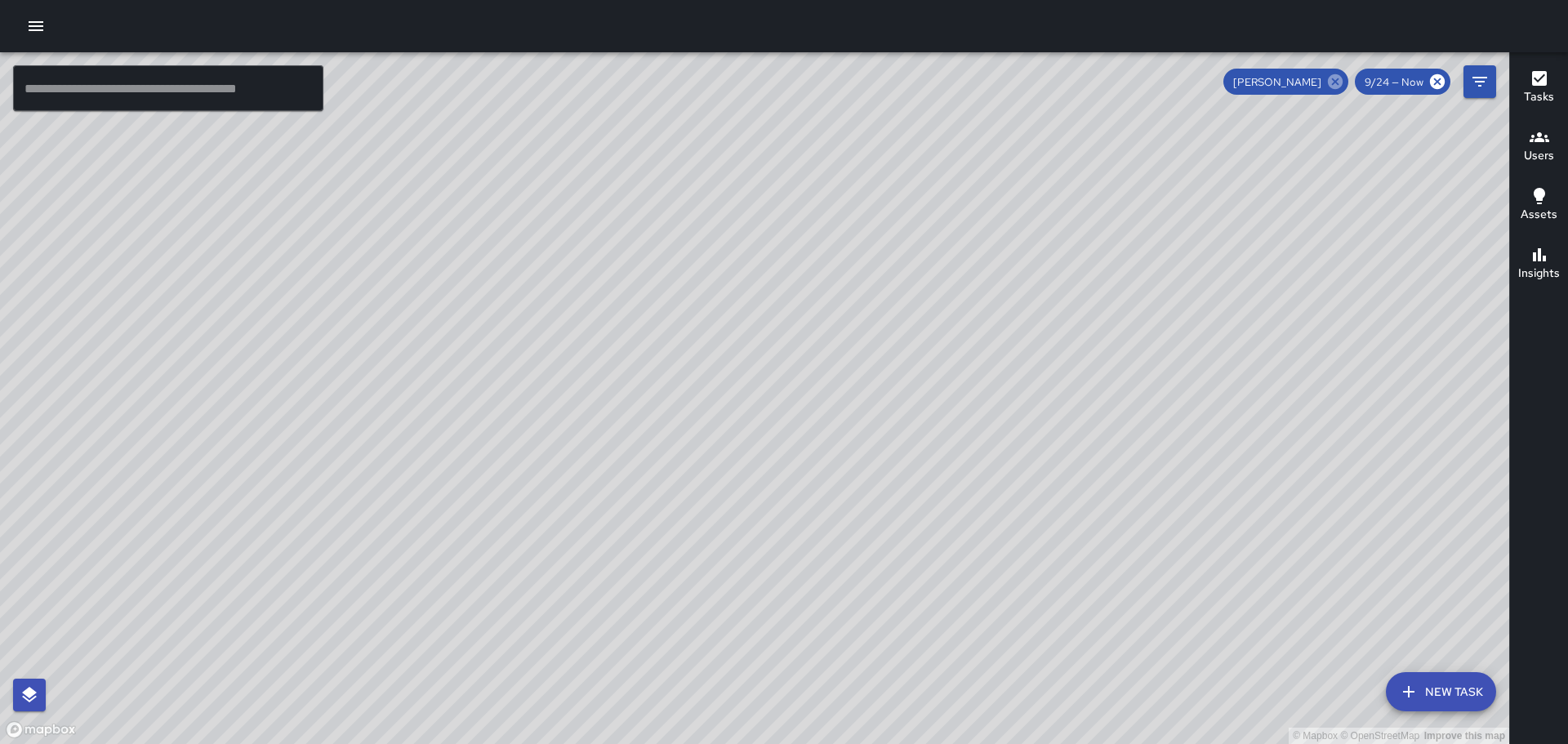
click at [1335, 78] on icon at bounding box center [1335, 82] width 15 height 15
drag, startPoint x: 639, startPoint y: 320, endPoint x: 688, endPoint y: 448, distance: 137.1
click at [688, 448] on div "© Mapbox © OpenStreetMap Improve this map" at bounding box center [755, 397] width 1509 height 692
drag, startPoint x: 1007, startPoint y: 514, endPoint x: 867, endPoint y: 352, distance: 214.1
click at [867, 352] on div "© Mapbox © OpenStreetMap Improve this map" at bounding box center [755, 397] width 1509 height 692
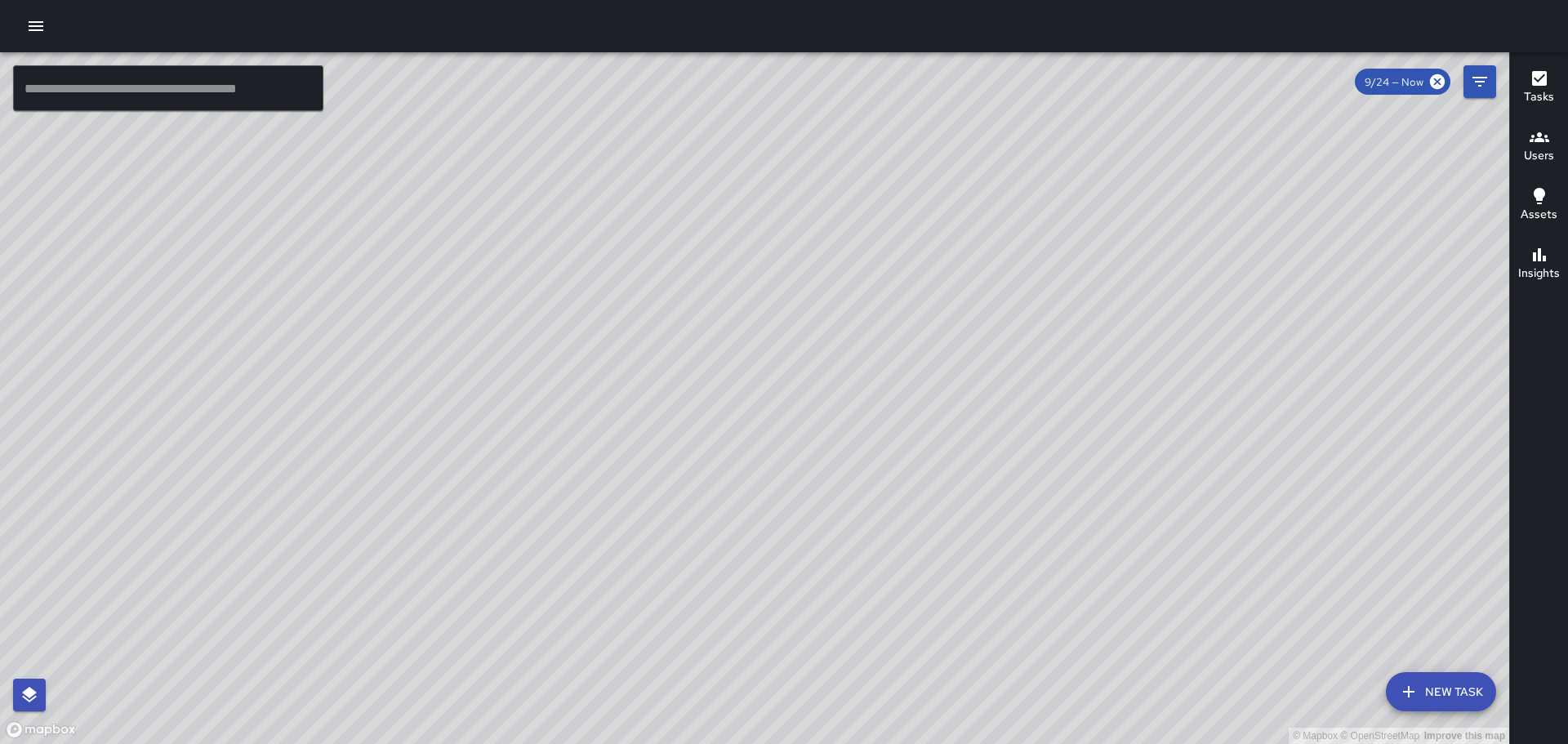
drag, startPoint x: 1008, startPoint y: 462, endPoint x: 903, endPoint y: 304, distance: 189.7
click at [906, 309] on div "© Mapbox © OpenStreetMap Improve this map RK [PERSON_NAME] [STREET_ADDRESS] Com…" at bounding box center [755, 397] width 1509 height 692
drag, startPoint x: 1177, startPoint y: 607, endPoint x: 965, endPoint y: 343, distance: 338.6
click at [975, 361] on div "© Mapbox © OpenStreetMap Improve this map" at bounding box center [755, 397] width 1509 height 692
drag, startPoint x: 1034, startPoint y: 416, endPoint x: 837, endPoint y: 155, distance: 327.0
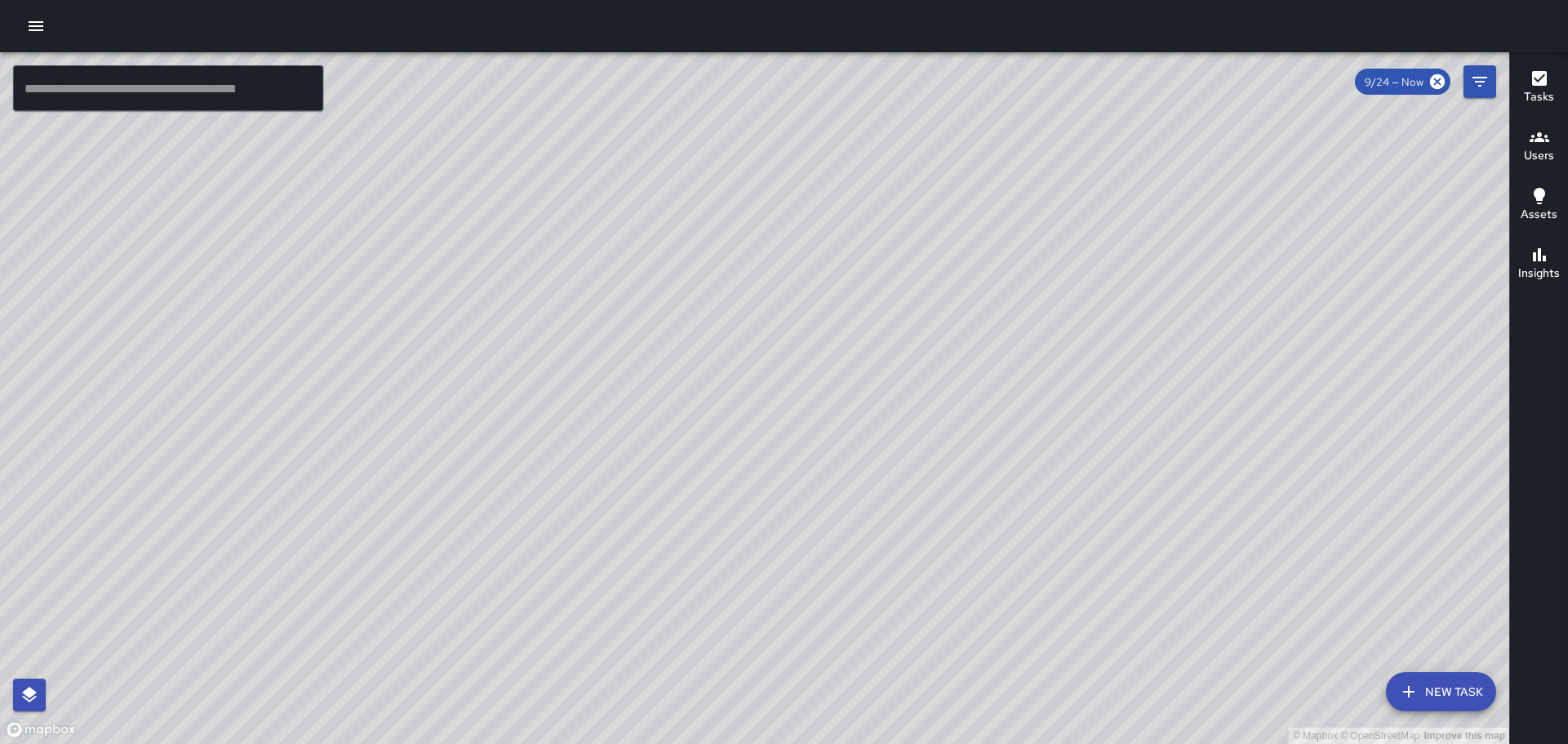
click at [851, 173] on div "© Mapbox © OpenStreetMap Improve this map" at bounding box center [755, 397] width 1509 height 692
drag, startPoint x: 1105, startPoint y: 536, endPoint x: 824, endPoint y: 170, distance: 461.4
click at [833, 184] on div "© Mapbox © OpenStreetMap Improve this map" at bounding box center [755, 397] width 1509 height 692
drag, startPoint x: 1208, startPoint y: 674, endPoint x: 792, endPoint y: 165, distance: 657.4
click at [805, 184] on div "© Mapbox © OpenStreetMap Improve this map" at bounding box center [755, 397] width 1509 height 692
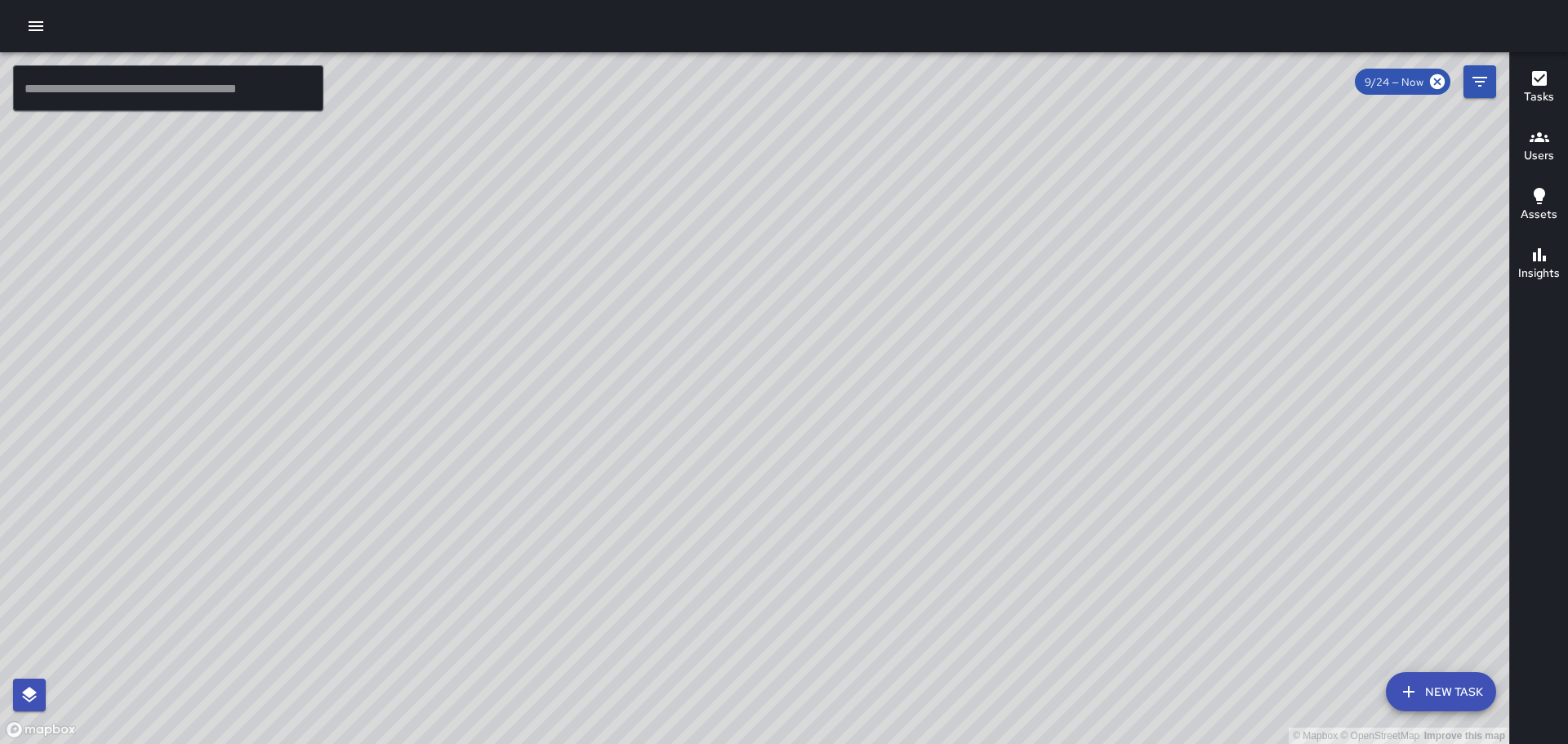
drag, startPoint x: 1136, startPoint y: 631, endPoint x: 1308, endPoint y: 588, distance: 177.3
click at [1378, 743] on html "© Mapbox © OpenStreetMap Improve this map ​ New Task 9/24 — Now Map Layers Task…" at bounding box center [784, 372] width 1568 height 744
drag, startPoint x: 1014, startPoint y: 271, endPoint x: 969, endPoint y: 604, distance: 336.0
click at [989, 610] on div "© Mapbox © OpenStreetMap Improve this map" at bounding box center [755, 397] width 1509 height 692
drag, startPoint x: 509, startPoint y: 172, endPoint x: 626, endPoint y: 566, distance: 411.0
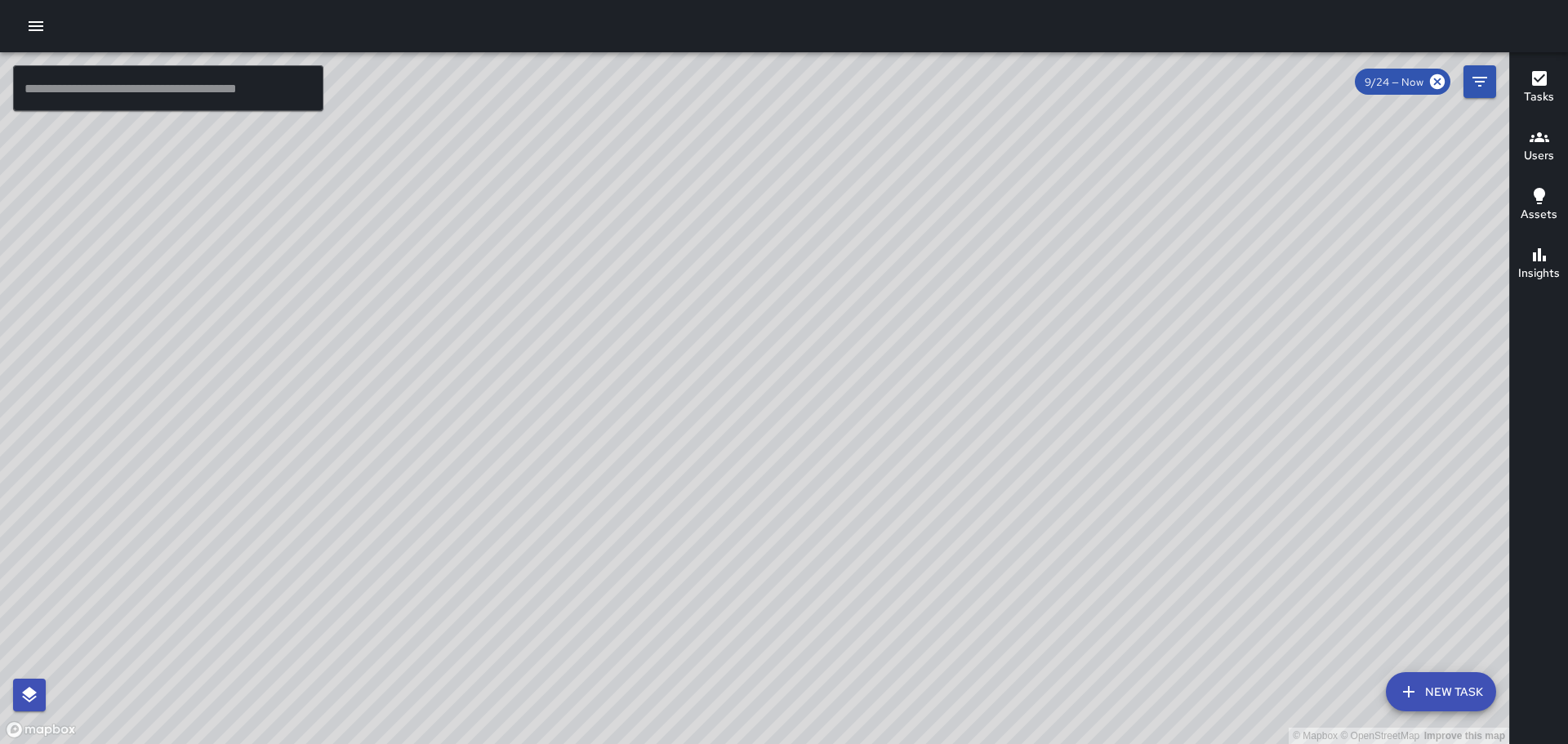
click at [626, 566] on div "© Mapbox © OpenStreetMap Improve this map" at bounding box center [755, 397] width 1509 height 692
drag, startPoint x: 665, startPoint y: 280, endPoint x: 807, endPoint y: 540, distance: 296.2
click at [807, 540] on div "© Mapbox © OpenStreetMap Improve this map" at bounding box center [755, 397] width 1509 height 692
drag, startPoint x: 401, startPoint y: 411, endPoint x: 1014, endPoint y: 539, distance: 626.2
click at [1086, 560] on div "© Mapbox © OpenStreetMap Improve this map" at bounding box center [755, 397] width 1509 height 692
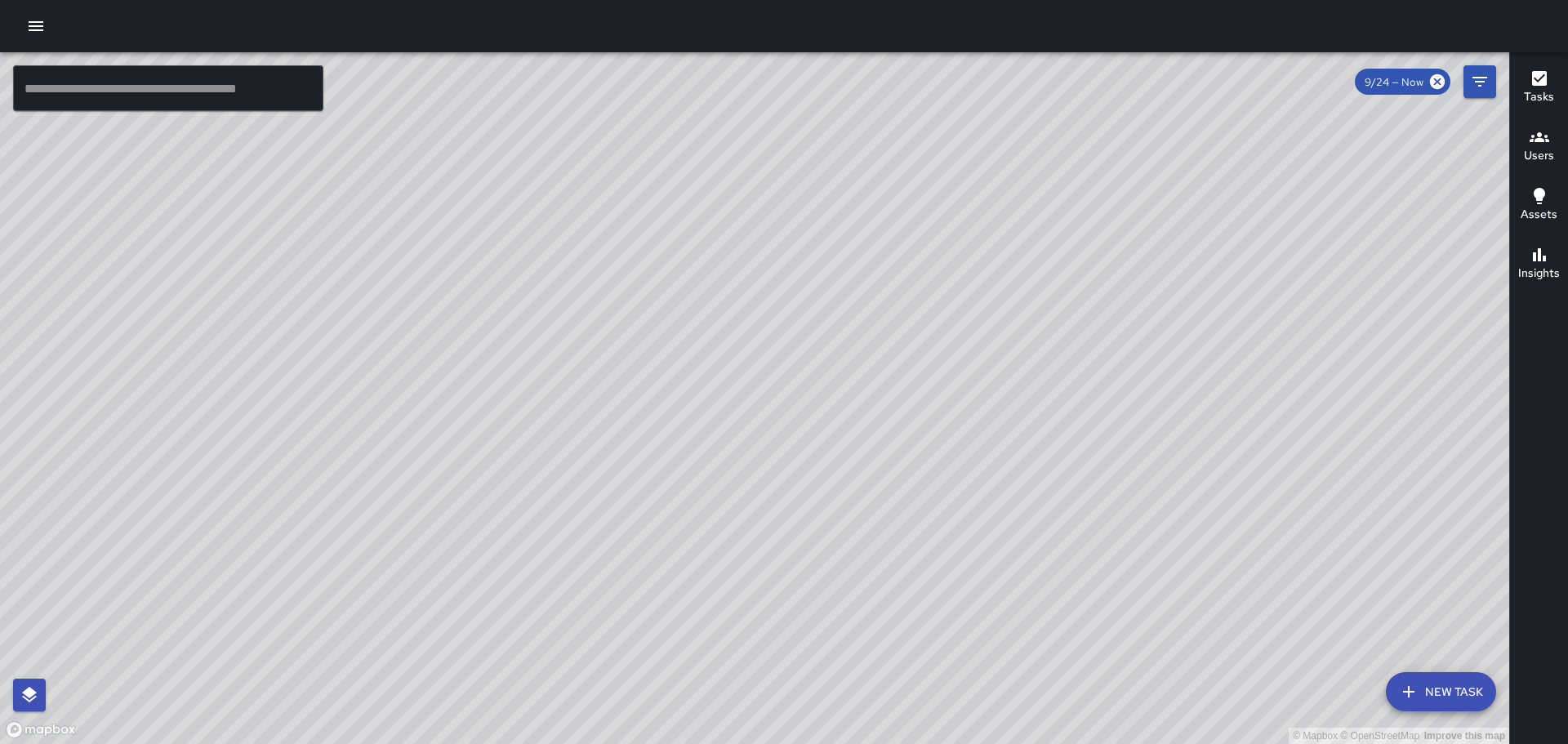
drag, startPoint x: 932, startPoint y: 374, endPoint x: 1230, endPoint y: 70, distance: 425.7
click at [1230, 70] on div "© Mapbox © OpenStreetMap Improve this map" at bounding box center [755, 397] width 1509 height 692
drag, startPoint x: 796, startPoint y: 703, endPoint x: 1017, endPoint y: 303, distance: 457.0
click at [1017, 303] on div "© Mapbox © OpenStreetMap Improve this map" at bounding box center [755, 397] width 1509 height 692
drag, startPoint x: 986, startPoint y: 388, endPoint x: 1009, endPoint y: 711, distance: 323.8
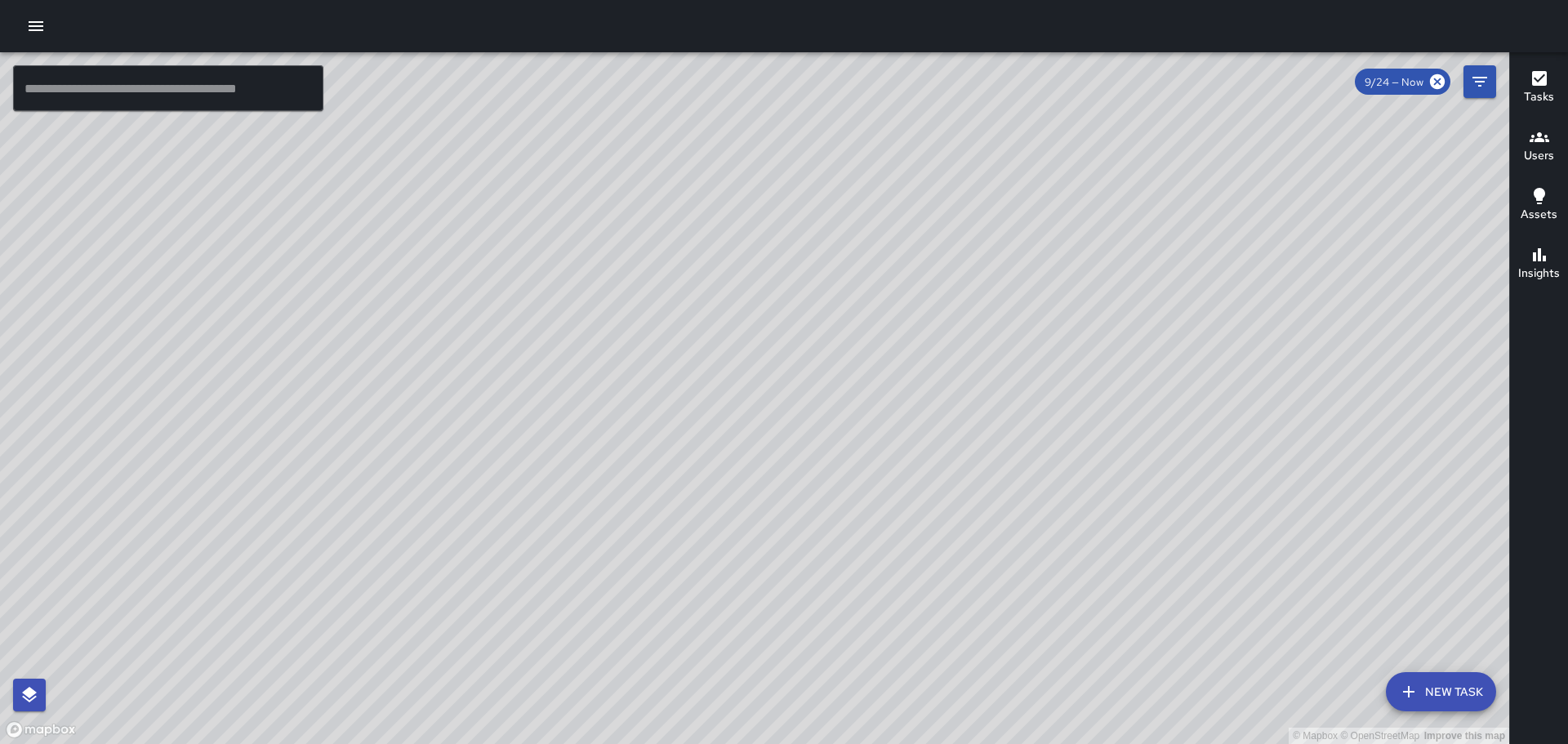
click at [1070, 743] on html "© Mapbox © OpenStreetMap Improve this map ​ New Task 9/24 — Now Map Layers Task…" at bounding box center [784, 372] width 1568 height 744
drag, startPoint x: 779, startPoint y: 390, endPoint x: 802, endPoint y: 639, distance: 250.1
click at [802, 648] on div "© Mapbox © OpenStreetMap Improve this map" at bounding box center [755, 397] width 1509 height 692
drag, startPoint x: 1089, startPoint y: 373, endPoint x: 785, endPoint y: 433, distance: 309.9
click at [821, 433] on div "© Mapbox © OpenStreetMap Improve this map" at bounding box center [755, 397] width 1509 height 692
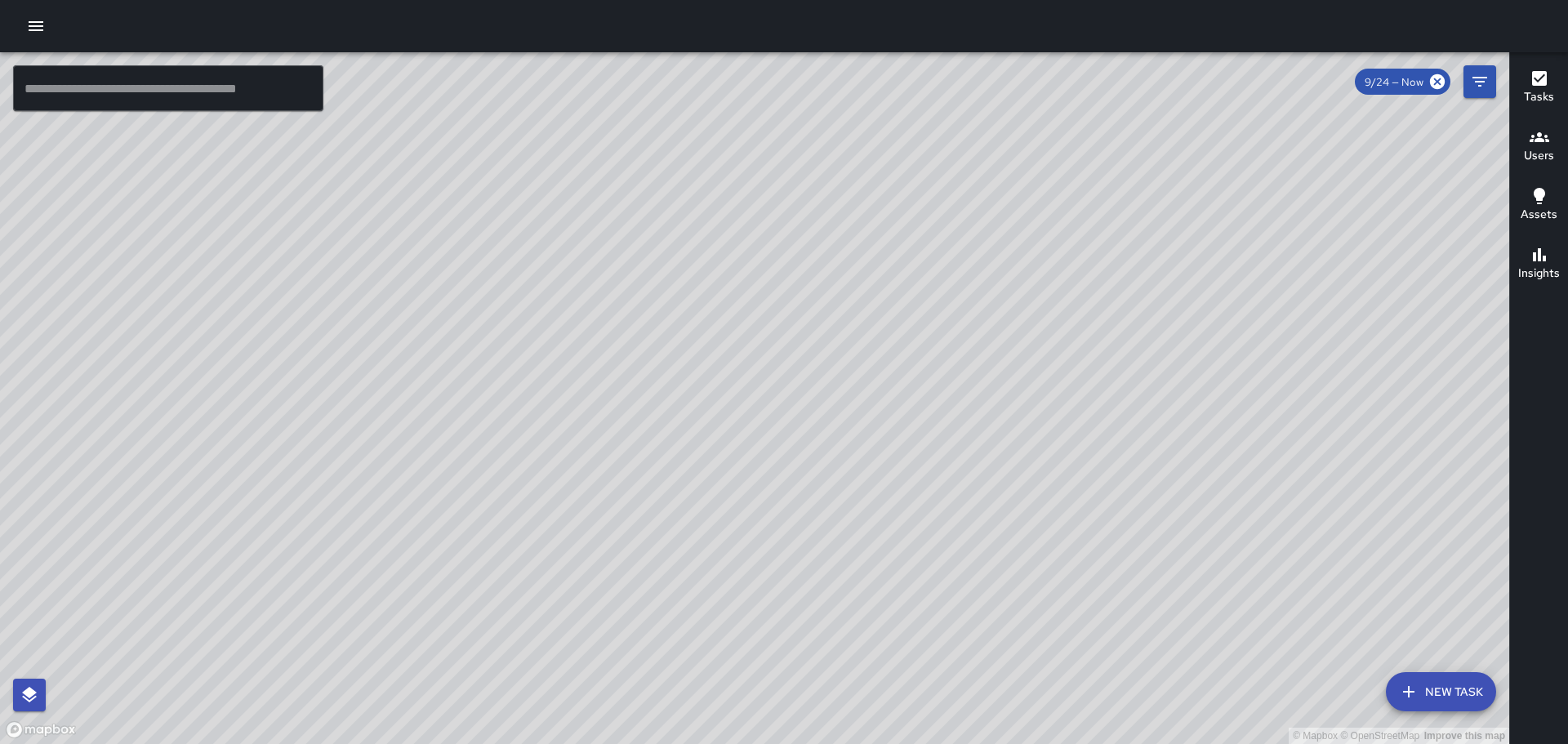
drag, startPoint x: 556, startPoint y: 299, endPoint x: 1181, endPoint y: 520, distance: 662.9
click at [1181, 520] on div "© Mapbox © OpenStreetMap Improve this map" at bounding box center [755, 397] width 1509 height 692
drag, startPoint x: 1035, startPoint y: 502, endPoint x: 1033, endPoint y: 555, distance: 53.0
click at [1033, 555] on div "© Mapbox © OpenStreetMap Improve this map" at bounding box center [755, 397] width 1509 height 692
drag, startPoint x: 932, startPoint y: 362, endPoint x: 933, endPoint y: 475, distance: 113.0
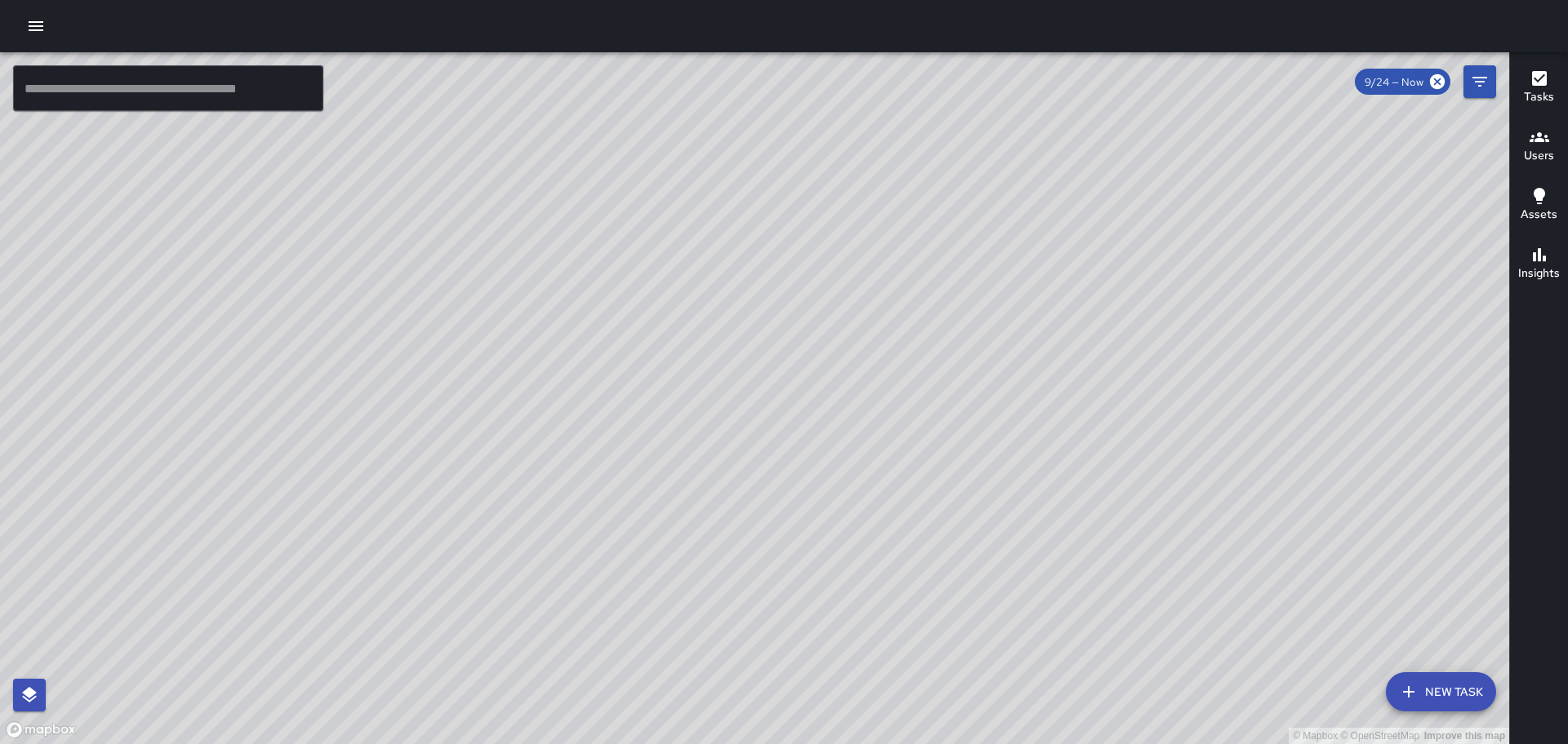
click at [933, 475] on div "© Mapbox © OpenStreetMap Improve this map" at bounding box center [755, 397] width 1509 height 692
